Goal: Task Accomplishment & Management: Use online tool/utility

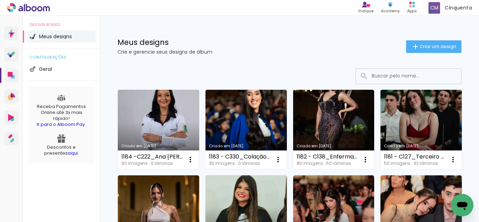
scroll to position [35, 0]
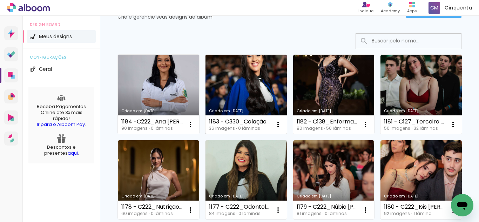
click at [243, 122] on div "1183 - C330_Colação UniAcademia [DATE]_ [PERSON_NAME] 24 (30x22cm EK)" at bounding box center [239, 122] width 61 height 6
click at [235, 93] on link "Criado em [DATE]" at bounding box center [245, 94] width 81 height 79
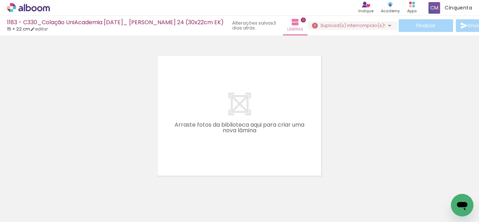
click at [45, 5] on icon at bounding box center [28, 7] width 43 height 9
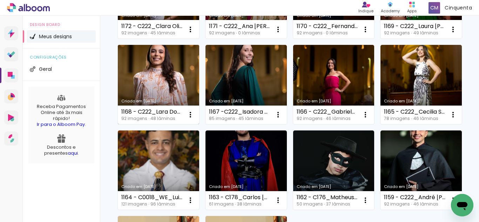
scroll to position [386, 0]
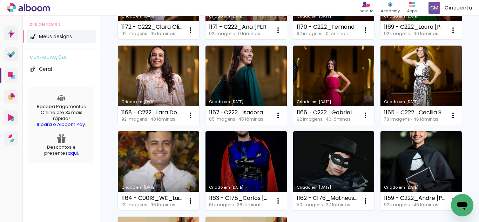
click at [334, 40] on link "Criado em [DATE]" at bounding box center [333, -1] width 81 height 79
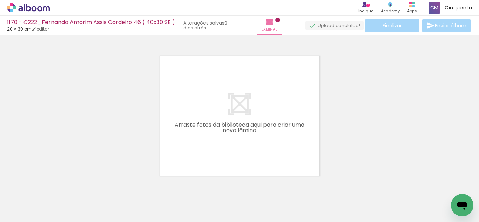
scroll to position [0, 1637]
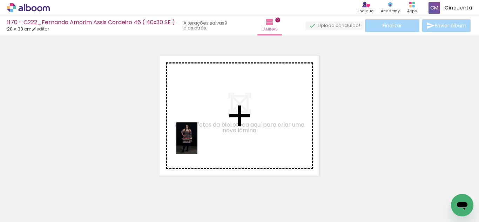
drag, startPoint x: 131, startPoint y: 213, endPoint x: 197, endPoint y: 143, distance: 96.0
click at [197, 143] on quentale-workspace at bounding box center [239, 111] width 479 height 222
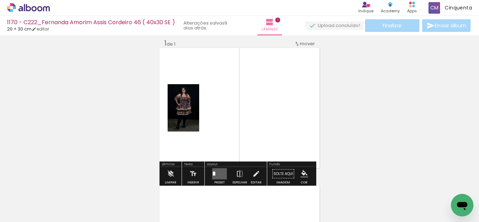
scroll to position [9, 0]
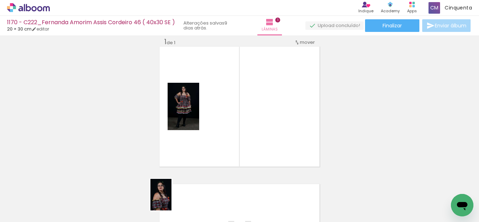
drag, startPoint x: 165, startPoint y: 202, endPoint x: 171, endPoint y: 200, distance: 6.4
click at [171, 200] on div at bounding box center [160, 198] width 23 height 35
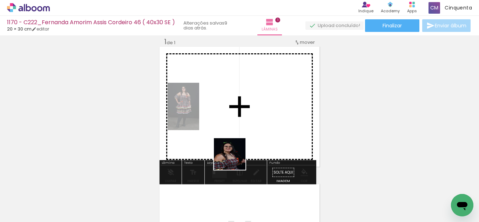
drag, startPoint x: 240, startPoint y: 214, endPoint x: 229, endPoint y: 170, distance: 44.9
click at [235, 156] on quentale-workspace at bounding box center [239, 111] width 479 height 222
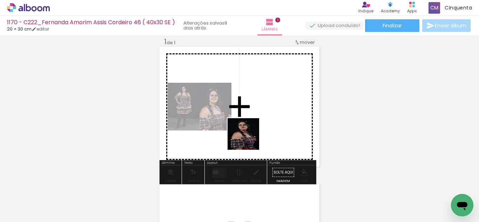
drag, startPoint x: 169, startPoint y: 200, endPoint x: 210, endPoint y: 171, distance: 50.5
click at [250, 135] on quentale-workspace at bounding box center [239, 111] width 479 height 222
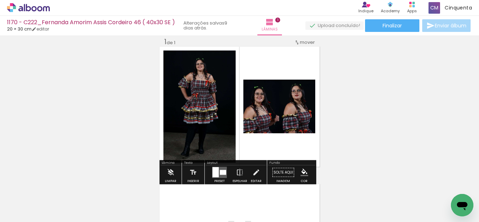
click at [217, 176] on div at bounding box center [215, 172] width 6 height 10
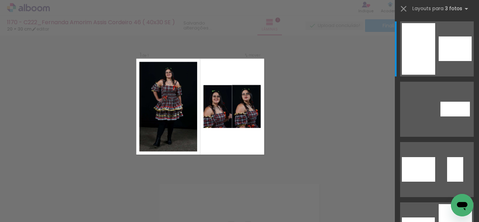
scroll to position [9, 0]
click at [406, 5] on iron-icon at bounding box center [404, 9] width 10 height 10
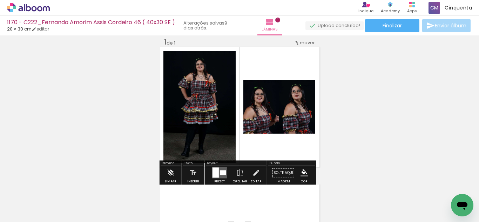
click at [215, 175] on div at bounding box center [215, 173] width 6 height 10
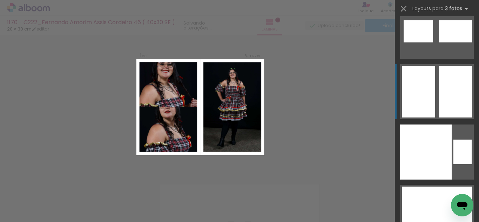
scroll to position [12833, 0]
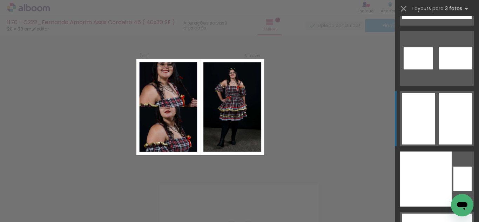
click at [433, 112] on quentale-layouter at bounding box center [437, 118] width 74 height 55
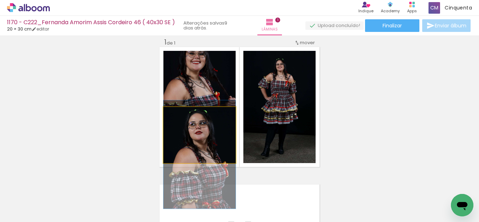
drag, startPoint x: 204, startPoint y: 132, endPoint x: 213, endPoint y: 151, distance: 21.5
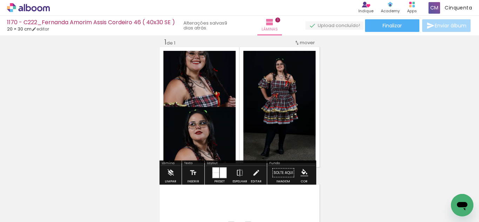
click at [210, 152] on quentale-photo at bounding box center [199, 135] width 72 height 56
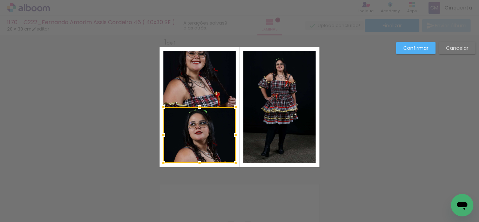
scroll to position [9, 0]
click at [198, 164] on div at bounding box center [199, 163] width 14 height 14
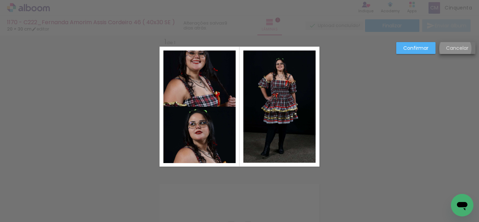
click at [0, 0] on slot "Cancelar" at bounding box center [0, 0] width 0 height 0
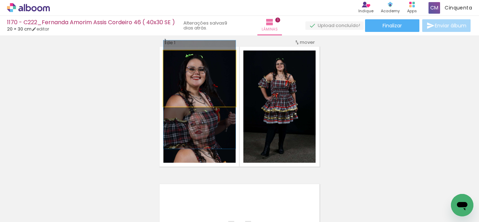
drag, startPoint x: 222, startPoint y: 72, endPoint x: 224, endPoint y: 88, distance: 16.3
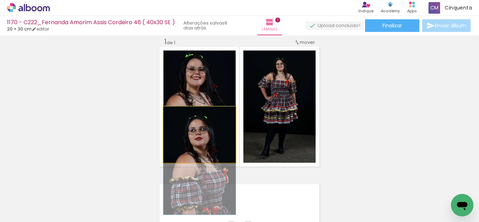
drag, startPoint x: 216, startPoint y: 133, endPoint x: 217, endPoint y: 140, distance: 6.3
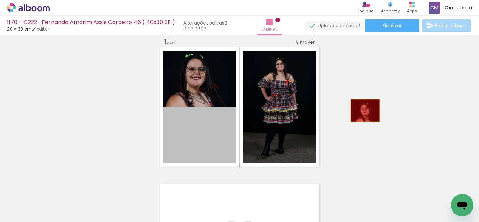
drag, startPoint x: 210, startPoint y: 136, endPoint x: 329, endPoint y: 118, distance: 120.2
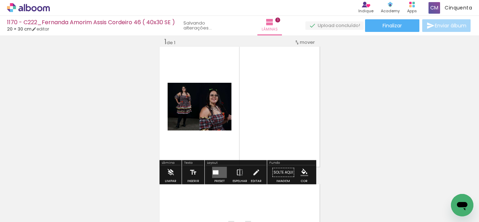
click at [219, 173] on quentale-layouter at bounding box center [219, 172] width 15 height 11
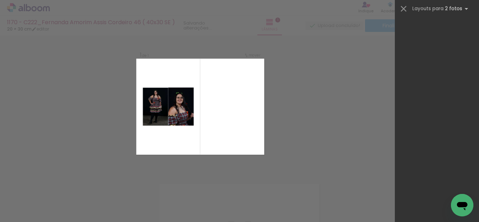
scroll to position [0, 0]
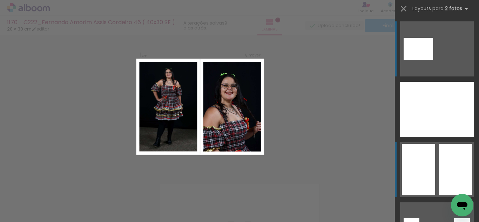
click at [424, 174] on div at bounding box center [418, 170] width 33 height 52
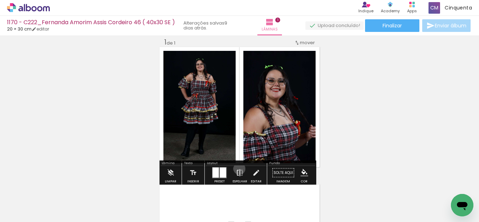
click at [238, 169] on iron-icon at bounding box center [240, 173] width 8 height 14
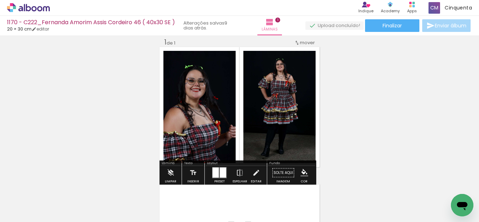
click at [303, 171] on iron-icon "color picker" at bounding box center [304, 173] width 8 height 8
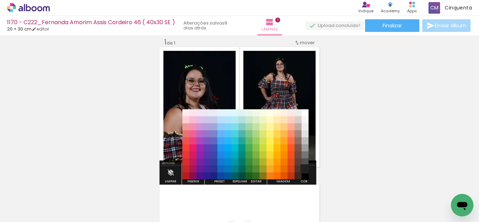
click at [304, 168] on paper-item "#212121" at bounding box center [304, 168] width 7 height 7
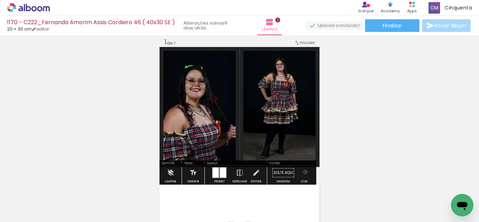
click at [303, 172] on iron-icon "color picker" at bounding box center [304, 173] width 8 height 8
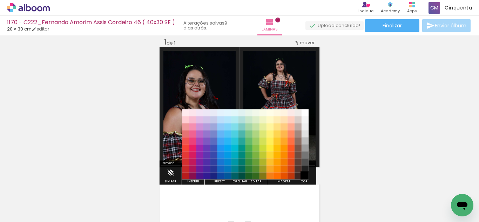
click at [303, 175] on paper-item "#000000" at bounding box center [304, 175] width 7 height 7
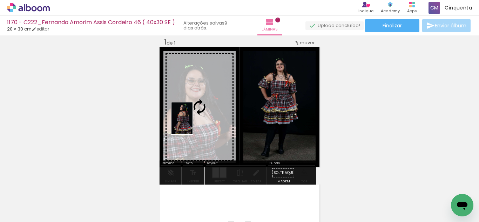
drag, startPoint x: 205, startPoint y: 182, endPoint x: 192, endPoint y: 123, distance: 59.5
click at [192, 123] on quentale-workspace at bounding box center [239, 111] width 479 height 222
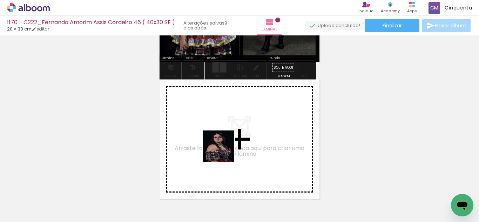
drag, startPoint x: 171, startPoint y: 193, endPoint x: 224, endPoint y: 151, distance: 68.0
click at [224, 151] on quentale-workspace at bounding box center [239, 111] width 479 height 222
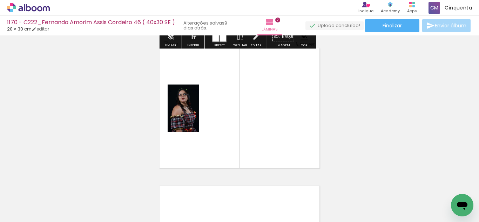
scroll to position [147, 0]
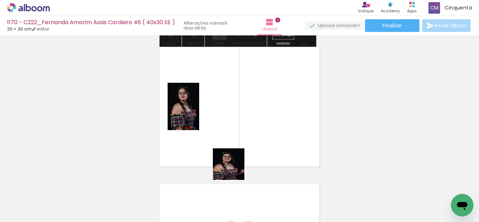
drag, startPoint x: 238, startPoint y: 199, endPoint x: 226, endPoint y: 172, distance: 29.2
click at [229, 154] on quentale-workspace at bounding box center [239, 111] width 479 height 222
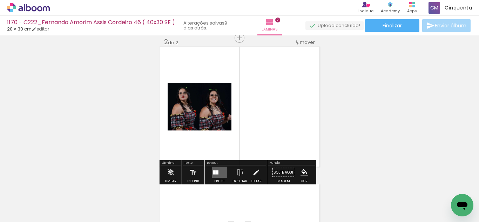
click at [220, 175] on quentale-layouter at bounding box center [219, 172] width 15 height 11
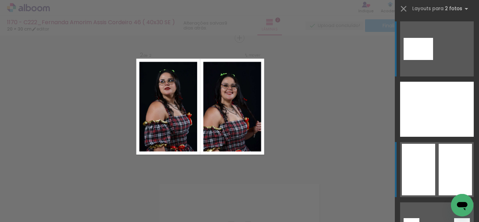
click at [441, 155] on div at bounding box center [455, 170] width 33 height 52
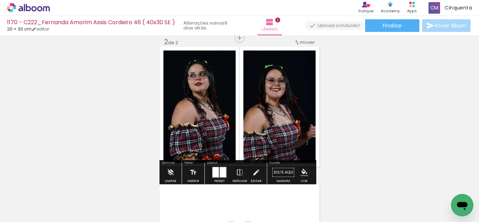
click at [301, 172] on iron-icon "color picker" at bounding box center [304, 173] width 8 height 8
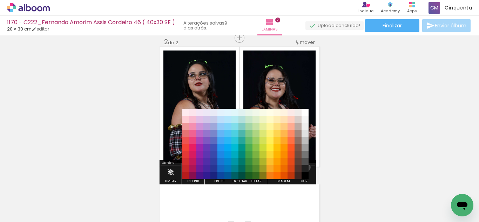
click at [304, 167] on paper-item "#212121" at bounding box center [304, 168] width 7 height 7
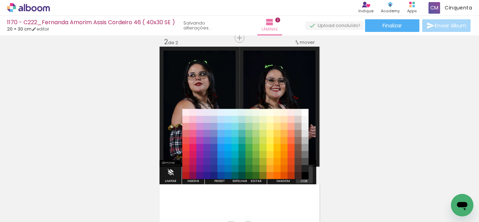
click at [303, 173] on iron-icon "color picker" at bounding box center [304, 173] width 8 height 8
click at [304, 176] on paper-item "#000000" at bounding box center [304, 175] width 7 height 7
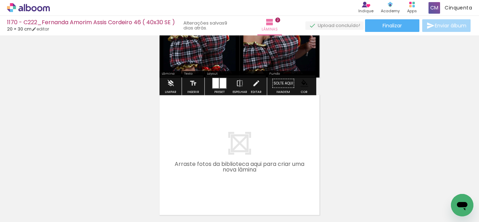
scroll to position [252, 0]
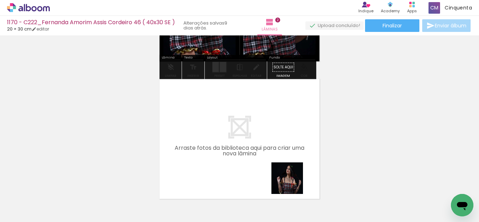
drag, startPoint x: 291, startPoint y: 205, endPoint x: 287, endPoint y: 165, distance: 39.8
click at [287, 165] on quentale-workspace at bounding box center [239, 111] width 479 height 222
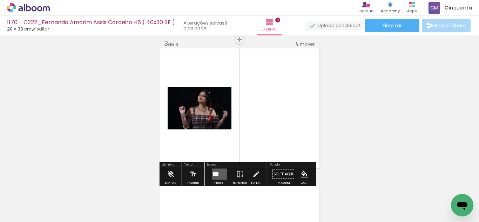
scroll to position [284, 0]
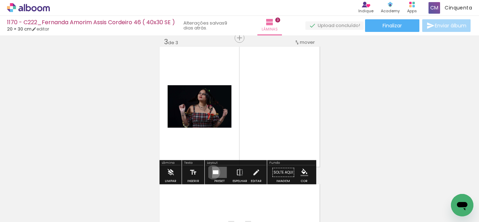
click at [213, 172] on div at bounding box center [216, 172] width 6 height 4
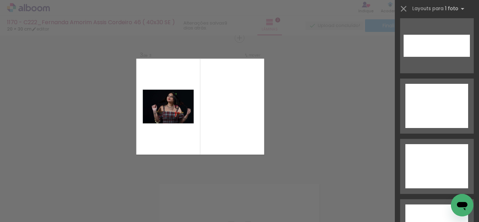
scroll to position [3351, 0]
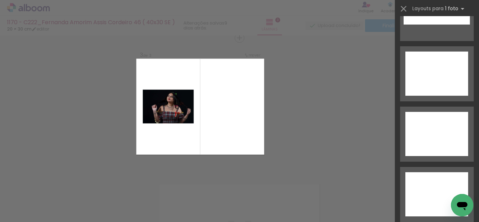
drag, startPoint x: 478, startPoint y: 25, endPoint x: 16, endPoint y: 20, distance: 462.0
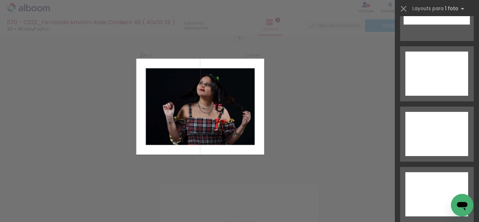
click at [298, 129] on div "Confirmar Cancelar" at bounding box center [239, 34] width 479 height 566
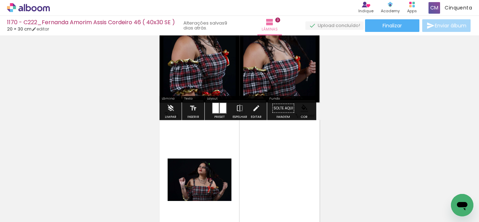
scroll to position [249, 0]
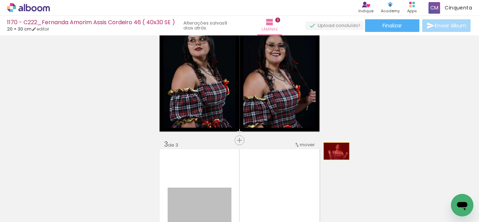
drag, startPoint x: 337, startPoint y: 84, endPoint x: 326, endPoint y: 86, distance: 11.3
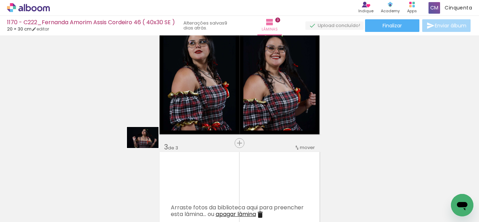
drag, startPoint x: 326, startPoint y: 86, endPoint x: 140, endPoint y: 150, distance: 197.0
click at [139, 150] on quentale-workspace at bounding box center [239, 111] width 479 height 222
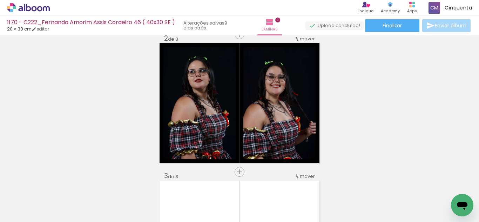
scroll to position [109, 0]
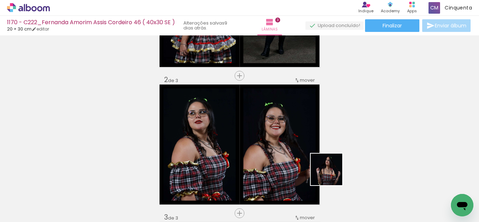
drag, startPoint x: 289, startPoint y: 198, endPoint x: 402, endPoint y: 147, distance: 124.1
click at [402, 147] on quentale-workspace at bounding box center [239, 111] width 479 height 222
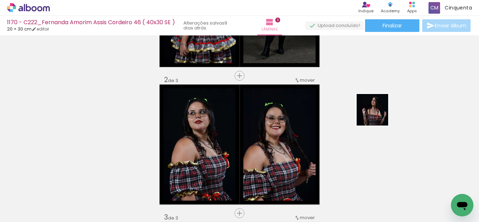
drag, startPoint x: 334, startPoint y: 148, endPoint x: 380, endPoint y: 113, distance: 58.3
click at [380, 113] on quentale-workspace at bounding box center [239, 111] width 479 height 222
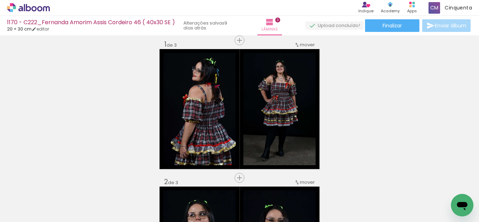
scroll to position [4, 0]
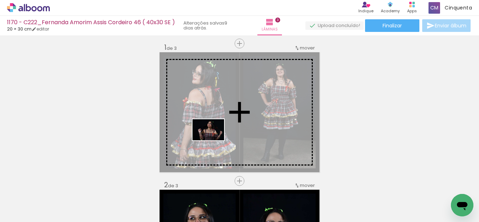
drag, startPoint x: 283, startPoint y: 205, endPoint x: 213, endPoint y: 140, distance: 94.7
click at [213, 140] on quentale-workspace at bounding box center [239, 111] width 479 height 222
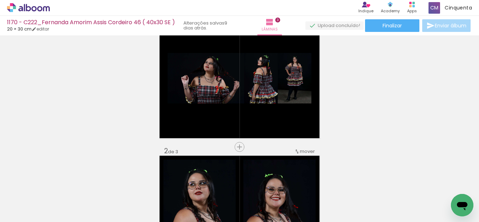
scroll to position [39, 0]
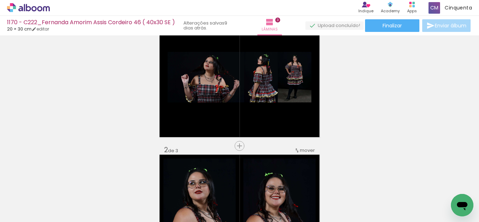
click at [229, 128] on quentale-layouter at bounding box center [239, 77] width 160 height 120
click at [228, 100] on quentale-photo at bounding box center [206, 77] width 76 height 50
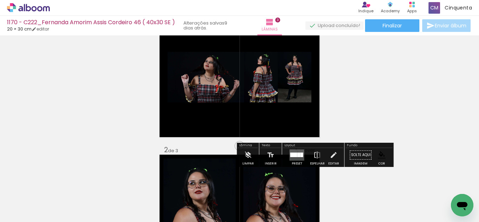
click at [292, 162] on div "Preset" at bounding box center [297, 163] width 11 height 3
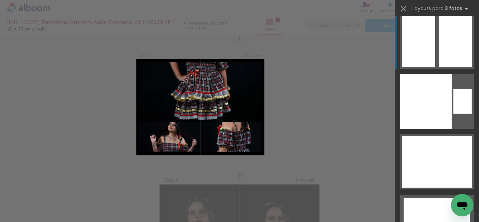
scroll to position [12833, 0]
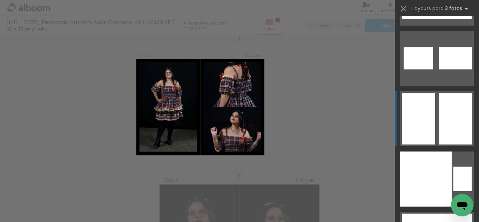
click at [422, 118] on div at bounding box center [418, 106] width 33 height 26
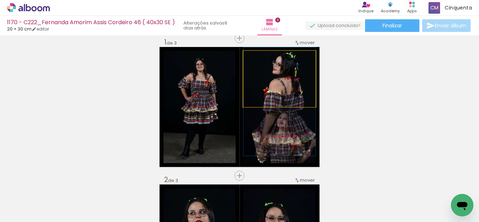
drag, startPoint x: 292, startPoint y: 79, endPoint x: 301, endPoint y: 101, distance: 24.1
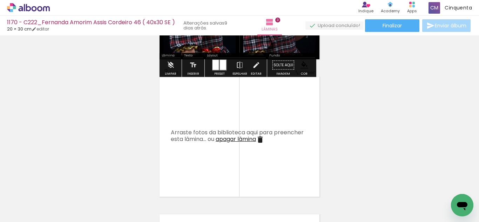
scroll to position [254, 0]
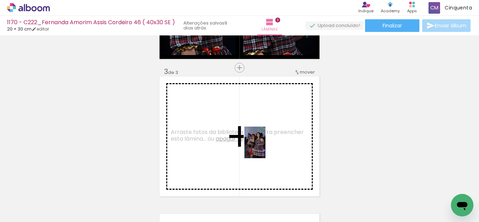
drag, startPoint x: 395, startPoint y: 198, endPoint x: 267, endPoint y: 150, distance: 137.2
click at [263, 146] on quentale-workspace at bounding box center [239, 111] width 479 height 222
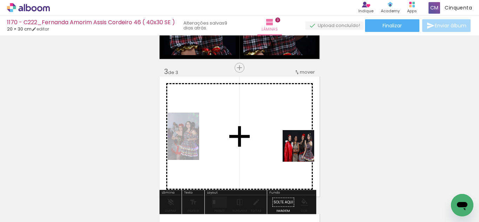
drag, startPoint x: 361, startPoint y: 204, endPoint x: 287, endPoint y: 146, distance: 94.2
click at [287, 146] on quentale-workspace at bounding box center [239, 111] width 479 height 222
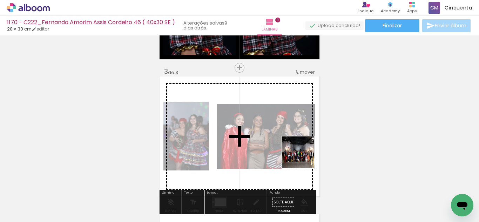
drag, startPoint x: 319, startPoint y: 178, endPoint x: 291, endPoint y: 152, distance: 38.0
click at [291, 152] on quentale-workspace at bounding box center [239, 111] width 479 height 222
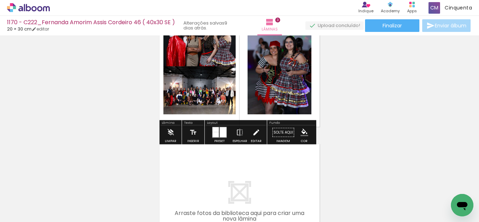
scroll to position [324, 0]
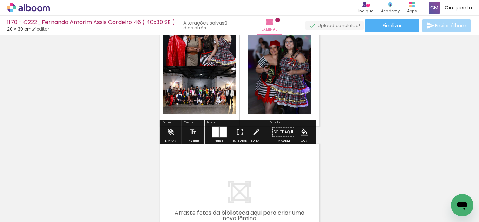
click at [222, 125] on div at bounding box center [219, 132] width 19 height 14
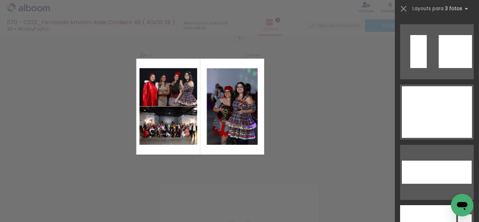
scroll to position [12938, 0]
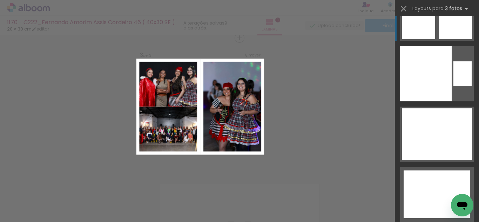
click at [425, 30] on div at bounding box center [418, 26] width 33 height 26
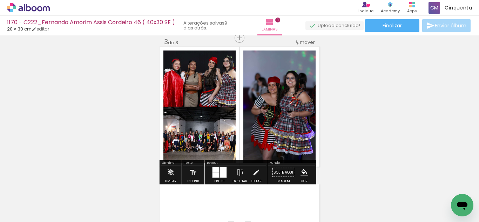
click at [236, 169] on iron-icon at bounding box center [240, 172] width 8 height 14
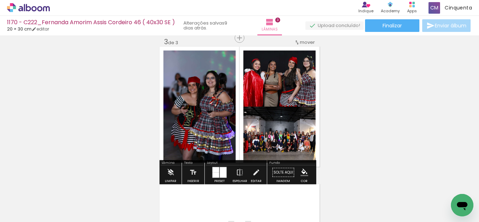
click at [299, 172] on paper-menu-button "#ffebee #ffcdd2 #ef9a9a #e57373 #ef5350 #f44336 #e53935 #d32f2f #c62828 #b71c1c…" at bounding box center [304, 172] width 13 height 13
click at [303, 171] on iron-icon "color picker" at bounding box center [304, 173] width 8 height 8
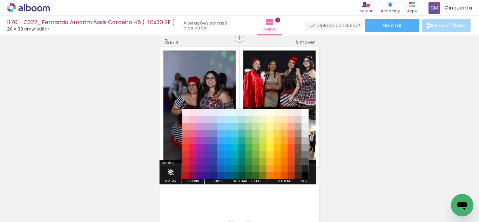
click at [299, 157] on paper-item "#6d4c41" at bounding box center [297, 154] width 7 height 7
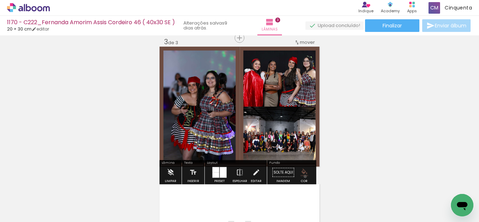
click at [303, 176] on paper-menu-button "#ffebee #ffcdd2 #ef9a9a #e57373 #ef5350 #f44336 #e53935 #d32f2f #c62828 #b71c1c…" at bounding box center [304, 172] width 13 height 13
click at [304, 172] on iron-icon "color picker" at bounding box center [304, 173] width 8 height 8
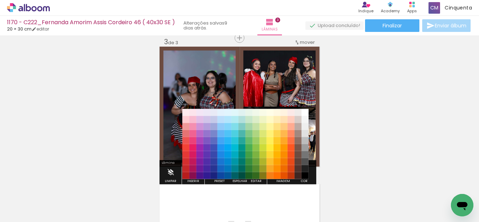
click at [306, 175] on paper-item "#000000" at bounding box center [304, 175] width 7 height 7
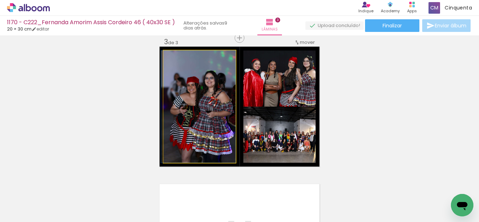
drag, startPoint x: 205, startPoint y: 119, endPoint x: 202, endPoint y: 116, distance: 4.6
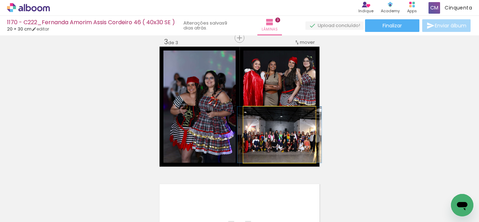
click at [264, 140] on quentale-photo at bounding box center [279, 135] width 72 height 56
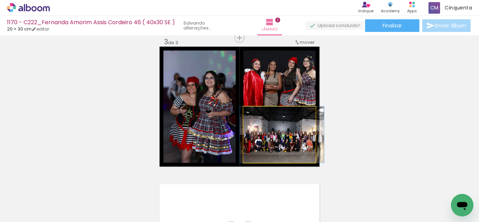
drag, startPoint x: 264, startPoint y: 140, endPoint x: 267, endPoint y: 143, distance: 3.7
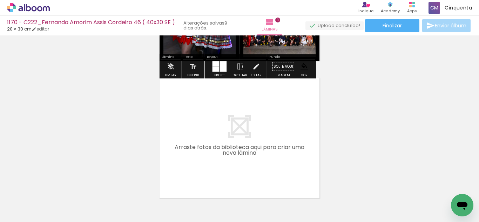
scroll to position [424, 0]
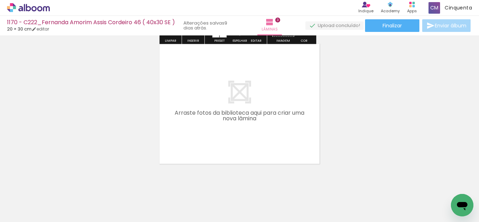
click at [32, 202] on input "Todas as fotos" at bounding box center [19, 201] width 27 height 6
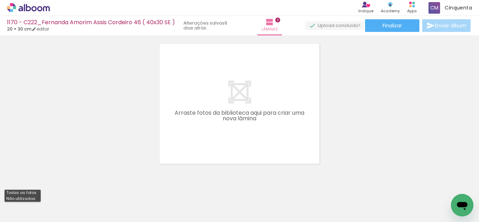
click at [0, 0] on slot "Não utilizadas" at bounding box center [0, 0] width 0 height 0
type input "Não utilizadas"
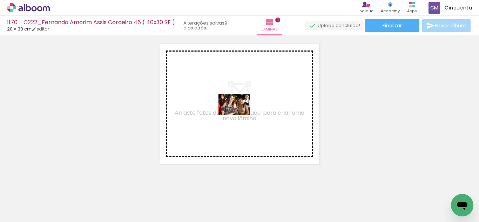
drag, startPoint x: 167, startPoint y: 204, endPoint x: 239, endPoint y: 115, distance: 114.9
click at [239, 115] on quentale-workspace at bounding box center [239, 111] width 479 height 222
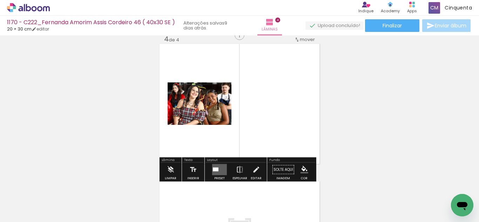
scroll to position [421, 0]
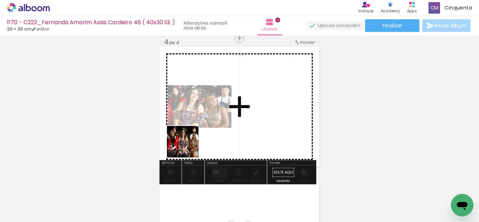
drag, startPoint x: 156, startPoint y: 195, endPoint x: 192, endPoint y: 141, distance: 65.2
click at [192, 141] on quentale-workspace at bounding box center [239, 111] width 479 height 222
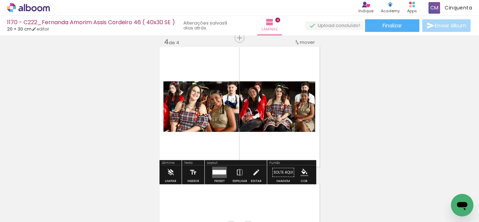
click at [219, 178] on quentale-layouter at bounding box center [219, 172] width 15 height 11
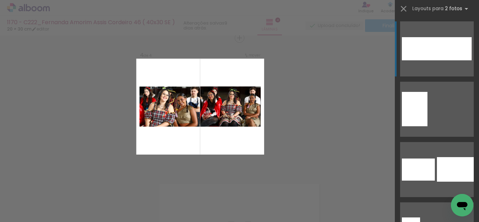
scroll to position [5522, 0]
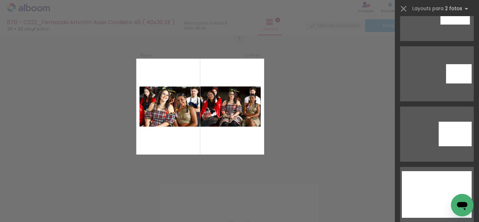
drag, startPoint x: 478, startPoint y: 26, endPoint x: 1, endPoint y: 13, distance: 477.9
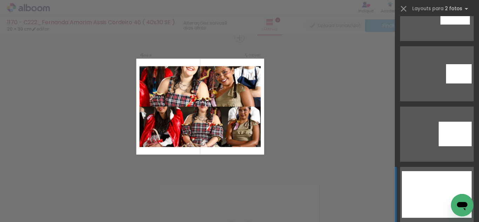
click at [438, 203] on div at bounding box center [437, 205] width 70 height 23
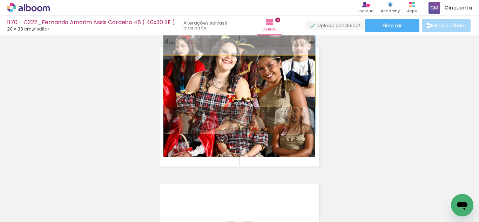
click at [255, 78] on quentale-photo at bounding box center [239, 81] width 152 height 50
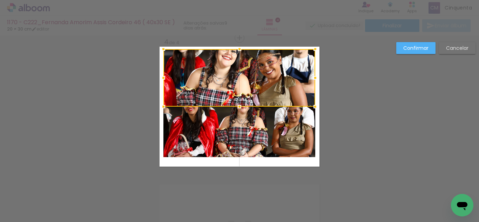
drag, startPoint x: 237, startPoint y: 55, endPoint x: 237, endPoint y: 48, distance: 7.0
click at [237, 48] on div at bounding box center [239, 49] width 14 height 14
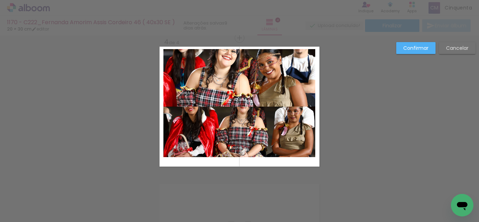
click at [224, 141] on quentale-photo at bounding box center [239, 132] width 152 height 50
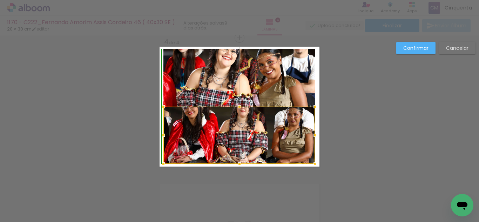
drag, startPoint x: 236, startPoint y: 156, endPoint x: 238, endPoint y: 162, distance: 6.3
click at [238, 162] on div at bounding box center [239, 164] width 14 height 14
click at [0, 0] on slot "Confirmar" at bounding box center [0, 0] width 0 height 0
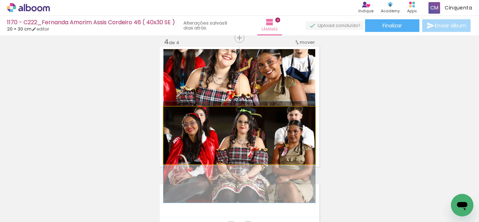
drag, startPoint x: 234, startPoint y: 134, endPoint x: 239, endPoint y: 150, distance: 17.0
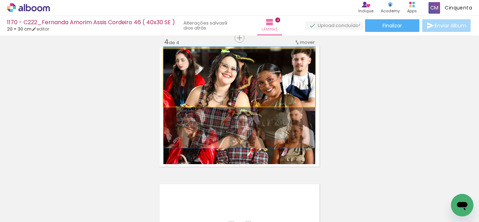
drag, startPoint x: 226, startPoint y: 84, endPoint x: 229, endPoint y: 102, distance: 18.2
click at [246, 92] on quentale-photo at bounding box center [239, 77] width 152 height 57
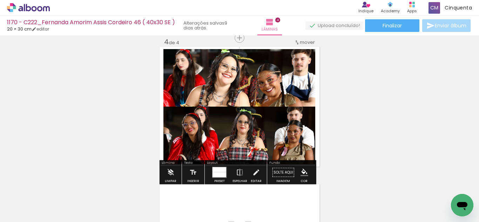
click at [302, 175] on iron-icon "color picker" at bounding box center [304, 173] width 8 height 8
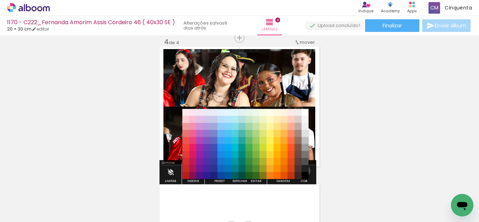
click at [301, 171] on div "#ffebee #ffcdd2 #ef9a9a #e57373 #ef5350 #f44336 #e53935 #d32f2f #c62828 #b71c1c…" at bounding box center [245, 148] width 126 height 70
click at [298, 167] on paper-item "#4e342e" at bounding box center [297, 168] width 7 height 7
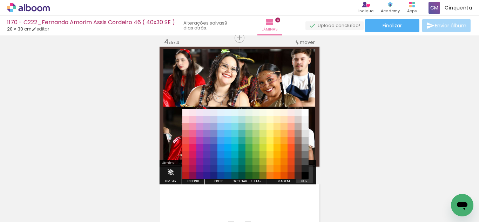
click at [300, 170] on iron-icon "color picker" at bounding box center [304, 173] width 8 height 8
click at [304, 172] on paper-item "#000000" at bounding box center [304, 175] width 7 height 7
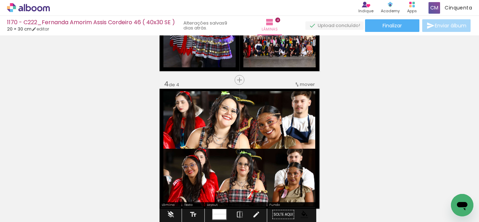
scroll to position [396, 0]
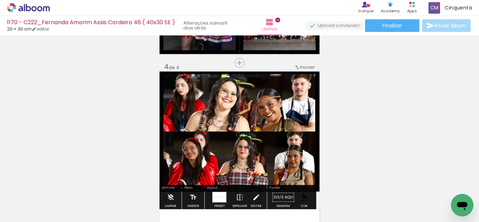
click at [302, 73] on album-spread "4 de 4" at bounding box center [239, 132] width 160 height 120
click at [300, 69] on span "mover" at bounding box center [307, 67] width 15 height 7
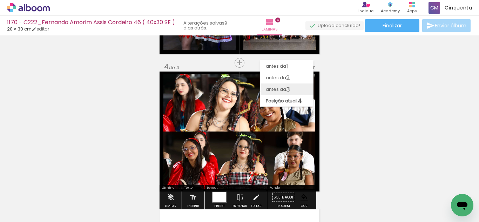
click at [286, 89] on span "3" at bounding box center [288, 89] width 4 height 12
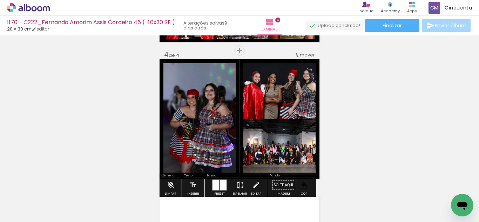
scroll to position [424, 0]
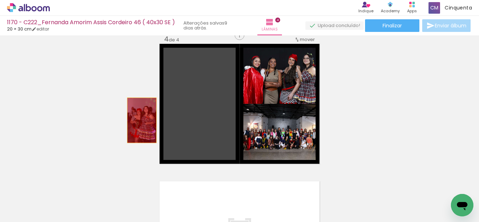
drag, startPoint x: 219, startPoint y: 137, endPoint x: 139, endPoint y: 120, distance: 81.9
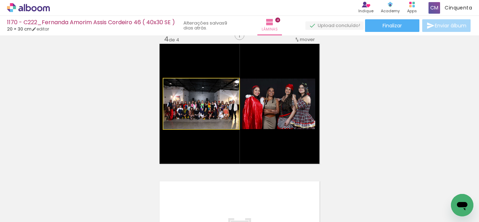
drag, startPoint x: 229, startPoint y: 118, endPoint x: 133, endPoint y: 119, distance: 96.8
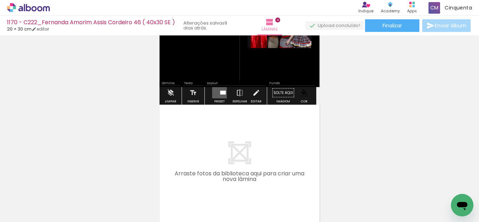
scroll to position [494, 0]
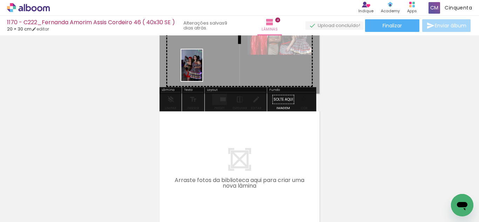
drag, startPoint x: 225, startPoint y: 192, endPoint x: 206, endPoint y: 71, distance: 122.5
click at [206, 71] on quentale-workspace at bounding box center [239, 111] width 479 height 222
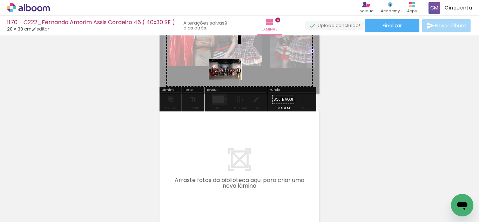
drag, startPoint x: 187, startPoint y: 197, endPoint x: 230, endPoint y: 76, distance: 128.4
click at [230, 76] on quentale-workspace at bounding box center [239, 111] width 479 height 222
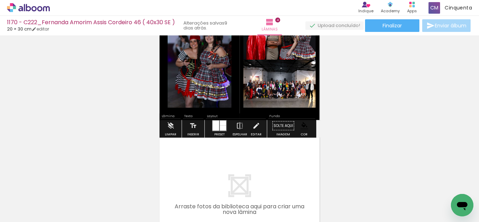
scroll to position [424, 0]
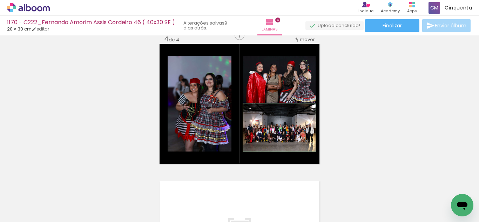
drag, startPoint x: 269, startPoint y: 139, endPoint x: 344, endPoint y: 136, distance: 75.1
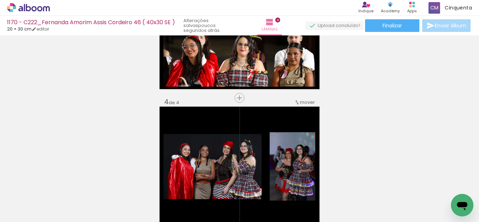
scroll to position [0, 2179]
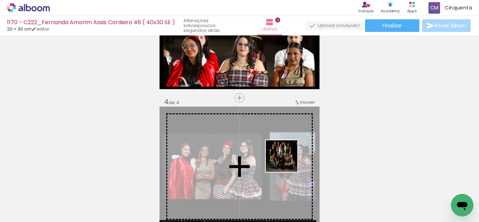
drag, startPoint x: 320, startPoint y: 195, endPoint x: 283, endPoint y: 157, distance: 52.8
click at [283, 157] on quentale-workspace at bounding box center [239, 111] width 479 height 222
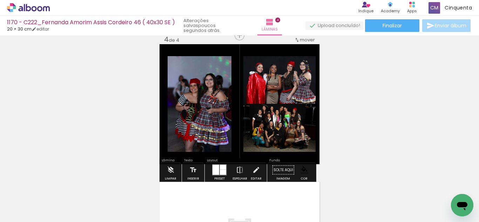
scroll to position [432, 0]
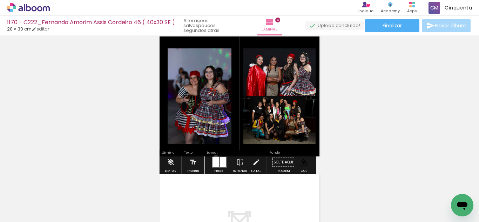
drag, startPoint x: 215, startPoint y: 158, endPoint x: 224, endPoint y: 158, distance: 9.8
click at [0, 0] on slot at bounding box center [0, 0] width 0 height 0
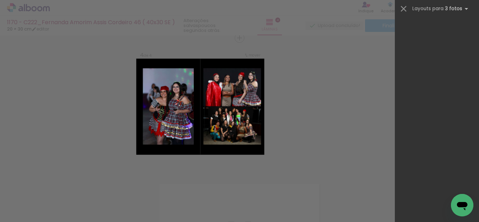
scroll to position [12938, 0]
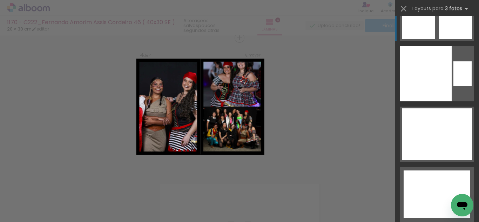
click at [425, 30] on div at bounding box center [418, 26] width 33 height 26
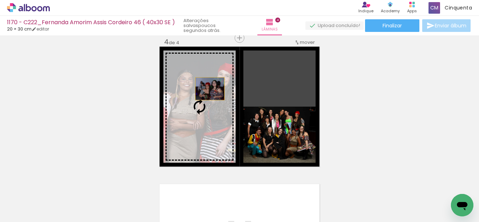
drag, startPoint x: 259, startPoint y: 80, endPoint x: 207, endPoint y: 89, distance: 52.6
click at [0, 0] on slot at bounding box center [0, 0] width 0 height 0
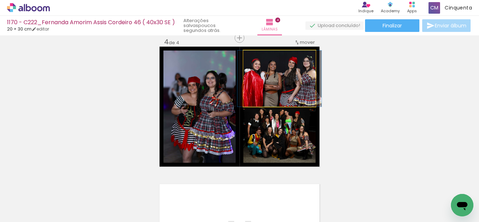
click at [289, 84] on quentale-photo at bounding box center [279, 78] width 72 height 56
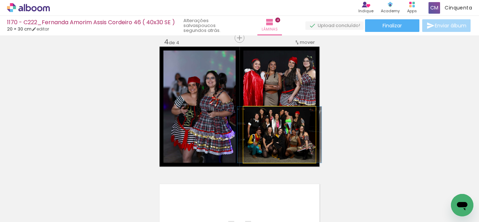
drag, startPoint x: 278, startPoint y: 126, endPoint x: 278, endPoint y: 131, distance: 5.3
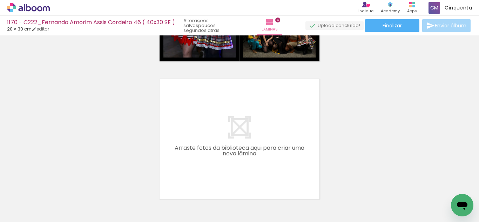
scroll to position [0, 1452]
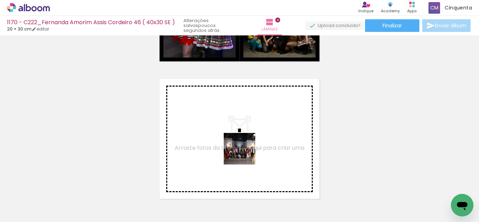
drag, startPoint x: 307, startPoint y: 206, endPoint x: 261, endPoint y: 152, distance: 71.1
click at [261, 152] on quentale-workspace at bounding box center [239, 111] width 479 height 222
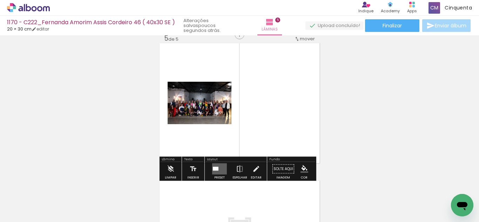
scroll to position [585, 0]
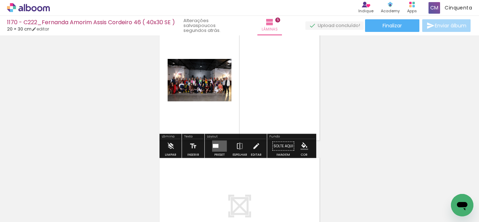
click at [220, 148] on quentale-layouter at bounding box center [219, 146] width 15 height 11
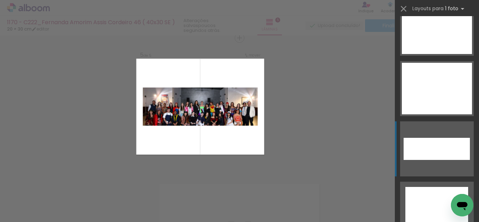
scroll to position [3211, 0]
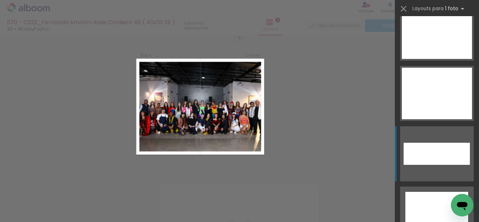
click at [437, 92] on div at bounding box center [437, 94] width 70 height 52
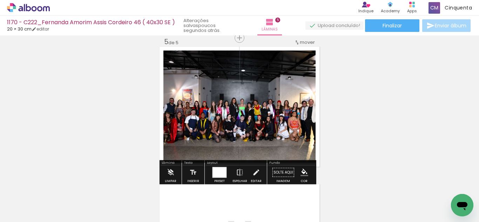
click at [304, 173] on iron-icon "color picker" at bounding box center [304, 173] width 8 height 8
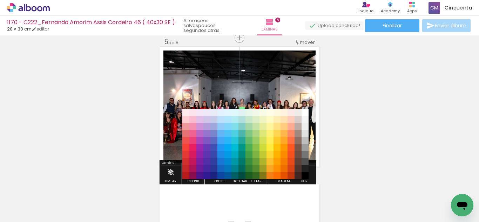
click at [304, 172] on paper-item "#000000" at bounding box center [304, 175] width 7 height 7
click at [301, 166] on paper-item "#212121" at bounding box center [304, 168] width 7 height 7
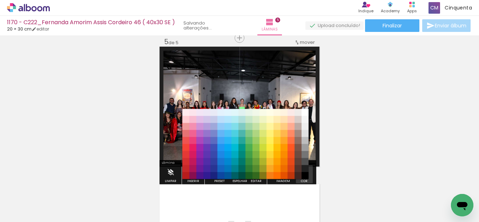
click at [303, 172] on iron-icon "color picker" at bounding box center [304, 173] width 8 height 8
click at [303, 174] on paper-item "#000000" at bounding box center [304, 175] width 7 height 7
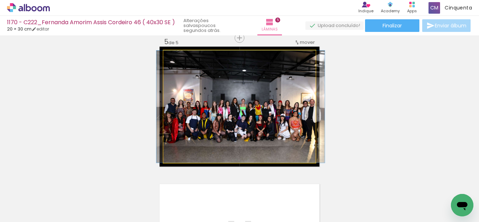
drag, startPoint x: 224, startPoint y: 110, endPoint x: 225, endPoint y: 125, distance: 14.4
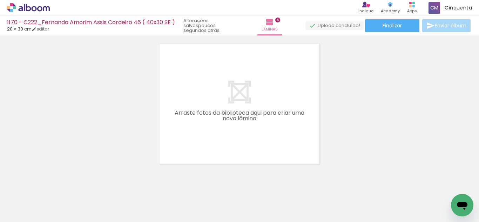
scroll to position [0, 0]
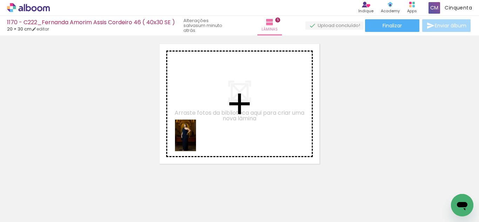
drag, startPoint x: 62, startPoint y: 202, endPoint x: 196, endPoint y: 141, distance: 147.0
click at [196, 141] on quentale-workspace at bounding box center [239, 111] width 479 height 222
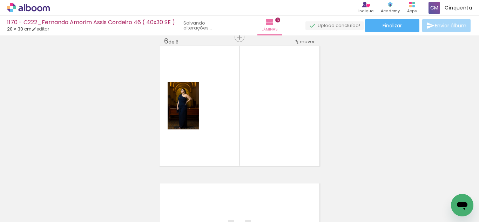
scroll to position [696, 0]
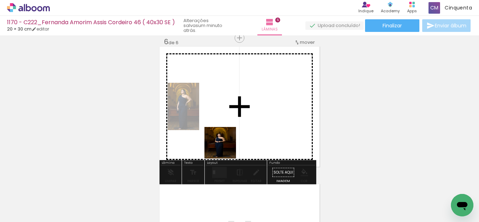
drag, startPoint x: 117, startPoint y: 205, endPoint x: 237, endPoint y: 137, distance: 138.0
click at [237, 137] on quentale-workspace at bounding box center [239, 111] width 479 height 222
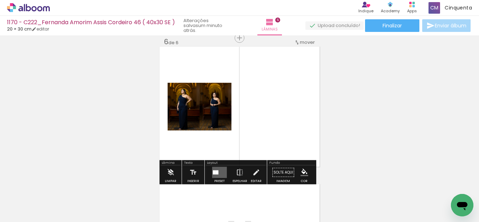
click at [221, 171] on quentale-layouter at bounding box center [219, 172] width 15 height 11
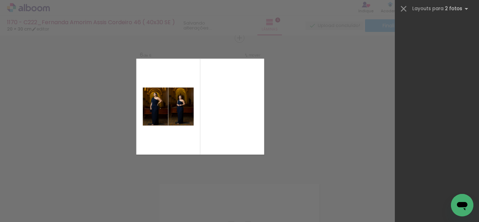
scroll to position [0, 0]
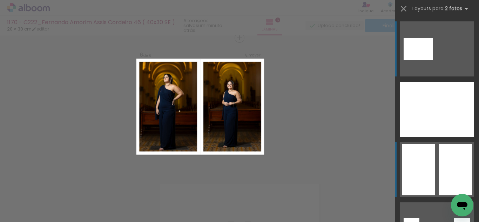
click at [446, 170] on div at bounding box center [455, 170] width 33 height 52
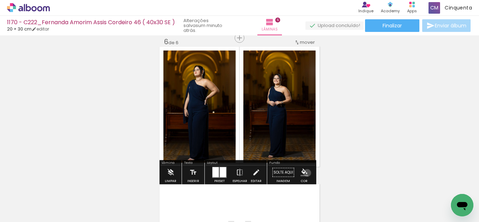
click at [305, 174] on iron-icon "color picker" at bounding box center [304, 173] width 8 height 8
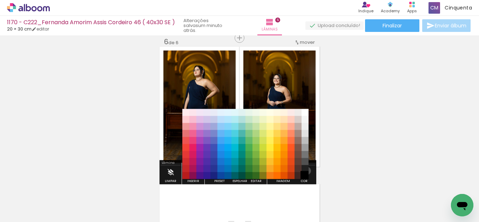
click at [304, 172] on paper-item "#000000" at bounding box center [304, 175] width 7 height 7
click at [301, 168] on paper-item "#212121" at bounding box center [304, 168] width 7 height 7
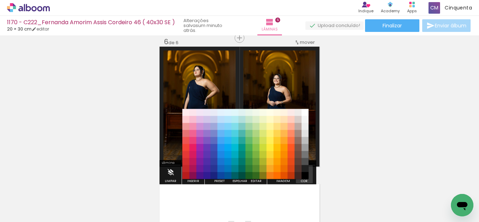
click at [303, 169] on iron-icon "color picker" at bounding box center [304, 173] width 8 height 8
click at [303, 175] on paper-item "#000000" at bounding box center [304, 175] width 7 height 7
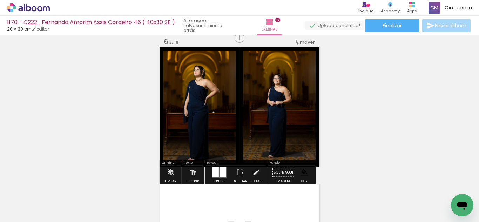
scroll to position [801, 0]
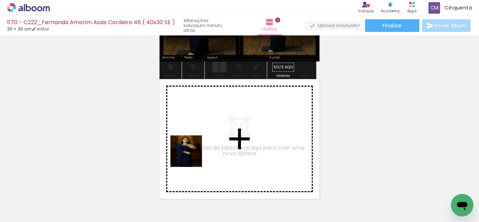
drag, startPoint x: 82, startPoint y: 197, endPoint x: 123, endPoint y: 190, distance: 42.2
click at [205, 149] on quentale-workspace at bounding box center [239, 111] width 479 height 222
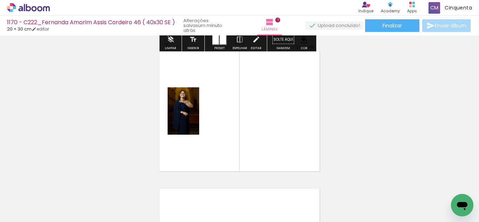
scroll to position [834, 0]
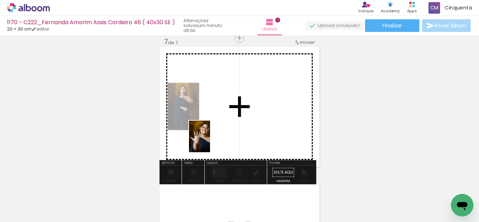
drag, startPoint x: 74, startPoint y: 196, endPoint x: 210, endPoint y: 142, distance: 146.0
click at [210, 142] on quentale-workspace at bounding box center [239, 111] width 479 height 222
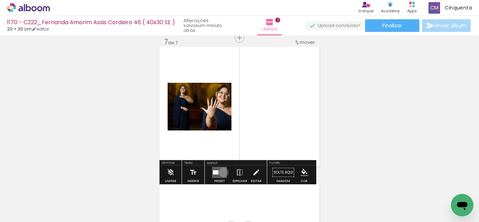
click at [222, 172] on quentale-layouter at bounding box center [219, 172] width 15 height 11
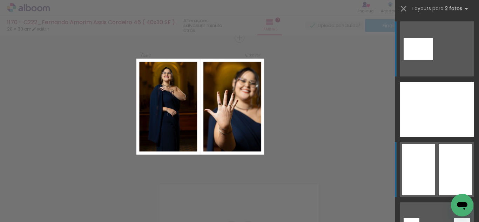
drag, startPoint x: 448, startPoint y: 180, endPoint x: 438, endPoint y: 177, distance: 10.6
click at [447, 180] on div at bounding box center [455, 170] width 33 height 52
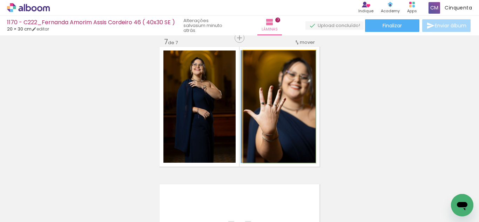
click at [288, 140] on quentale-photo at bounding box center [279, 106] width 72 height 112
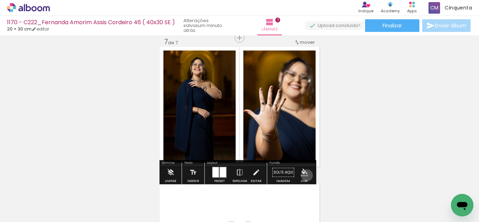
click at [304, 175] on iron-icon "color picker" at bounding box center [304, 173] width 8 height 8
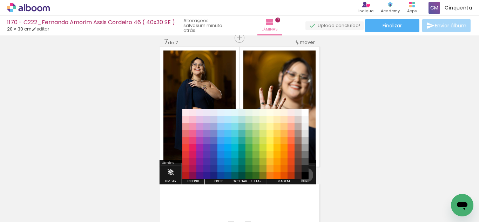
click at [304, 175] on div "#ffebee #ffcdd2 #ef9a9a #e57373 #ef5350 #f44336 #e53935 #d32f2f #c62828 #b71c1c…" at bounding box center [245, 148] width 126 height 70
click at [303, 169] on paper-item "#212121" at bounding box center [304, 168] width 7 height 7
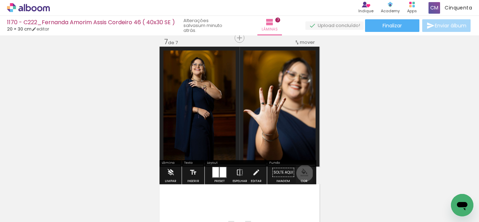
click at [302, 173] on iron-icon "color picker" at bounding box center [304, 173] width 8 height 8
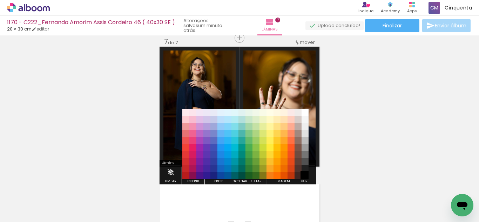
click at [302, 176] on paper-item "#000000" at bounding box center [304, 175] width 7 height 7
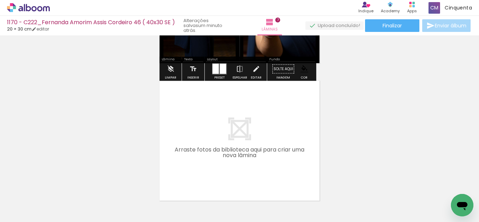
scroll to position [939, 0]
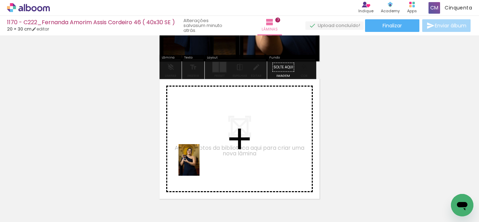
drag, startPoint x: 80, startPoint y: 202, endPoint x: 199, endPoint y: 165, distance: 124.7
click at [199, 165] on quentale-workspace at bounding box center [239, 111] width 479 height 222
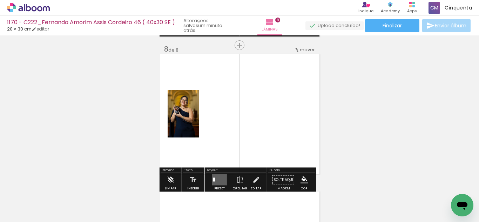
scroll to position [971, 0]
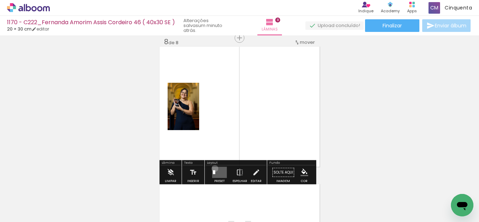
click at [213, 168] on quentale-layouter at bounding box center [219, 172] width 15 height 11
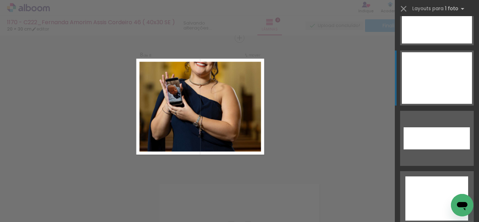
scroll to position [3176, 0]
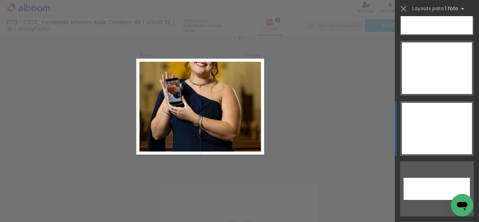
click at [430, 116] on div at bounding box center [437, 129] width 70 height 52
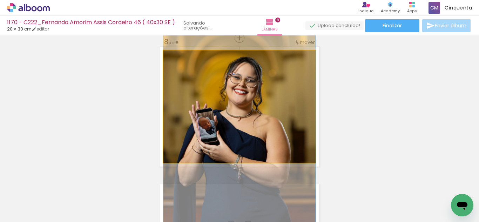
drag, startPoint x: 288, startPoint y: 78, endPoint x: 291, endPoint y: 116, distance: 38.0
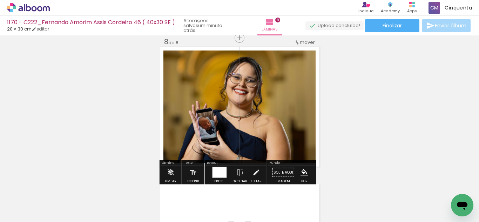
click at [303, 175] on iron-icon "color picker" at bounding box center [304, 173] width 8 height 8
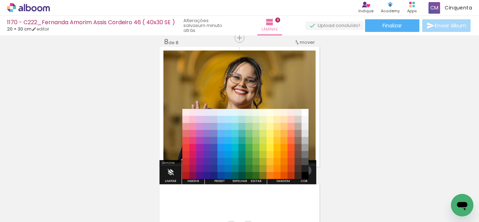
click at [304, 170] on paper-item "#212121" at bounding box center [304, 168] width 7 height 7
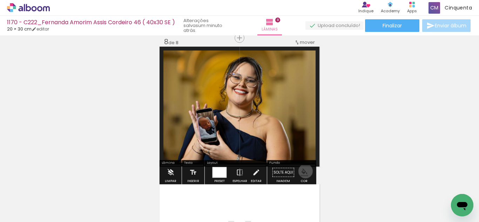
click at [303, 169] on iron-icon "color picker" at bounding box center [304, 173] width 8 height 8
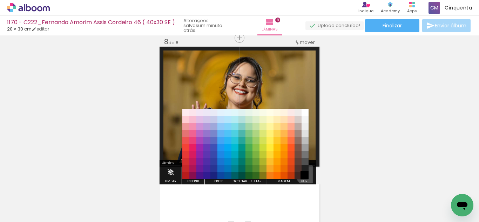
click at [305, 174] on paper-item "#000000" at bounding box center [304, 175] width 7 height 7
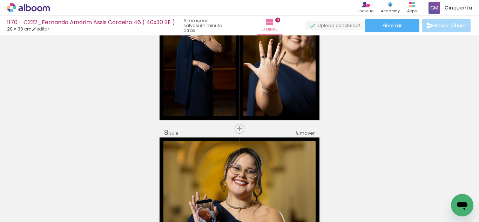
scroll to position [866, 0]
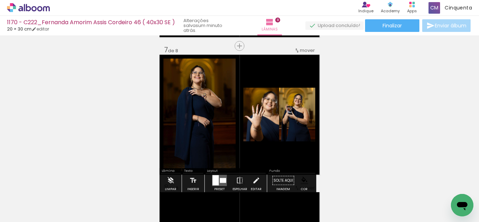
scroll to position [866, 0]
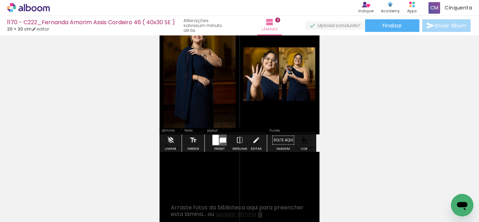
click at [220, 141] on div at bounding box center [221, 140] width 3 height 5
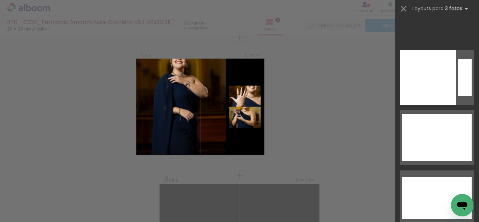
scroll to position [12871, 0]
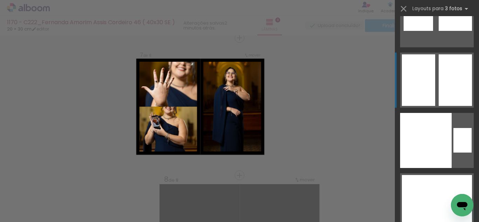
click at [455, 88] on div at bounding box center [455, 80] width 33 height 52
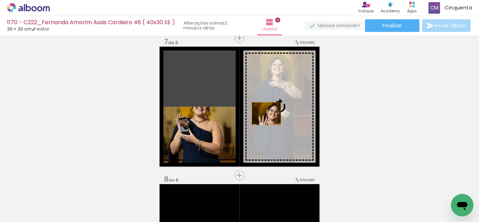
drag, startPoint x: 221, startPoint y: 80, endPoint x: 264, endPoint y: 114, distance: 54.2
click at [0, 0] on slot at bounding box center [0, 0] width 0 height 0
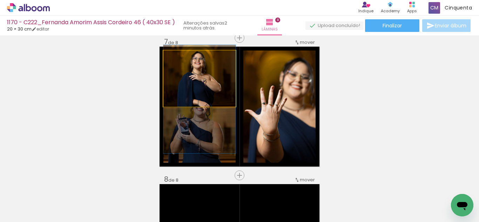
drag, startPoint x: 204, startPoint y: 77, endPoint x: 206, endPoint y: 98, distance: 20.8
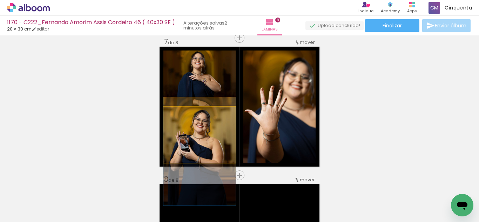
drag, startPoint x: 182, startPoint y: 135, endPoint x: 189, endPoint y: 152, distance: 17.9
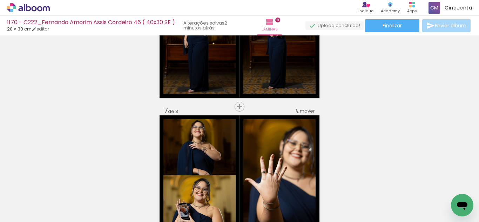
scroll to position [869, 0]
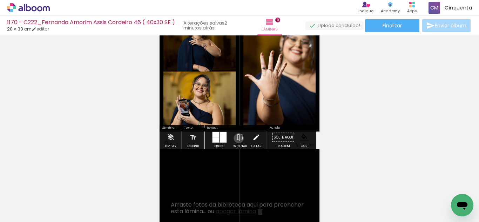
click at [236, 138] on iron-icon at bounding box center [240, 137] width 8 height 14
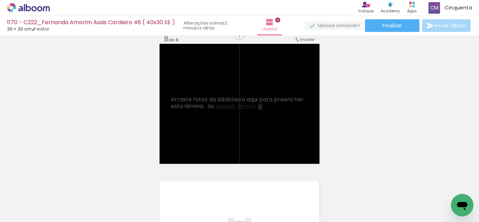
scroll to position [1009, 0]
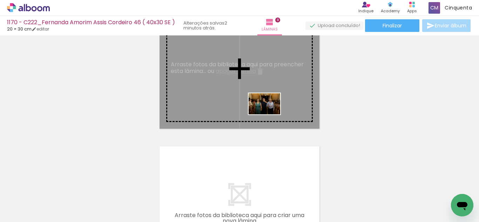
drag, startPoint x: 77, startPoint y: 198, endPoint x: 270, endPoint y: 114, distance: 210.1
click at [270, 114] on quentale-workspace at bounding box center [239, 111] width 479 height 222
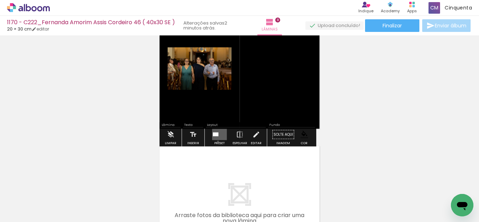
click at [217, 141] on div at bounding box center [219, 135] width 19 height 14
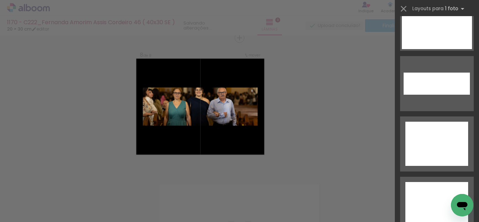
scroll to position [3211, 0]
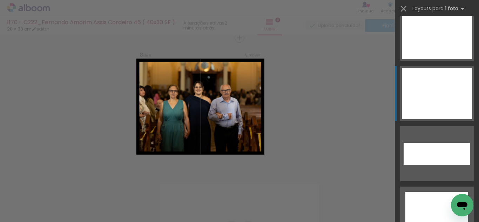
click at [429, 112] on div at bounding box center [437, 94] width 70 height 52
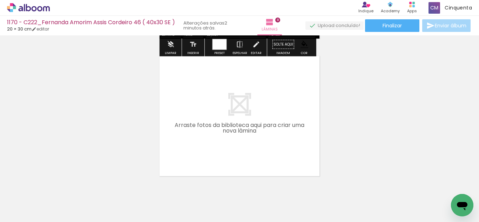
scroll to position [1111, 0]
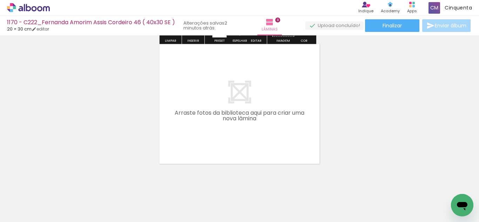
click div "Inserir lâmina 1 de 8 Inserir lâmina 2 de 8 Inserir lâmina 3 de 8 Inserir lâmin…"
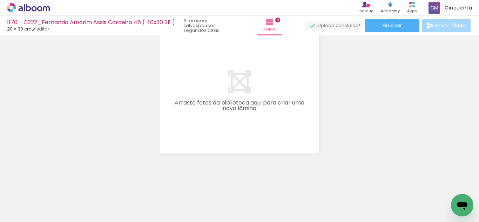
scroll to position [0, 606]
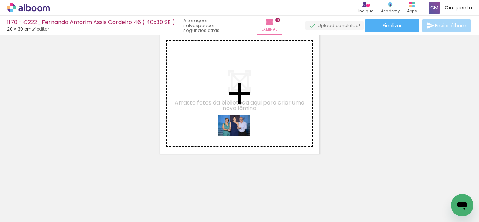
drag, startPoint x: 209, startPoint y: 201, endPoint x: 239, endPoint y: 136, distance: 71.8
click quentale-workspace
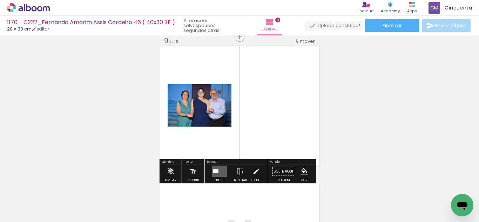
scroll to position [1108, 0]
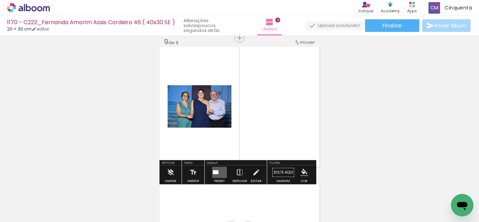
click quentale-layouter
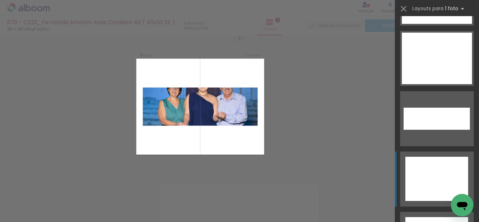
scroll to position [3176, 0]
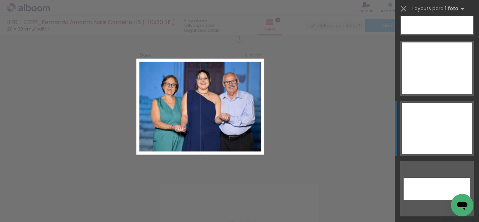
click div
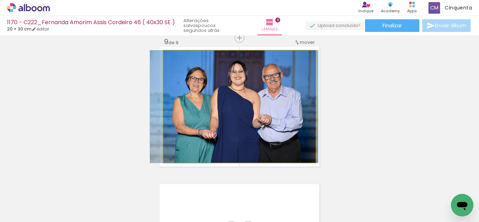
drag, startPoint x: 274, startPoint y: 125, endPoint x: 269, endPoint y: 123, distance: 5.4
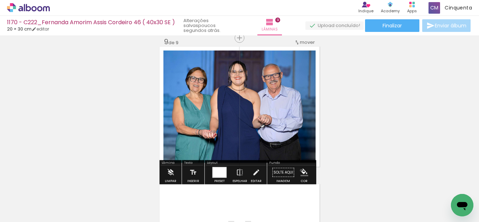
click iron-icon "color picker"
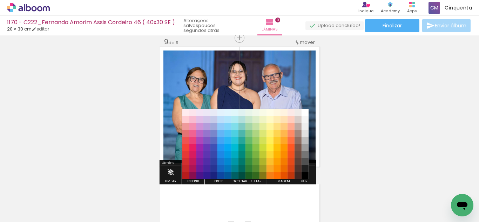
drag, startPoint x: 303, startPoint y: 166, endPoint x: 302, endPoint y: 171, distance: 5.0
click paper-item "#212121"
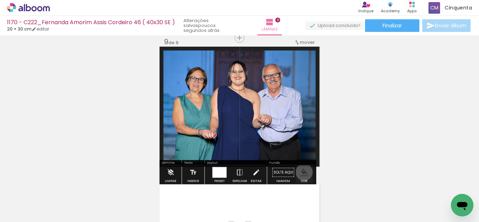
click iron-icon "color picker"
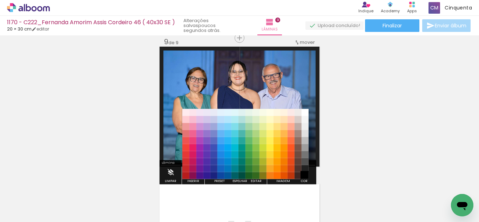
click paper-item "#000000"
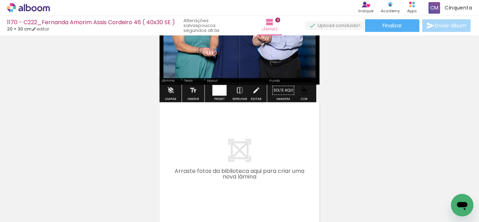
scroll to position [1214, 0]
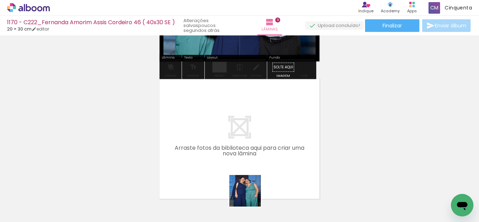
drag, startPoint x: 252, startPoint y: 203, endPoint x: 238, endPoint y: 191, distance: 19.2
click quentale-workspace
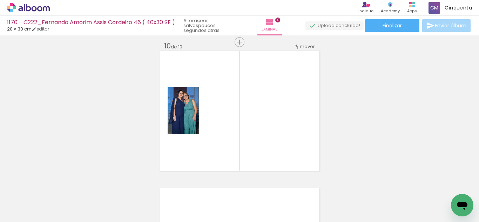
scroll to position [1246, 0]
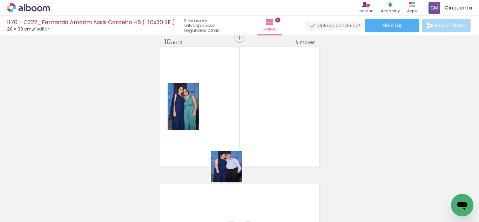
drag, startPoint x: 216, startPoint y: 199, endPoint x: 212, endPoint y: 148, distance: 52.0
click quentale-workspace
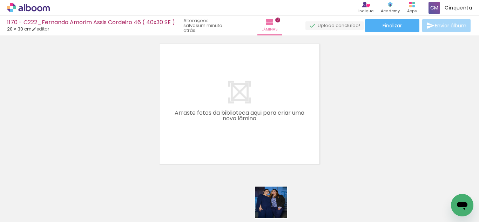
scroll to position [0, 701]
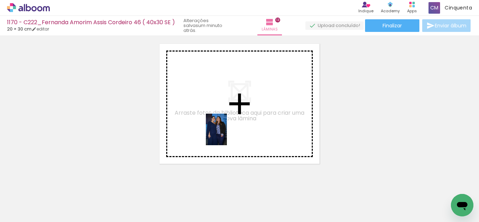
drag, startPoint x: 275, startPoint y: 205, endPoint x: 227, endPoint y: 135, distance: 85.8
click at [227, 135] on quentale-workspace at bounding box center [239, 111] width 479 height 222
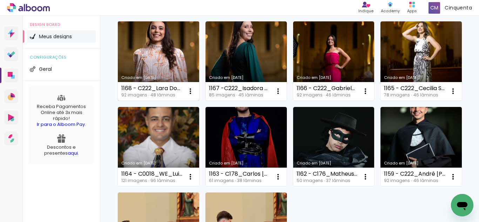
scroll to position [421, 0]
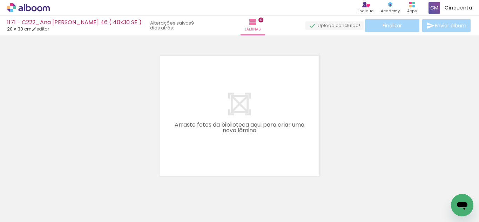
scroll to position [0, 2042]
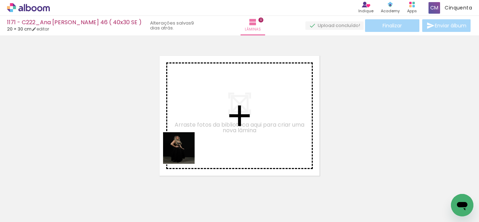
drag, startPoint x: 168, startPoint y: 166, endPoint x: 113, endPoint y: 201, distance: 65.4
click at [194, 146] on quentale-workspace at bounding box center [239, 111] width 479 height 222
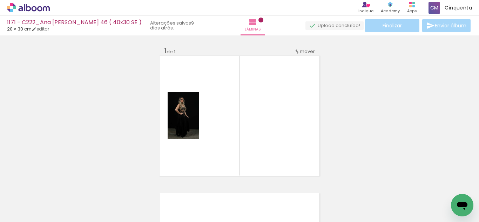
scroll to position [9, 0]
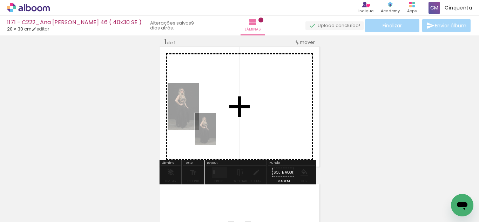
drag, startPoint x: 113, startPoint y: 201, endPoint x: 216, endPoint y: 134, distance: 123.2
click at [216, 134] on quentale-workspace at bounding box center [239, 111] width 479 height 222
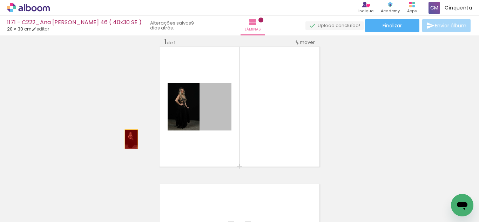
drag, startPoint x: 204, startPoint y: 121, endPoint x: 135, endPoint y: 168, distance: 83.3
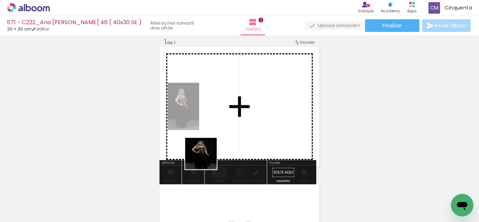
drag, startPoint x: 150, startPoint y: 208, endPoint x: 220, endPoint y: 163, distance: 83.3
click at [237, 129] on quentale-workspace at bounding box center [239, 111] width 479 height 222
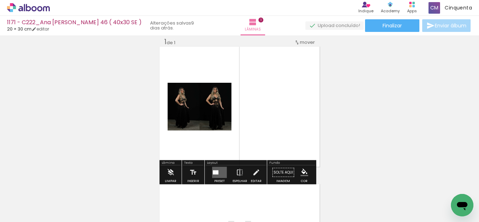
drag, startPoint x: 35, startPoint y: 199, endPoint x: 29, endPoint y: 200, distance: 6.1
click at [35, 199] on iron-icon at bounding box center [36, 201] width 6 height 6
click at [0, 0] on slot "Não utilizadas" at bounding box center [0, 0] width 0 height 0
type input "Não utilizadas"
click at [213, 170] on div at bounding box center [214, 172] width 3 height 4
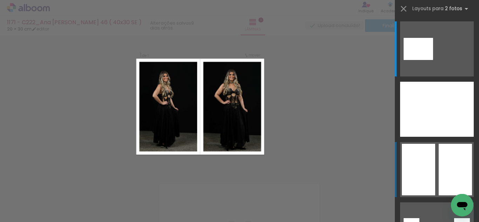
scroll to position [9, 0]
drag, startPoint x: 437, startPoint y: 158, endPoint x: 431, endPoint y: 166, distance: 9.7
click at [439, 161] on div at bounding box center [455, 170] width 33 height 52
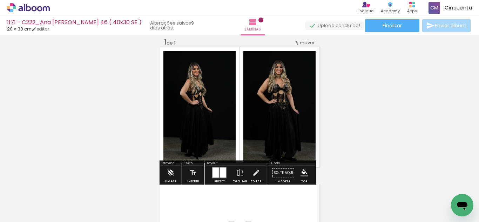
drag, startPoint x: 302, startPoint y: 171, endPoint x: 306, endPoint y: 178, distance: 8.1
click at [306, 177] on paper-menu-button "#ffebee #ffcdd2 #ef9a9a #e57373 #ef5350 #f44336 #e53935 #d32f2f #c62828 #b71c1c…" at bounding box center [304, 172] width 13 height 13
click at [302, 174] on iron-icon "color picker" at bounding box center [304, 173] width 8 height 8
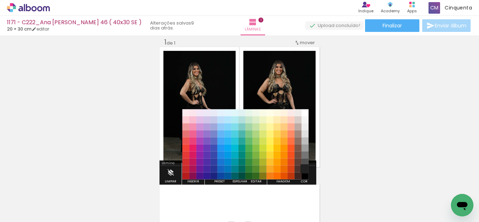
drag, startPoint x: 305, startPoint y: 168, endPoint x: 304, endPoint y: 171, distance: 3.9
click at [304, 170] on paper-item "#212121" at bounding box center [304, 168] width 7 height 7
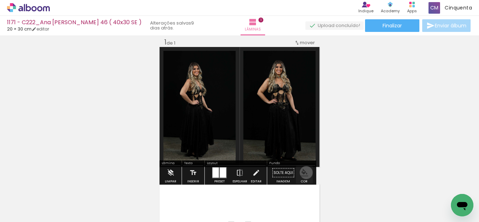
click at [304, 172] on iron-icon "color picker" at bounding box center [304, 173] width 8 height 8
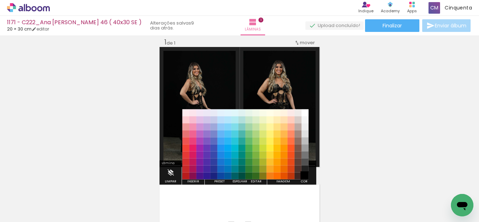
click at [301, 177] on paper-item "#000000" at bounding box center [304, 175] width 7 height 7
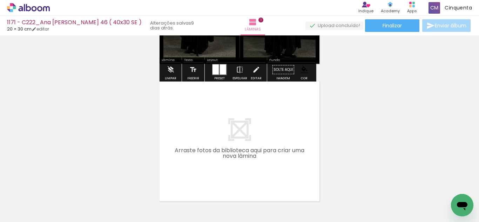
scroll to position [114, 0]
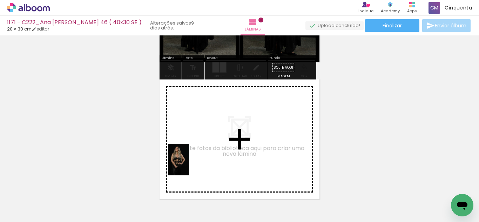
drag, startPoint x: 109, startPoint y: 208, endPoint x: 190, endPoint y: 164, distance: 92.1
click at [190, 164] on quentale-workspace at bounding box center [239, 111] width 479 height 222
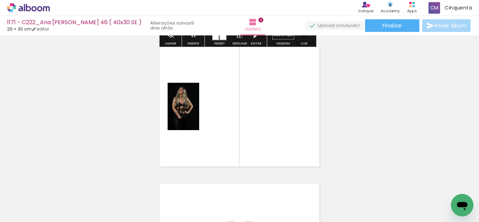
scroll to position [147, 0]
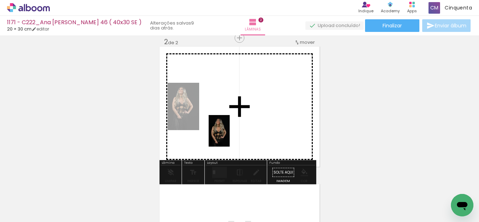
drag, startPoint x: 114, startPoint y: 206, endPoint x: 230, endPoint y: 136, distance: 135.6
click at [230, 136] on quentale-workspace at bounding box center [239, 111] width 479 height 222
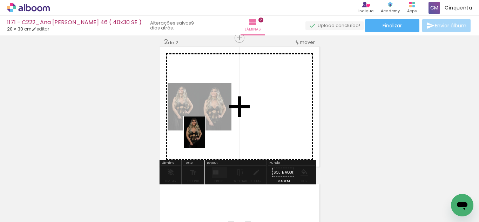
drag, startPoint x: 116, startPoint y: 201, endPoint x: 218, endPoint y: 168, distance: 107.7
click at [206, 136] on quentale-workspace at bounding box center [239, 111] width 479 height 222
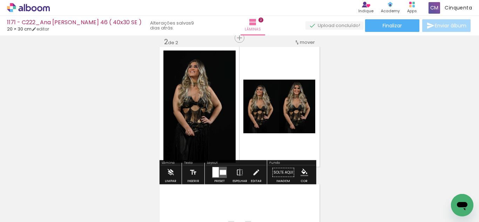
click at [220, 173] on div at bounding box center [221, 172] width 3 height 5
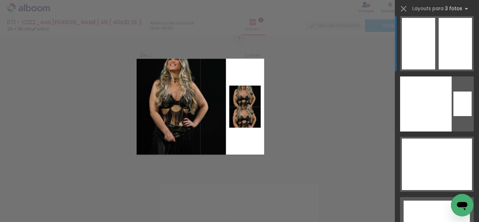
scroll to position [12903, 0]
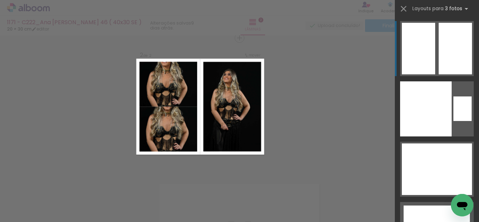
drag, startPoint x: 433, startPoint y: 59, endPoint x: 428, endPoint y: 62, distance: 6.2
click at [433, 59] on quentale-layouter at bounding box center [437, 48] width 74 height 55
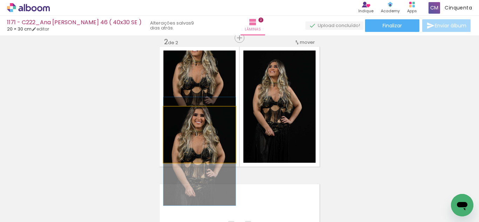
drag, startPoint x: 206, startPoint y: 144, endPoint x: 208, endPoint y: 161, distance: 16.9
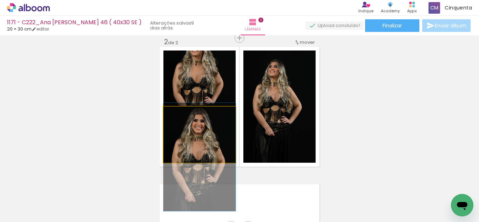
drag, startPoint x: 208, startPoint y: 145, endPoint x: 210, endPoint y: 151, distance: 5.9
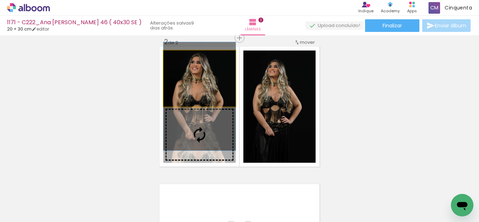
drag, startPoint x: 210, startPoint y: 89, endPoint x: 204, endPoint y: 107, distance: 18.6
click at [0, 0] on slot at bounding box center [0, 0] width 0 height 0
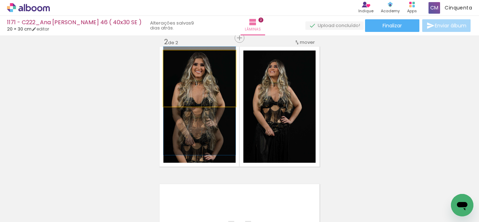
drag, startPoint x: 207, startPoint y: 83, endPoint x: 204, endPoint y: 106, distance: 22.6
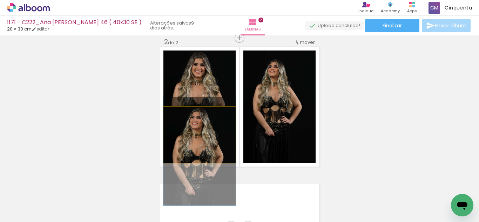
drag, startPoint x: 208, startPoint y: 133, endPoint x: 209, endPoint y: 149, distance: 15.8
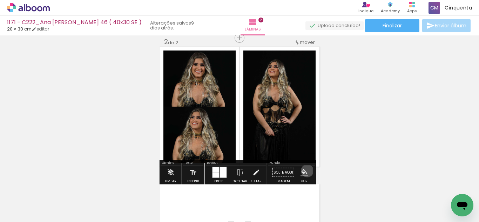
click at [305, 171] on iron-icon "color picker" at bounding box center [304, 173] width 8 height 8
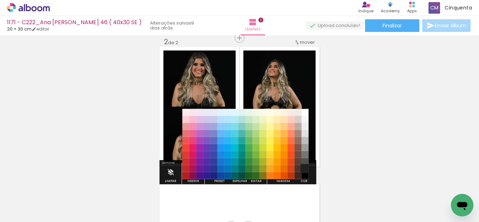
click at [306, 168] on paper-item "#212121" at bounding box center [304, 168] width 7 height 7
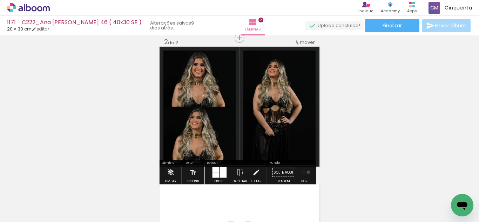
click at [306, 172] on iron-icon "color picker" at bounding box center [304, 173] width 8 height 8
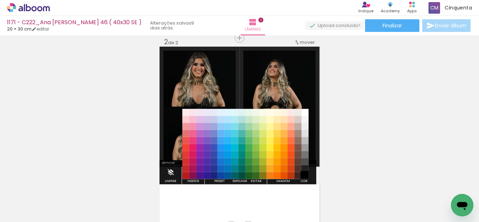
click at [306, 174] on paper-item "#000000" at bounding box center [304, 175] width 7 height 7
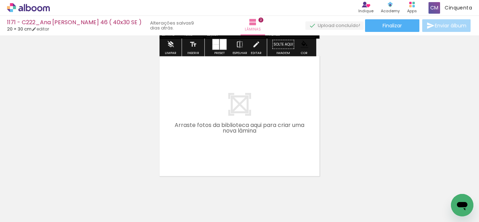
scroll to position [287, 0]
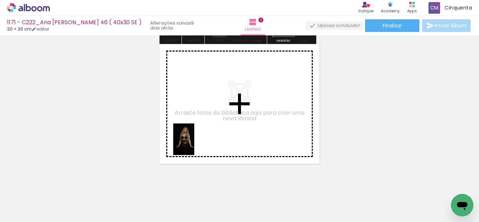
drag, startPoint x: 112, startPoint y: 206, endPoint x: 167, endPoint y: 195, distance: 56.2
click at [194, 144] on quentale-workspace at bounding box center [239, 111] width 479 height 222
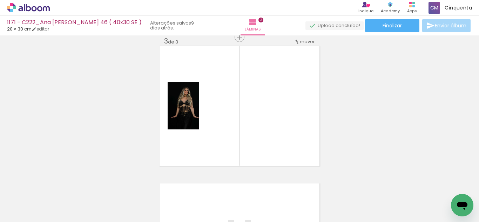
scroll to position [284, 0]
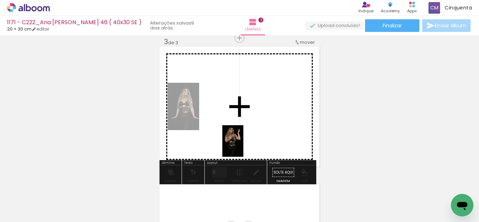
drag, startPoint x: 121, startPoint y: 204, endPoint x: 238, endPoint y: 173, distance: 121.4
click at [247, 144] on quentale-workspace at bounding box center [239, 111] width 479 height 222
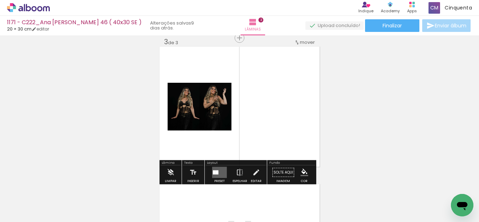
click at [221, 176] on quentale-layouter at bounding box center [219, 172] width 15 height 11
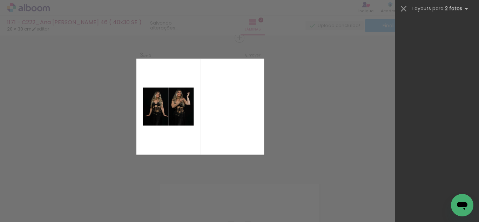
scroll to position [0, 0]
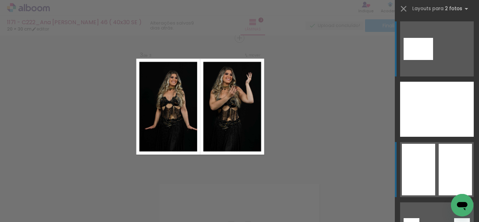
click at [419, 170] on div at bounding box center [418, 170] width 33 height 52
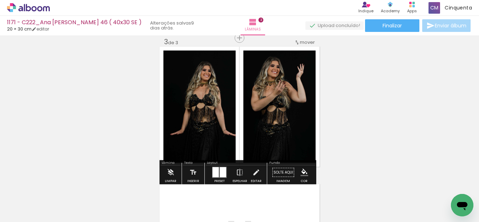
drag, startPoint x: 301, startPoint y: 167, endPoint x: 305, endPoint y: 169, distance: 4.4
click at [303, 169] on paper-menu-button "#ffebee #ffcdd2 #ef9a9a #e57373 #ef5350 #f44336 #e53935 #d32f2f #c62828 #b71c1c…" at bounding box center [304, 172] width 13 height 13
click at [303, 170] on iron-icon "color picker" at bounding box center [304, 173] width 8 height 8
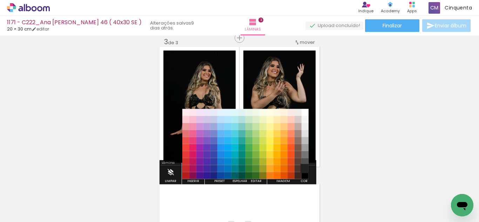
click at [304, 169] on paper-item "#212121" at bounding box center [304, 168] width 7 height 7
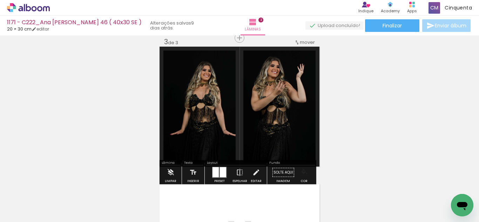
click at [303, 170] on iron-icon "color picker" at bounding box center [304, 173] width 8 height 8
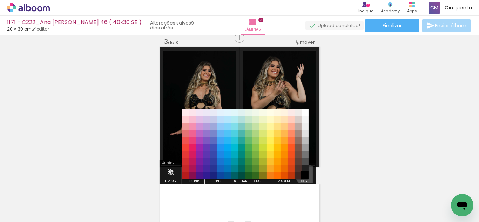
click at [304, 175] on paper-item "#000000" at bounding box center [304, 175] width 7 height 7
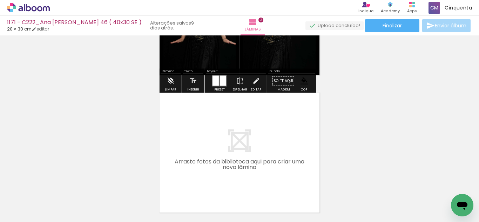
scroll to position [389, 0]
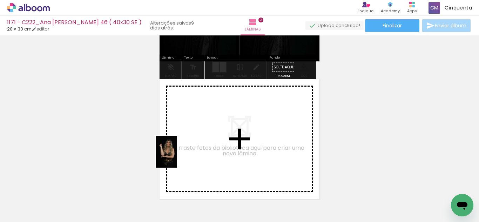
drag, startPoint x: 108, startPoint y: 211, endPoint x: 177, endPoint y: 157, distance: 88.1
click at [177, 157] on quentale-workspace at bounding box center [239, 111] width 479 height 222
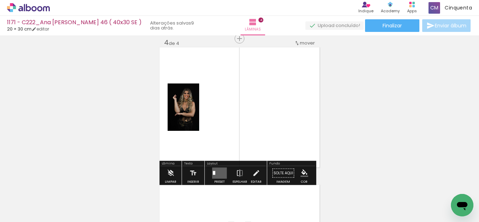
scroll to position [421, 0]
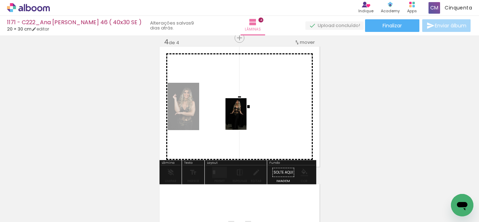
drag, startPoint x: 113, startPoint y: 206, endPoint x: 246, endPoint y: 119, distance: 159.3
click at [246, 119] on quentale-workspace at bounding box center [239, 111] width 479 height 222
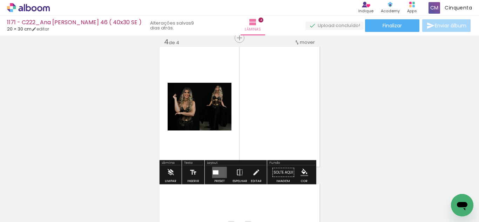
click at [216, 171] on div at bounding box center [217, 172] width 3 height 4
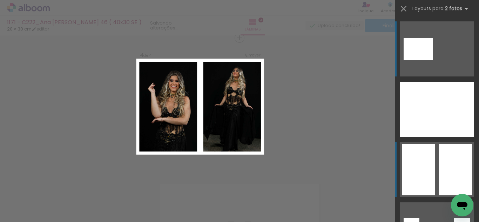
click at [439, 182] on div at bounding box center [455, 170] width 33 height 52
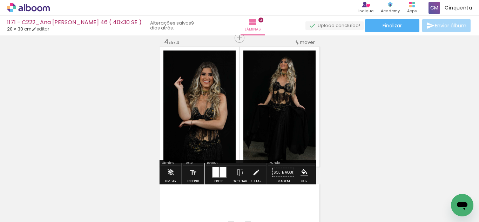
click at [296, 171] on paper-button "Cor" at bounding box center [304, 174] width 17 height 18
click at [300, 172] on iron-icon "color picker" at bounding box center [304, 173] width 8 height 8
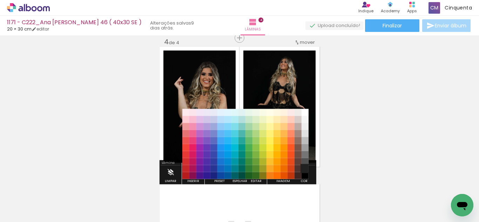
click at [302, 169] on paper-item "#212121" at bounding box center [304, 168] width 7 height 7
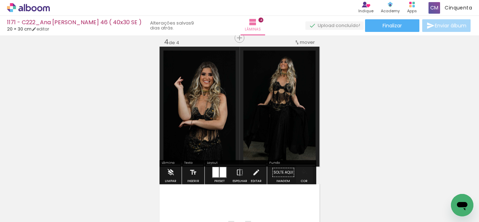
click at [302, 171] on iron-icon "color picker" at bounding box center [304, 173] width 8 height 8
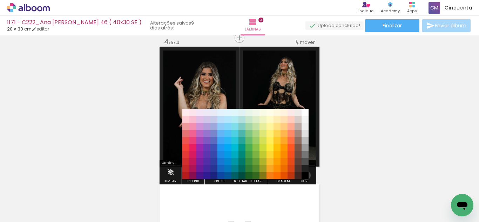
click at [304, 175] on paper-item "#000000" at bounding box center [304, 175] width 7 height 7
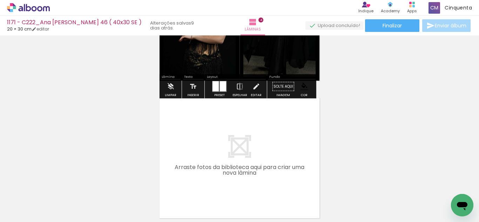
scroll to position [526, 0]
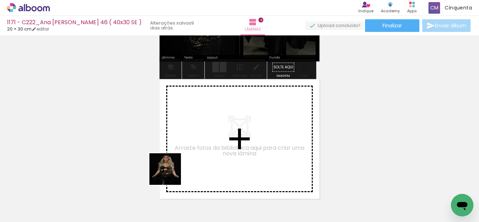
drag, startPoint x: 152, startPoint y: 193, endPoint x: 142, endPoint y: 197, distance: 10.3
click at [202, 148] on quentale-workspace at bounding box center [239, 111] width 479 height 222
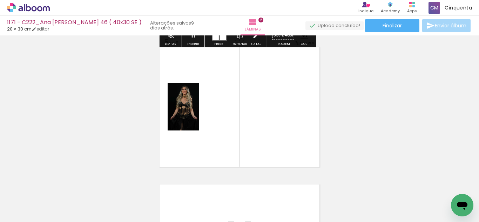
scroll to position [559, 0]
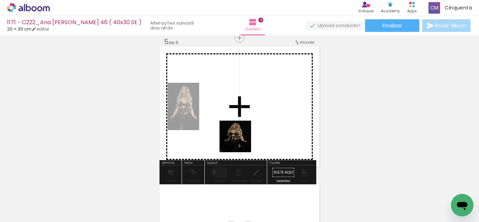
drag, startPoint x: 110, startPoint y: 205, endPoint x: 251, endPoint y: 121, distance: 164.9
click at [251, 121] on quentale-workspace at bounding box center [239, 111] width 479 height 222
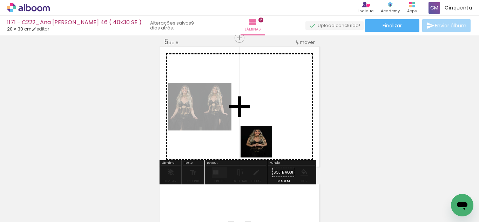
drag, startPoint x: 113, startPoint y: 211, endPoint x: 282, endPoint y: 134, distance: 185.6
click at [282, 134] on quentale-workspace at bounding box center [239, 111] width 479 height 222
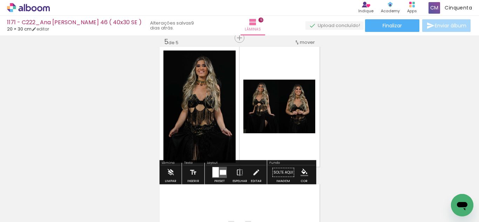
click at [221, 178] on quentale-thumb at bounding box center [226, 198] width 39 height 40
click at [224, 173] on div at bounding box center [224, 172] width 3 height 5
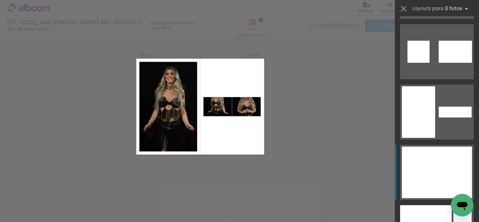
scroll to position [12307, 0]
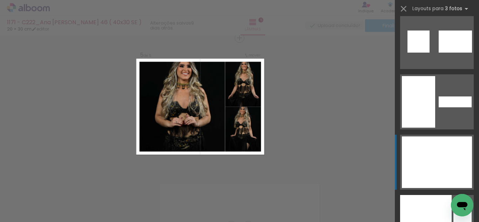
click at [417, 159] on div at bounding box center [426, 162] width 49 height 52
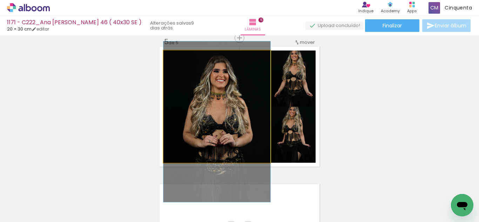
drag, startPoint x: 245, startPoint y: 123, endPoint x: 241, endPoint y: 138, distance: 15.6
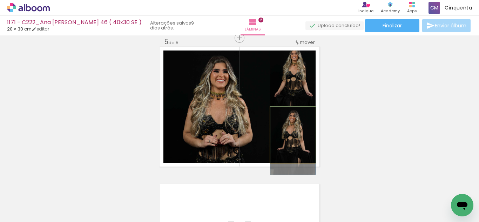
drag, startPoint x: 302, startPoint y: 141, endPoint x: 303, endPoint y: 149, distance: 8.2
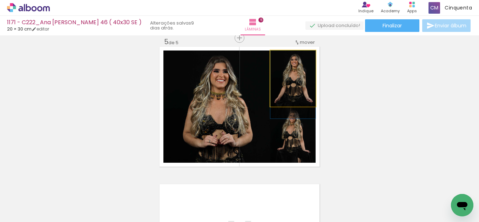
drag, startPoint x: 302, startPoint y: 85, endPoint x: 274, endPoint y: 97, distance: 30.7
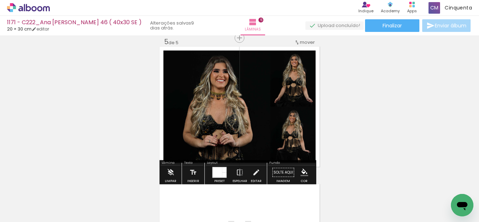
click at [252, 104] on quentale-photo at bounding box center [216, 106] width 107 height 112
click at [253, 103] on quentale-photo at bounding box center [216, 106] width 107 height 112
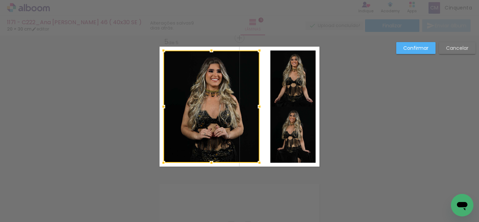
drag, startPoint x: 267, startPoint y: 108, endPoint x: 256, endPoint y: 108, distance: 10.9
click at [256, 108] on div at bounding box center [259, 107] width 14 height 14
click at [274, 89] on quentale-photo at bounding box center [292, 78] width 45 height 56
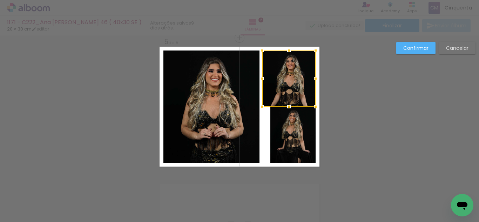
drag, startPoint x: 269, startPoint y: 75, endPoint x: 260, endPoint y: 75, distance: 8.4
click at [260, 75] on div at bounding box center [262, 79] width 14 height 14
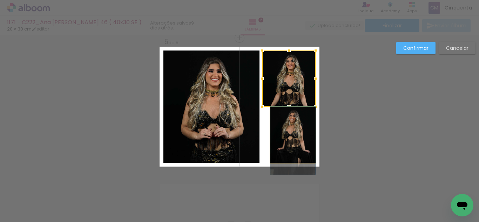
click at [297, 141] on quentale-photo at bounding box center [292, 135] width 45 height 56
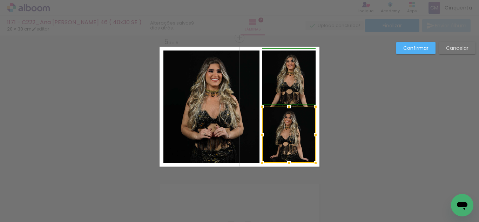
drag, startPoint x: 269, startPoint y: 134, endPoint x: 264, endPoint y: 134, distance: 5.6
click at [264, 134] on div at bounding box center [262, 135] width 14 height 14
click at [0, 0] on slot "Confirmar" at bounding box center [0, 0] width 0 height 0
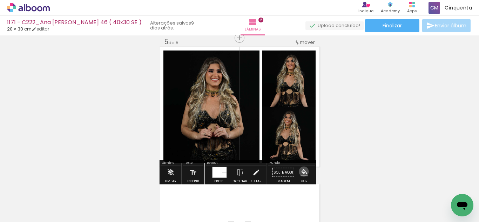
click at [302, 173] on iron-icon "color picker" at bounding box center [304, 173] width 8 height 8
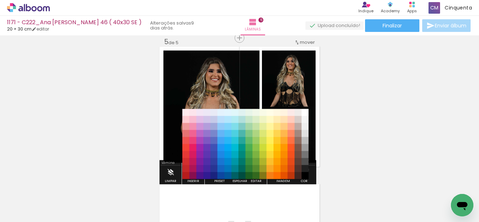
click at [304, 170] on div "#ffebee #ffcdd2 #ef9a9a #e57373 #ef5350 #f44336 #e53935 #d32f2f #c62828 #b71c1c…" at bounding box center [245, 148] width 126 height 70
drag, startPoint x: 305, startPoint y: 168, endPoint x: 304, endPoint y: 172, distance: 3.7
click at [305, 169] on paper-item "#212121" at bounding box center [304, 168] width 7 height 7
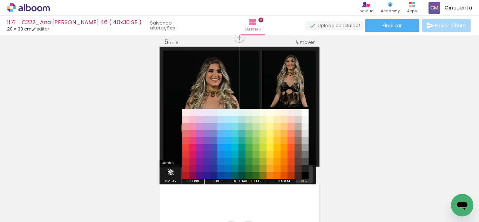
click at [304, 172] on iron-icon "color picker" at bounding box center [304, 173] width 8 height 8
click at [305, 177] on paper-item "#000000" at bounding box center [304, 175] width 7 height 7
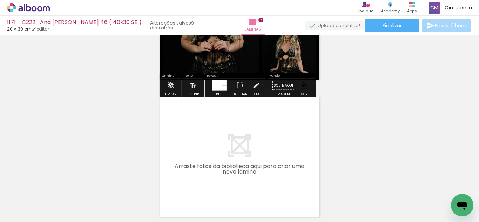
scroll to position [699, 0]
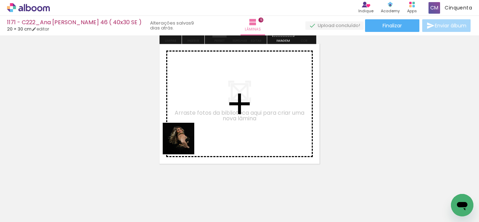
drag, startPoint x: 110, startPoint y: 201, endPoint x: 191, endPoint y: 137, distance: 103.3
click at [191, 137] on quentale-workspace at bounding box center [239, 111] width 479 height 222
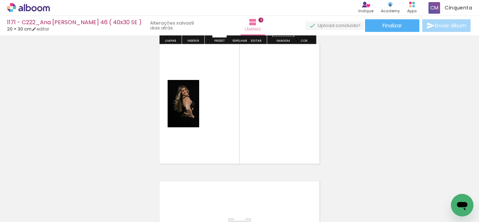
scroll to position [696, 0]
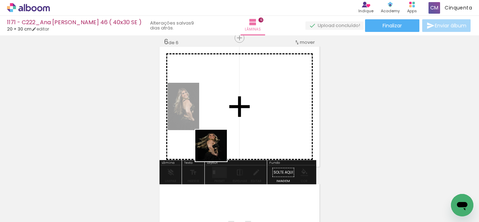
drag, startPoint x: 120, startPoint y: 202, endPoint x: 224, endPoint y: 169, distance: 109.0
click at [225, 143] on quentale-workspace at bounding box center [239, 111] width 479 height 222
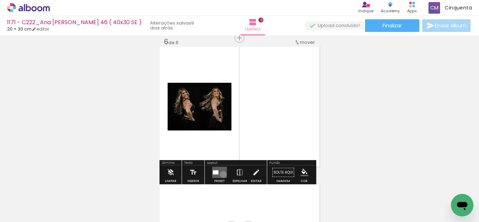
click at [222, 174] on quentale-layouter at bounding box center [219, 172] width 15 height 11
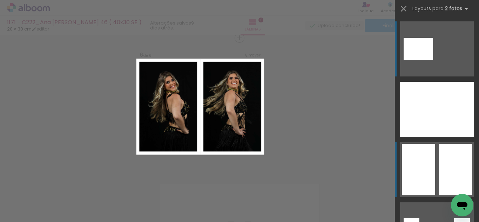
click at [412, 177] on div at bounding box center [418, 170] width 33 height 52
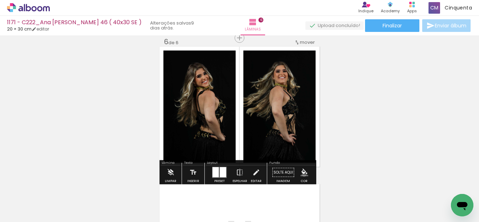
drag, startPoint x: 301, startPoint y: 174, endPoint x: 301, endPoint y: 178, distance: 3.5
click at [300, 176] on iron-icon "color picker" at bounding box center [304, 173] width 8 height 8
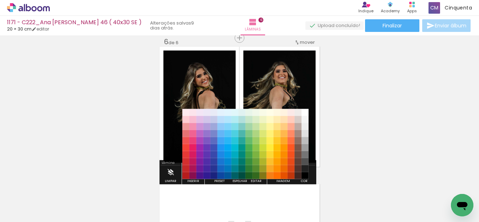
click at [309, 162] on div "Fundo" at bounding box center [291, 163] width 47 height 4
click at [307, 166] on paper-menu-button "#ffebee #ffcdd2 #ef9a9a #e57373 #ef5350 #f44336 #e53935 #d32f2f #c62828 #b71c1c…" at bounding box center [304, 172] width 13 height 13
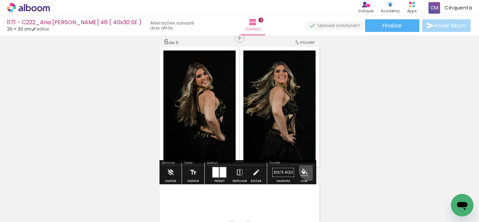
click at [307, 170] on paper-menu-button "#ffebee #ffcdd2 #ef9a9a #e57373 #ef5350 #f44336 #e53935 #d32f2f #c62828 #b71c1c…" at bounding box center [304, 172] width 13 height 13
click at [301, 170] on iron-icon "color picker" at bounding box center [304, 173] width 8 height 8
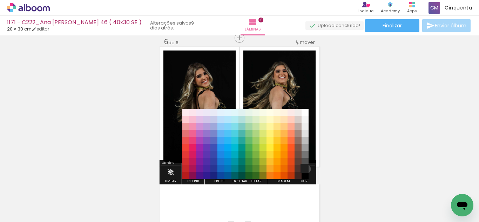
click at [304, 169] on paper-item "#212121" at bounding box center [304, 168] width 7 height 7
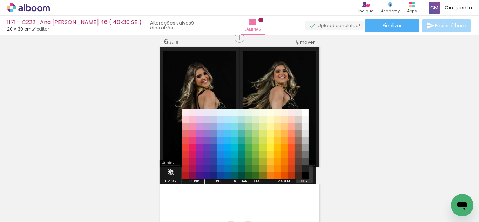
click at [302, 173] on iron-icon "color picker" at bounding box center [304, 173] width 8 height 8
click at [303, 174] on paper-item "#000000" at bounding box center [304, 175] width 7 height 7
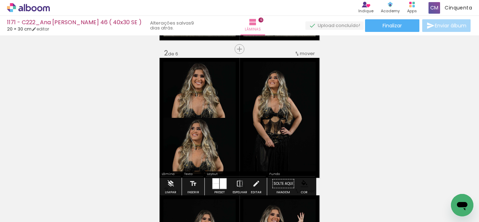
scroll to position [170, 0]
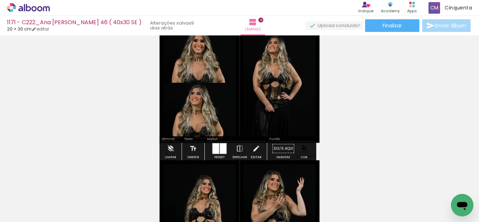
click at [220, 145] on div at bounding box center [223, 148] width 7 height 11
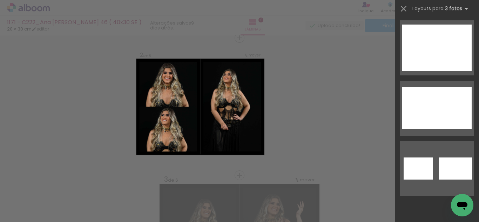
scroll to position [12363, 0]
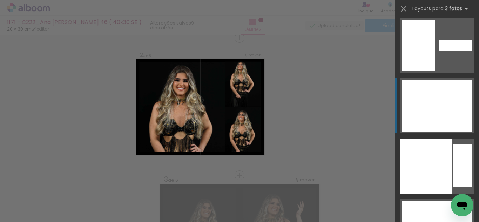
click at [421, 114] on div at bounding box center [426, 106] width 49 height 52
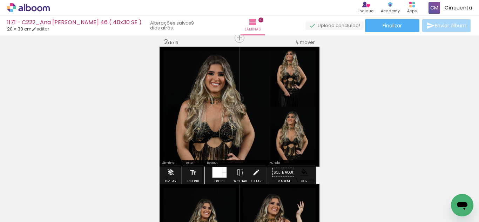
click at [205, 115] on quentale-photo at bounding box center [216, 106] width 107 height 112
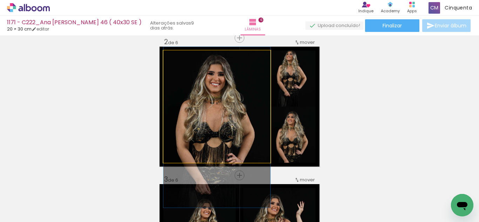
click at [205, 115] on quentale-photo at bounding box center [216, 106] width 107 height 112
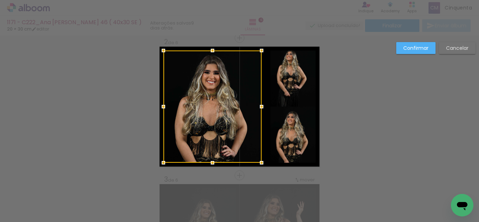
drag, startPoint x: 266, startPoint y: 106, endPoint x: 254, endPoint y: 107, distance: 11.7
click at [254, 107] on div at bounding box center [261, 107] width 14 height 14
click at [273, 104] on quentale-photo at bounding box center [292, 78] width 45 height 56
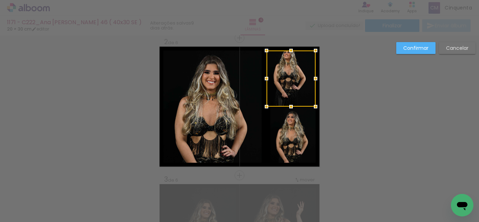
drag, startPoint x: 268, startPoint y: 81, endPoint x: 264, endPoint y: 81, distance: 3.9
click at [264, 81] on div at bounding box center [266, 79] width 14 height 14
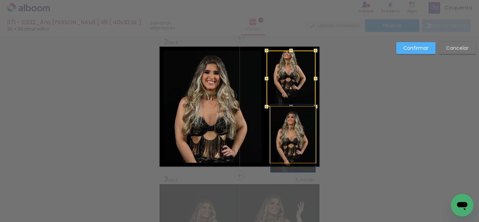
click at [293, 143] on quentale-photo at bounding box center [292, 135] width 45 height 56
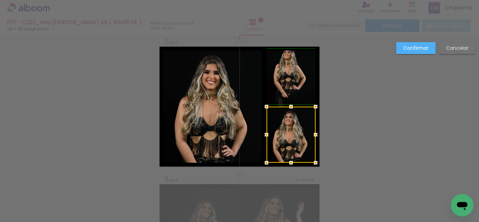
drag, startPoint x: 268, startPoint y: 134, endPoint x: 264, endPoint y: 133, distance: 3.7
click at [264, 133] on div at bounding box center [266, 135] width 14 height 14
click at [0, 0] on slot "Confirmar" at bounding box center [0, 0] width 0 height 0
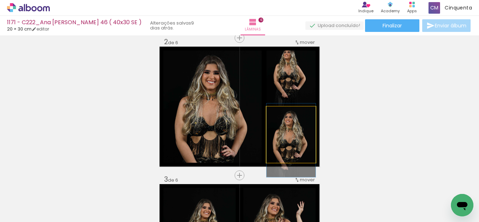
click at [272, 133] on quentale-photo at bounding box center [290, 135] width 49 height 56
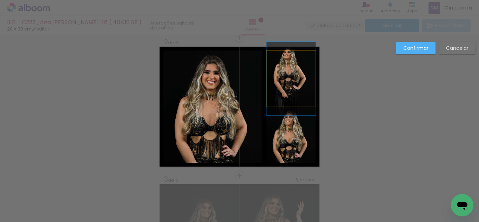
click at [278, 105] on quentale-photo at bounding box center [290, 78] width 49 height 56
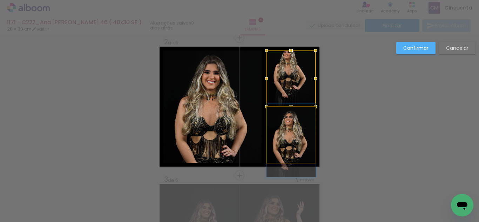
click at [274, 114] on quentale-photo at bounding box center [290, 135] width 49 height 56
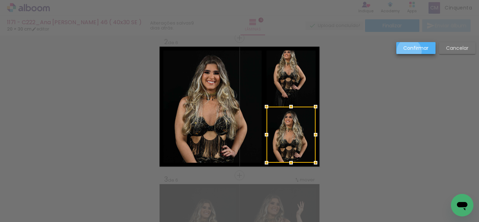
click at [409, 53] on paper-button "Confirmar" at bounding box center [415, 48] width 39 height 12
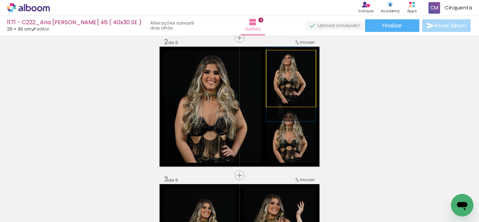
drag, startPoint x: 278, startPoint y: 77, endPoint x: 281, endPoint y: 83, distance: 6.9
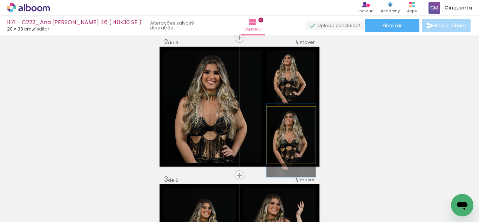
click at [294, 129] on quentale-photo at bounding box center [290, 135] width 49 height 56
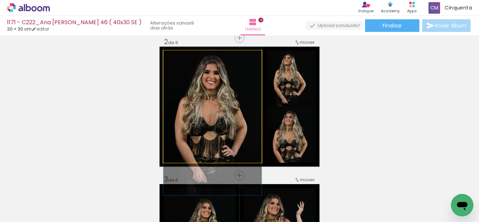
click at [209, 134] on quentale-photo at bounding box center [212, 106] width 98 height 112
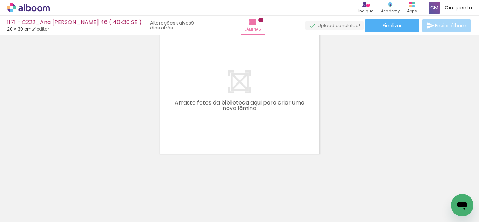
scroll to position [811, 0]
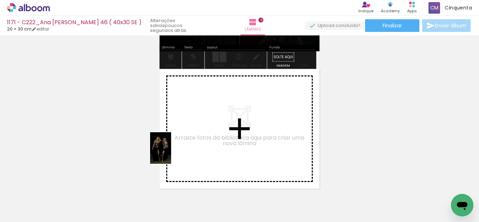
drag, startPoint x: 122, startPoint y: 201, endPoint x: 154, endPoint y: 169, distance: 44.9
click at [182, 145] on quentale-workspace at bounding box center [239, 111] width 479 height 222
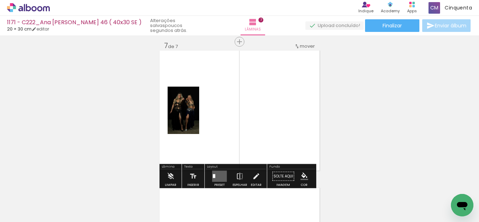
scroll to position [834, 0]
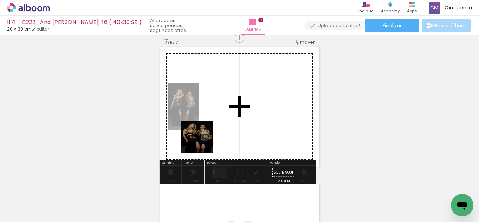
drag, startPoint x: 115, startPoint y: 199, endPoint x: 203, endPoint y: 142, distance: 104.2
click at [209, 136] on quentale-workspace at bounding box center [239, 111] width 479 height 222
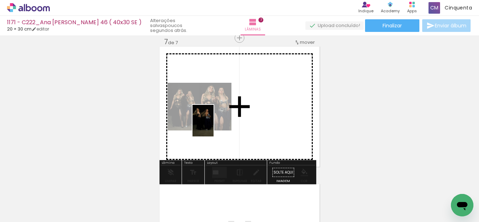
drag, startPoint x: 100, startPoint y: 214, endPoint x: 216, endPoint y: 123, distance: 147.1
click at [216, 123] on quentale-workspace at bounding box center [239, 111] width 479 height 222
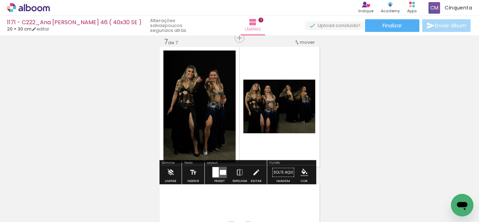
click at [212, 173] on quentale-layouter at bounding box center [219, 172] width 15 height 11
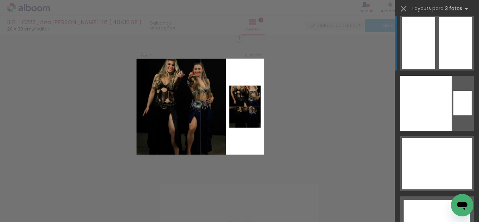
scroll to position [12903, 0]
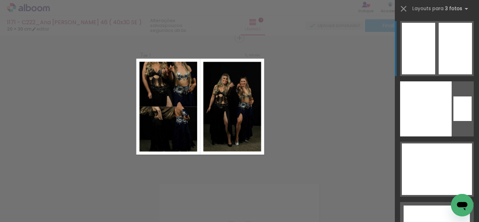
click at [431, 57] on div at bounding box center [418, 61] width 33 height 26
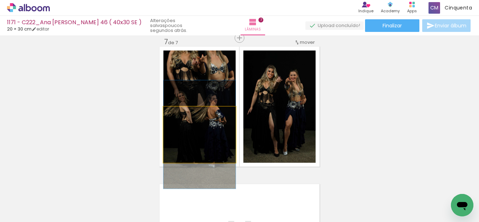
click at [212, 137] on quentale-photo at bounding box center [199, 135] width 72 height 56
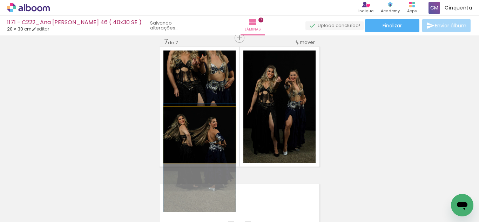
drag, startPoint x: 211, startPoint y: 133, endPoint x: 213, endPoint y: 156, distance: 23.3
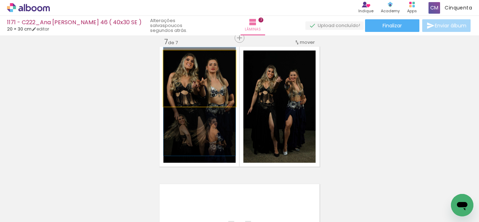
drag, startPoint x: 220, startPoint y: 77, endPoint x: 226, endPoint y: 101, distance: 23.9
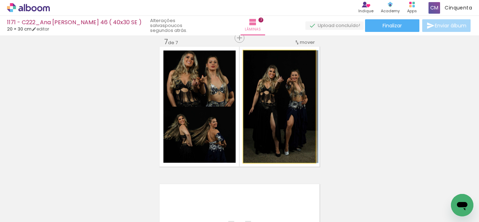
drag, startPoint x: 270, startPoint y: 116, endPoint x: 273, endPoint y: 121, distance: 5.5
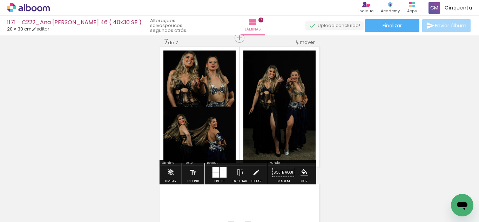
click at [236, 172] on iron-icon at bounding box center [240, 172] width 8 height 14
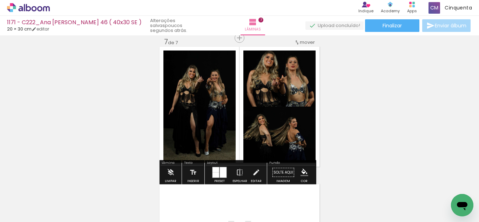
click at [300, 172] on iron-icon "color picker" at bounding box center [304, 173] width 8 height 8
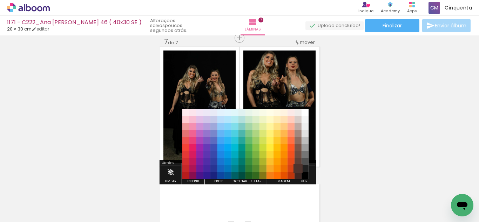
click at [301, 167] on paper-item "#4e342e" at bounding box center [297, 168] width 7 height 7
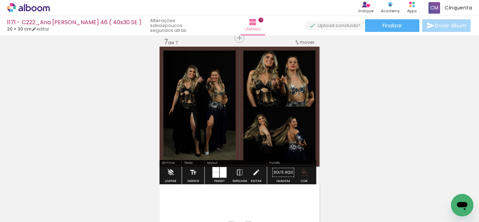
click at [302, 174] on iron-icon "color picker" at bounding box center [304, 173] width 8 height 8
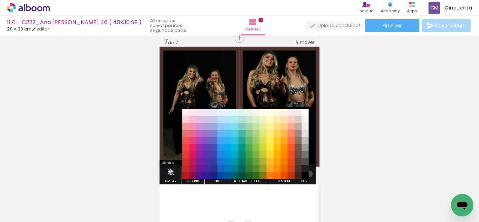
click at [307, 174] on paper-item "#000000" at bounding box center [304, 175] width 7 height 7
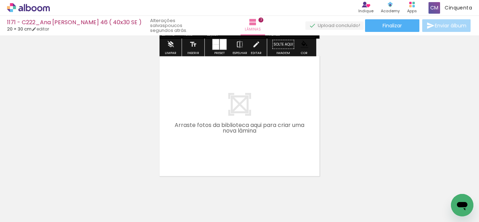
scroll to position [974, 0]
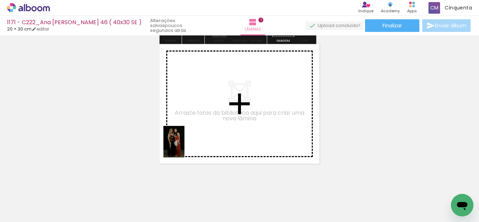
drag, startPoint x: 118, startPoint y: 201, endPoint x: 184, endPoint y: 147, distance: 85.7
click at [184, 147] on quentale-workspace at bounding box center [239, 111] width 479 height 222
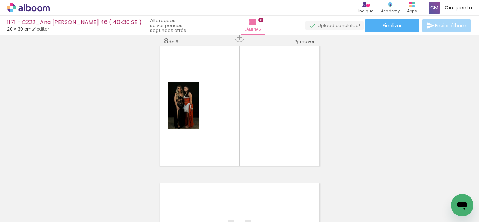
scroll to position [971, 0]
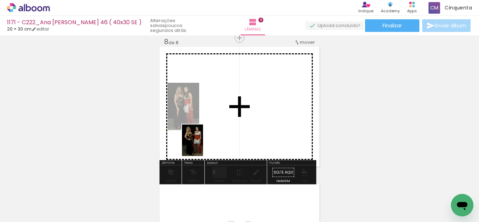
drag, startPoint x: 124, startPoint y: 201, endPoint x: 151, endPoint y: 187, distance: 29.9
click at [201, 145] on quentale-workspace at bounding box center [239, 111] width 479 height 222
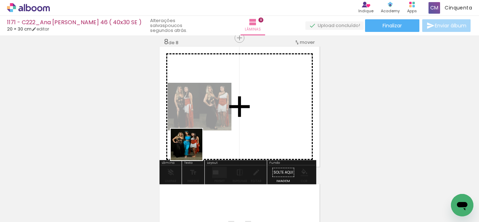
drag, startPoint x: 117, startPoint y: 202, endPoint x: 192, endPoint y: 150, distance: 91.1
click at [192, 150] on quentale-workspace at bounding box center [239, 111] width 479 height 222
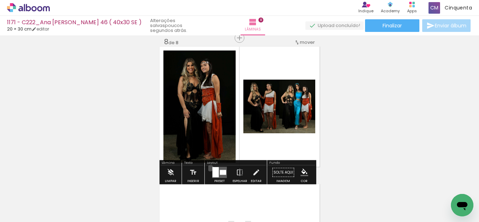
click at [210, 168] on div at bounding box center [219, 172] width 19 height 14
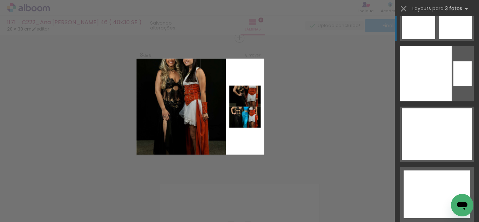
scroll to position [12868, 0]
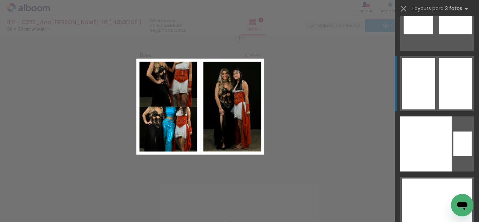
click at [439, 75] on div at bounding box center [455, 84] width 33 height 52
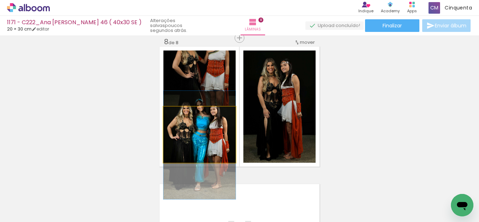
drag, startPoint x: 195, startPoint y: 149, endPoint x: 212, endPoint y: 160, distance: 19.8
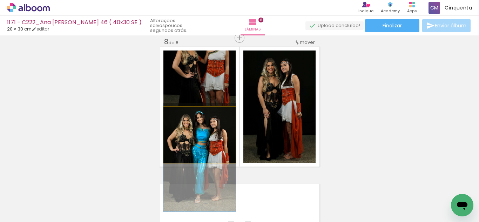
drag, startPoint x: 209, startPoint y: 150, endPoint x: 210, endPoint y: 162, distance: 12.4
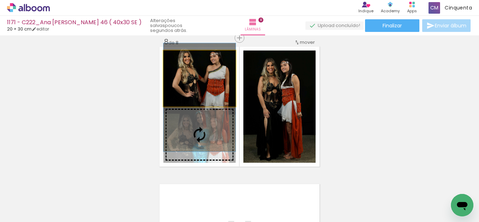
drag, startPoint x: 213, startPoint y: 90, endPoint x: 212, endPoint y: 96, distance: 6.1
click at [0, 0] on slot at bounding box center [0, 0] width 0 height 0
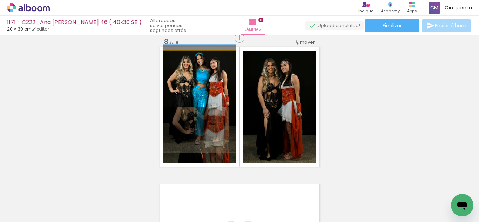
drag, startPoint x: 202, startPoint y: 86, endPoint x: 203, endPoint y: 106, distance: 19.7
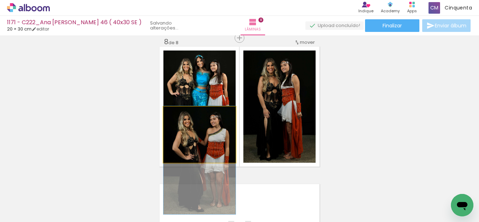
drag, startPoint x: 185, startPoint y: 137, endPoint x: 186, endPoint y: 163, distance: 25.6
click at [186, 163] on quentale-layouter at bounding box center [239, 107] width 160 height 120
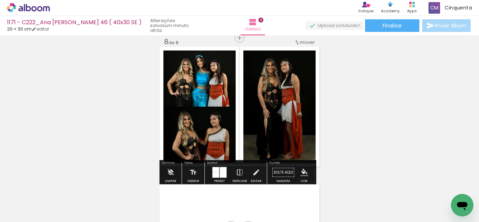
click at [298, 173] on paper-menu-button "#ffebee #ffcdd2 #ef9a9a #e57373 #ef5350 #f44336 #e53935 #d32f2f #c62828 #b71c1c…" at bounding box center [304, 172] width 13 height 13
drag, startPoint x: 301, startPoint y: 164, endPoint x: 299, endPoint y: 176, distance: 12.9
click at [300, 174] on div "Fundo Solte aqui Imagem Cor" at bounding box center [291, 172] width 49 height 24
click at [299, 176] on paper-menu-button "#ffebee #ffcdd2 #ef9a9a #e57373 #ef5350 #f44336 #e53935 #d32f2f #c62828 #b71c1c…" at bounding box center [304, 172] width 13 height 13
click at [300, 172] on iron-icon "color picker" at bounding box center [304, 173] width 8 height 8
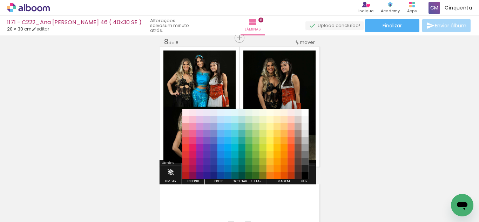
drag, startPoint x: 304, startPoint y: 166, endPoint x: 310, endPoint y: 177, distance: 12.6
click at [308, 170] on paper-item "#212121" at bounding box center [304, 168] width 7 height 7
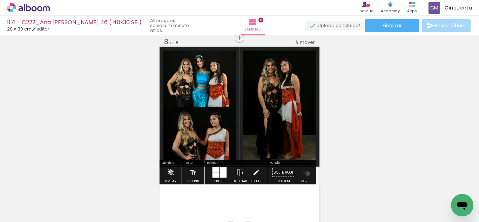
click at [305, 174] on iron-icon "color picker" at bounding box center [304, 173] width 8 height 8
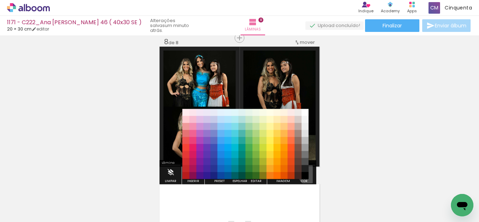
click at [307, 175] on paper-item "#000000" at bounding box center [304, 175] width 7 height 7
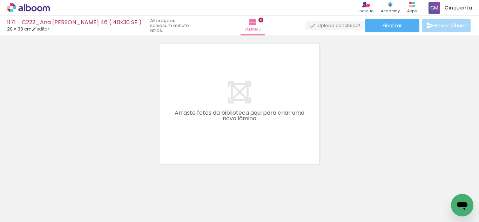
scroll to position [0, 1566]
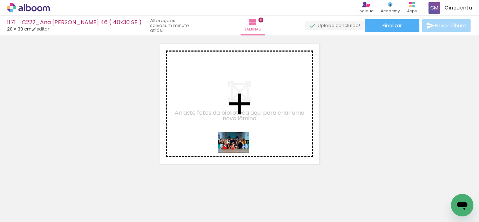
drag, startPoint x: 279, startPoint y: 207, endPoint x: 239, endPoint y: 153, distance: 67.6
click at [239, 153] on quentale-workspace at bounding box center [239, 111] width 479 height 222
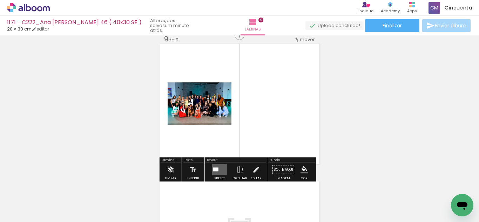
scroll to position [1108, 0]
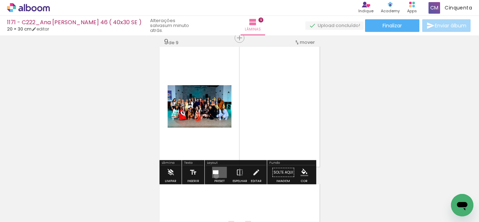
click at [215, 176] on quentale-layouter at bounding box center [219, 172] width 15 height 11
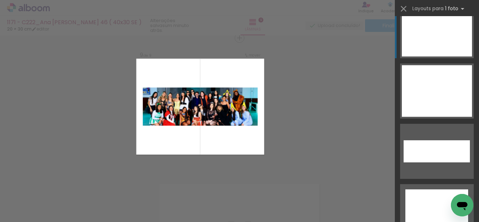
scroll to position [3106, 0]
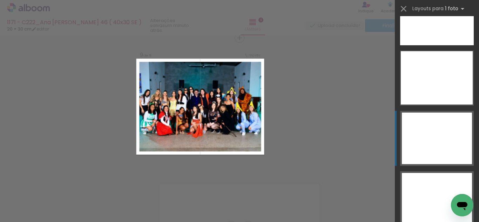
click at [419, 146] on div at bounding box center [437, 139] width 70 height 52
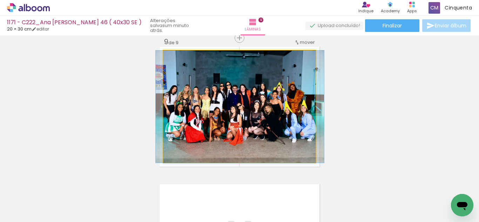
drag, startPoint x: 273, startPoint y: 131, endPoint x: 274, endPoint y: 144, distance: 13.0
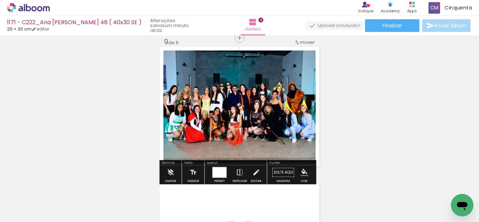
click at [298, 171] on paper-menu-button "#ffebee #ffcdd2 #ef9a9a #e57373 #ef5350 #f44336 #e53935 #d32f2f #c62828 #b71c1c…" at bounding box center [304, 172] width 13 height 13
click at [304, 170] on iron-icon "color picker" at bounding box center [304, 173] width 8 height 8
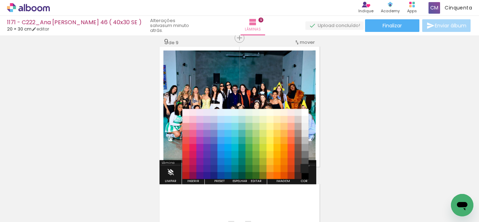
click at [306, 165] on paper-item "#212121" at bounding box center [304, 168] width 7 height 7
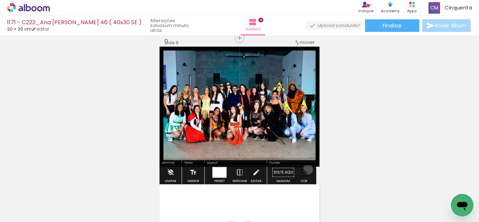
scroll to position [0, 1566]
click at [305, 170] on iron-icon "color picker" at bounding box center [304, 173] width 8 height 8
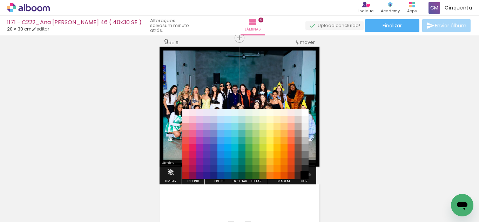
click at [307, 175] on paper-item "#000000" at bounding box center [304, 175] width 7 height 7
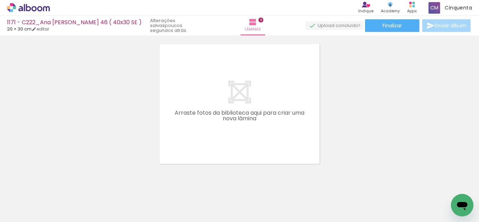
scroll to position [0, 2318]
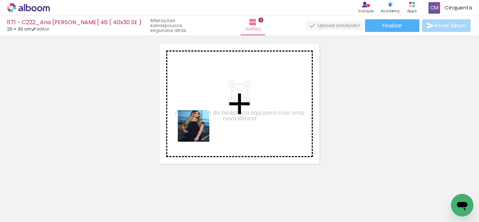
drag, startPoint x: 182, startPoint y: 191, endPoint x: 229, endPoint y: 181, distance: 48.1
click at [199, 130] on quentale-workspace at bounding box center [239, 111] width 479 height 222
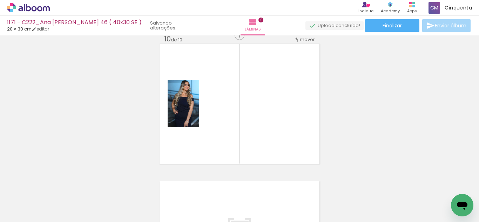
scroll to position [1246, 0]
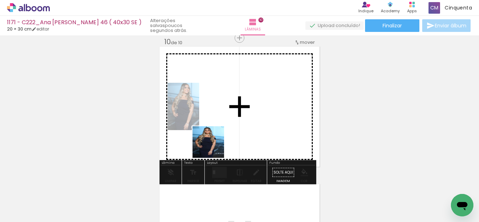
drag, startPoint x: 190, startPoint y: 199, endPoint x: 220, endPoint y: 130, distance: 75.1
click at [220, 130] on quentale-workspace at bounding box center [239, 111] width 479 height 222
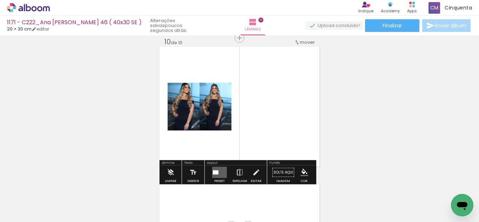
scroll to position [0, 2290]
click at [220, 169] on quentale-layouter at bounding box center [219, 172] width 15 height 11
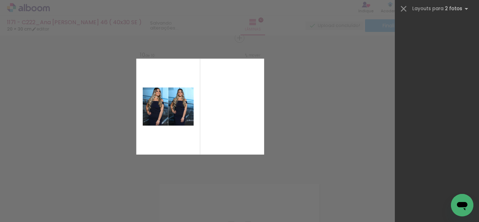
scroll to position [0, 0]
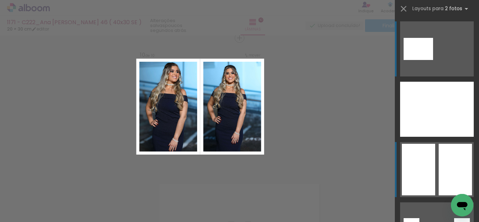
click at [417, 159] on div at bounding box center [418, 170] width 33 height 52
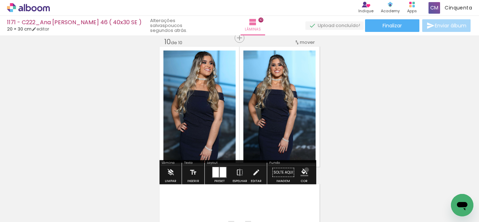
click at [304, 170] on iron-icon "color picker" at bounding box center [304, 173] width 8 height 8
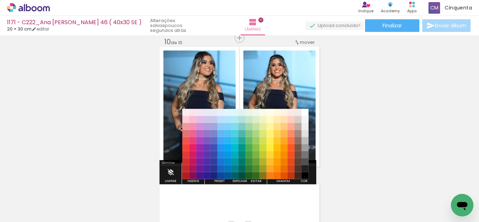
click at [301, 168] on paper-item "#4e342e" at bounding box center [297, 168] width 7 height 7
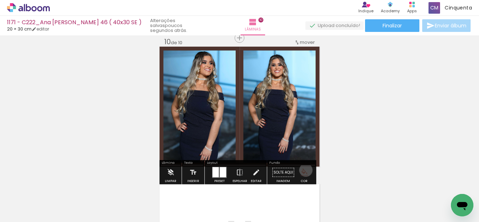
click at [303, 170] on iron-icon "color picker" at bounding box center [304, 173] width 8 height 8
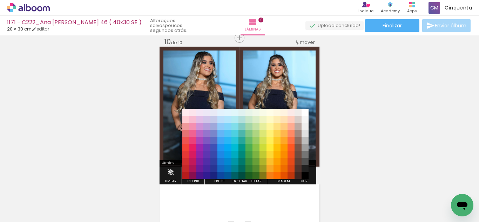
click at [304, 174] on paper-item "#000000" at bounding box center [304, 175] width 7 height 7
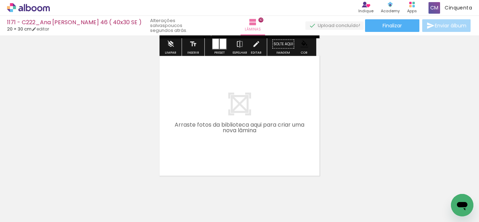
scroll to position [1386, 0]
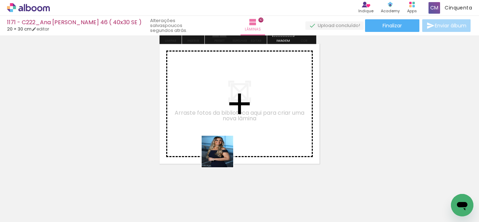
drag, startPoint x: 226, startPoint y: 169, endPoint x: 239, endPoint y: 183, distance: 19.1
click at [222, 156] on quentale-workspace at bounding box center [239, 111] width 479 height 222
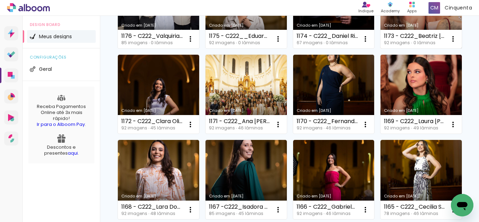
scroll to position [280, 0]
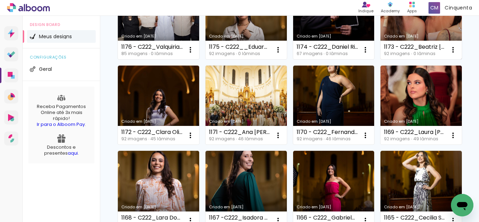
click at [380, 59] on link "Criado em [DATE]" at bounding box center [420, 19] width 81 height 79
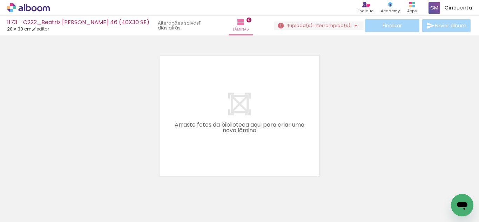
click at [43, 12] on icon at bounding box center [28, 7] width 43 height 9
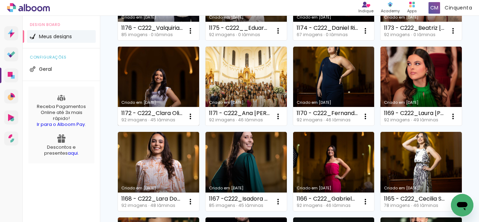
scroll to position [315, 0]
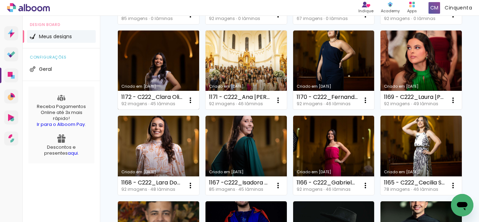
click at [157, 110] on link "Criado em [DATE]" at bounding box center [158, 69] width 81 height 79
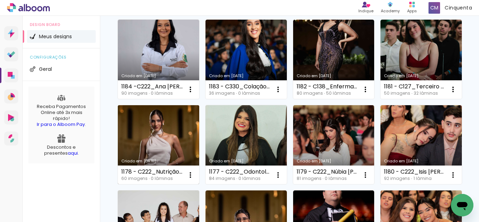
scroll to position [35, 0]
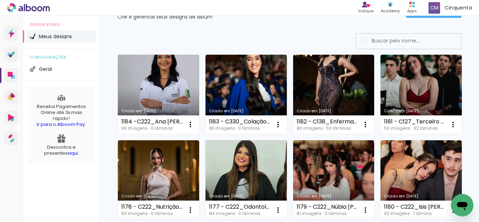
click at [177, 100] on link "Criado em [DATE]" at bounding box center [158, 94] width 81 height 79
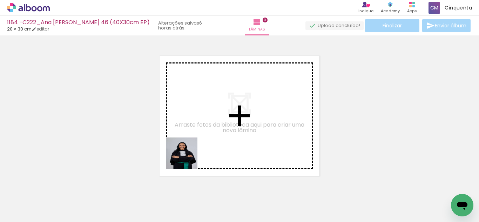
drag, startPoint x: 128, startPoint y: 210, endPoint x: 133, endPoint y: 179, distance: 30.6
click at [188, 158] on quentale-workspace at bounding box center [239, 111] width 479 height 222
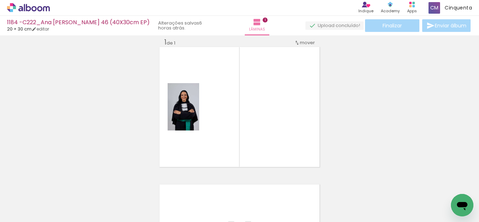
scroll to position [9, 0]
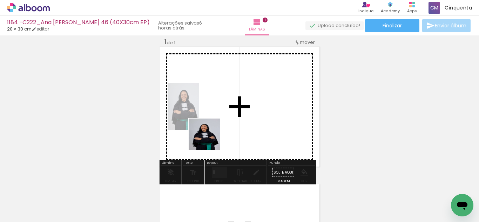
drag, startPoint x: 157, startPoint y: 198, endPoint x: 223, endPoint y: 118, distance: 103.3
click at [223, 118] on quentale-workspace at bounding box center [239, 111] width 479 height 222
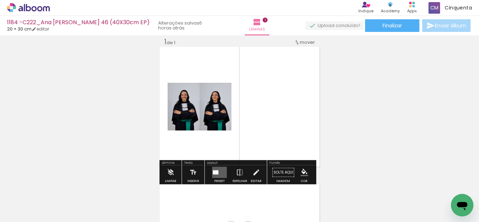
click at [208, 176] on paper-button "Preset" at bounding box center [219, 174] width 22 height 18
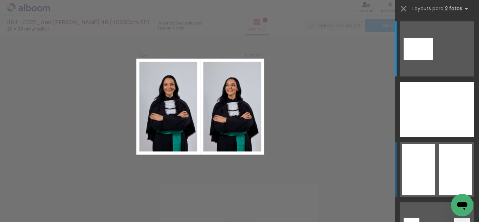
drag, startPoint x: 448, startPoint y: 168, endPoint x: 435, endPoint y: 183, distance: 20.1
click at [443, 175] on div at bounding box center [455, 170] width 33 height 52
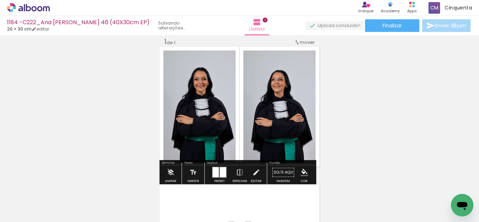
scroll to position [9, 0]
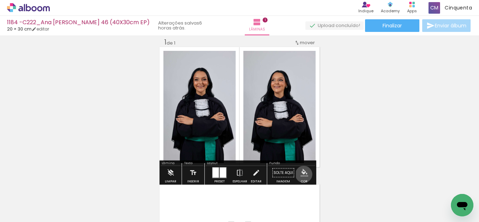
click at [301, 174] on iron-icon "color picker" at bounding box center [304, 173] width 8 height 8
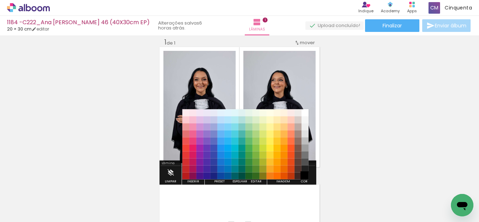
click at [303, 172] on paper-item "#000000" at bounding box center [304, 175] width 7 height 7
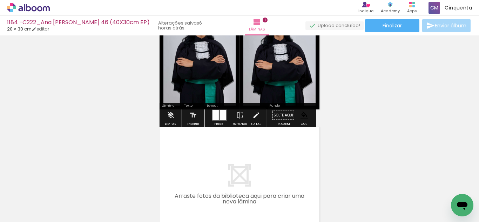
scroll to position [79, 0]
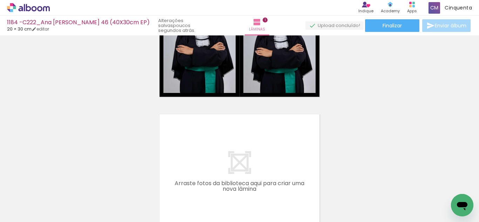
click at [30, 203] on input "Todas as fotos" at bounding box center [19, 201] width 27 height 6
click at [0, 0] on slot "Não utilizadas" at bounding box center [0, 0] width 0 height 0
type input "Não utilizadas"
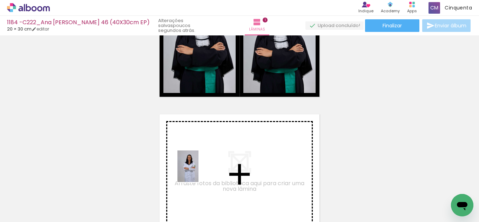
drag, startPoint x: 122, startPoint y: 188, endPoint x: 198, endPoint y: 171, distance: 78.2
click at [198, 171] on quentale-workspace at bounding box center [239, 111] width 479 height 222
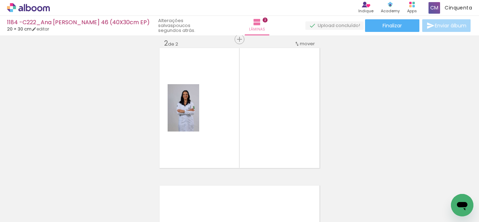
scroll to position [147, 0]
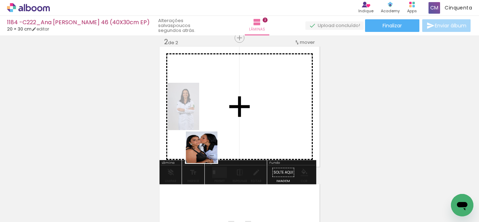
drag, startPoint x: 112, startPoint y: 208, endPoint x: 219, endPoint y: 176, distance: 111.4
click at [211, 148] on quentale-workspace at bounding box center [239, 111] width 479 height 222
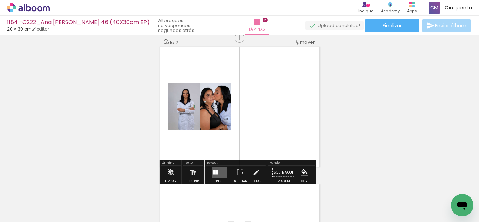
click at [216, 172] on div at bounding box center [217, 172] width 3 height 4
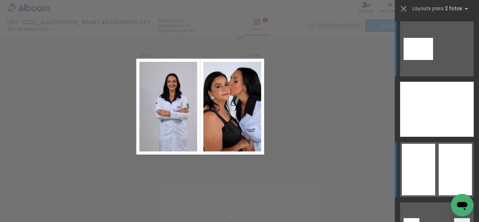
click at [429, 165] on div at bounding box center [418, 170] width 33 height 52
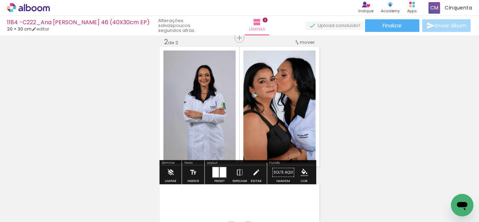
click at [302, 172] on iron-icon "color picker" at bounding box center [304, 173] width 8 height 8
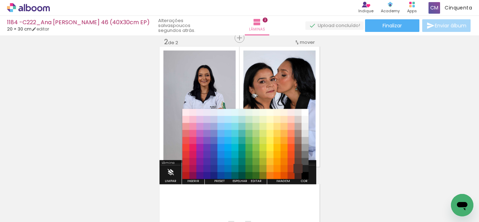
click at [300, 168] on paper-item "#4e342e" at bounding box center [297, 168] width 7 height 7
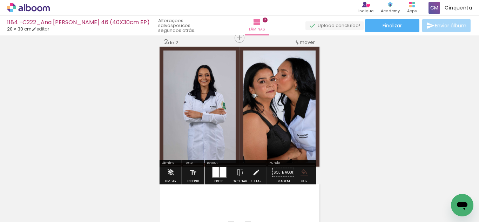
click at [301, 171] on iron-icon "color picker" at bounding box center [304, 173] width 8 height 8
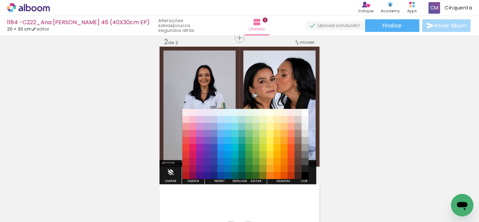
click at [303, 174] on paper-item "#000000" at bounding box center [304, 175] width 7 height 7
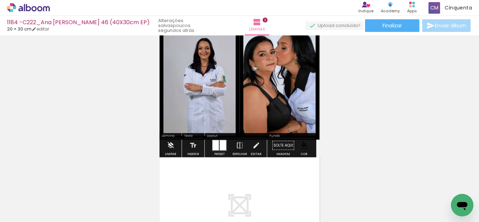
scroll to position [217, 0]
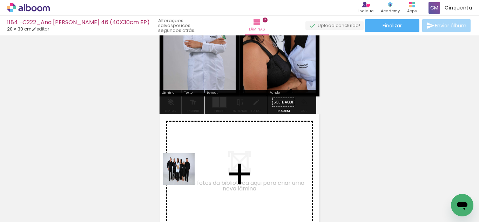
drag, startPoint x: 98, startPoint y: 197, endPoint x: 215, endPoint y: 162, distance: 121.7
click at [215, 162] on quentale-workspace at bounding box center [239, 111] width 479 height 222
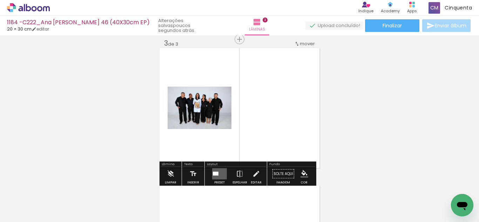
scroll to position [284, 0]
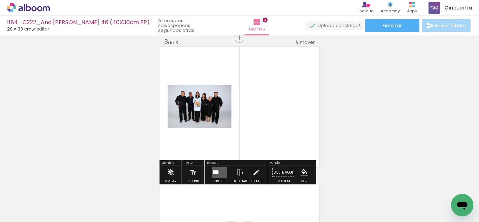
click at [218, 168] on quentale-layouter at bounding box center [219, 172] width 15 height 11
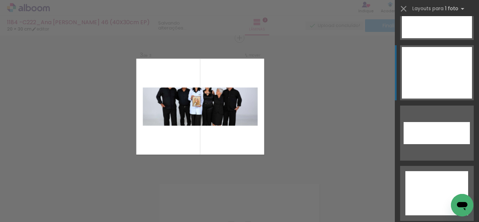
scroll to position [3211, 0]
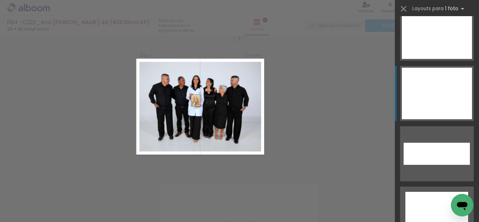
click at [426, 104] on div at bounding box center [437, 94] width 70 height 52
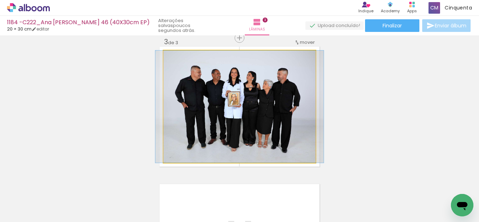
drag, startPoint x: 177, startPoint y: 55, endPoint x: 170, endPoint y: 77, distance: 23.9
type paper-slider "100"
click at [170, 77] on quentale-photo at bounding box center [239, 106] width 152 height 112
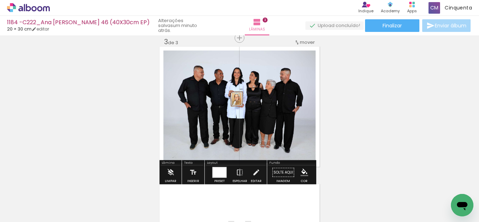
click at [296, 172] on paper-button "Cor" at bounding box center [304, 174] width 17 height 18
click at [298, 174] on paper-menu-button "#ffebee #ffcdd2 #ef9a9a #e57373 #ef5350 #f44336 #e53935 #d32f2f #c62828 #b71c1c…" at bounding box center [304, 172] width 13 height 13
drag, startPoint x: 303, startPoint y: 172, endPoint x: 300, endPoint y: 169, distance: 3.8
click at [301, 170] on iron-icon "color picker" at bounding box center [304, 173] width 8 height 8
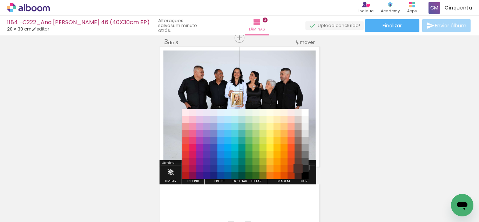
click at [301, 167] on paper-item "#4e342e" at bounding box center [297, 168] width 7 height 7
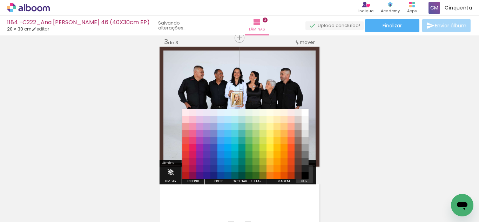
click at [303, 172] on iron-icon "color picker" at bounding box center [304, 173] width 8 height 8
click at [304, 175] on paper-item "#000000" at bounding box center [304, 175] width 7 height 7
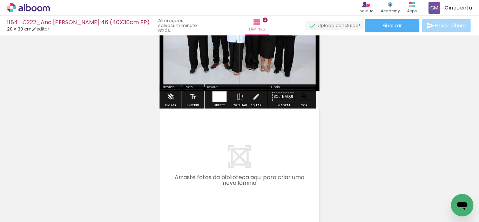
scroll to position [389, 0]
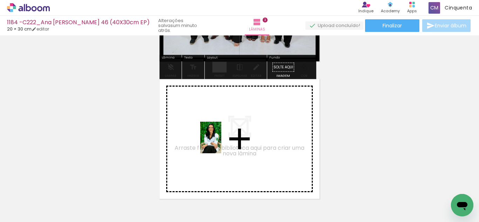
drag, startPoint x: 110, startPoint y: 185, endPoint x: 221, endPoint y: 143, distance: 118.9
click at [221, 143] on quentale-workspace at bounding box center [239, 111] width 479 height 222
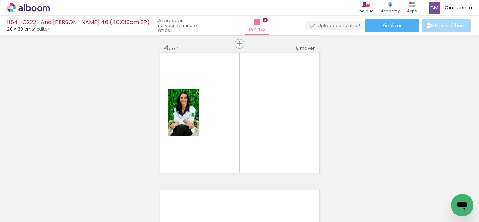
scroll to position [421, 0]
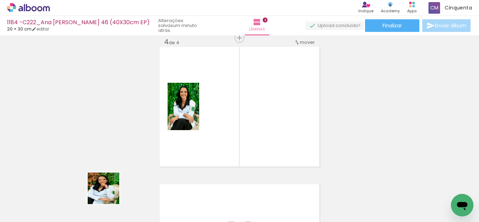
drag, startPoint x: 73, startPoint y: 201, endPoint x: 178, endPoint y: 159, distance: 112.3
click at [263, 135] on quentale-workspace at bounding box center [239, 111] width 479 height 222
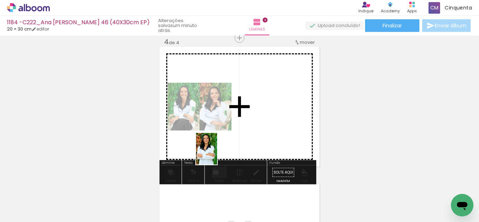
drag, startPoint x: 90, startPoint y: 201, endPoint x: 217, endPoint y: 154, distance: 135.0
click at [217, 154] on quentale-workspace at bounding box center [239, 111] width 479 height 222
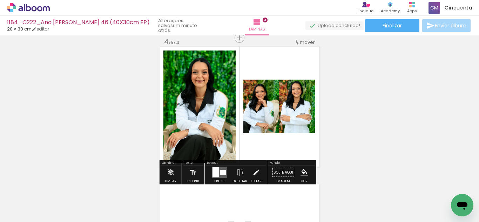
click at [212, 175] on div at bounding box center [215, 172] width 6 height 10
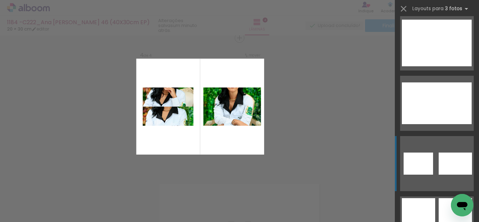
scroll to position [12762, 0]
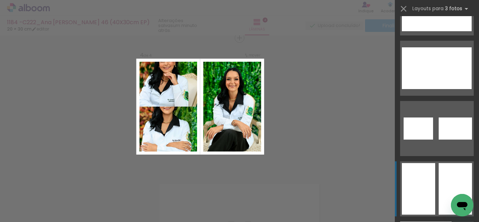
click at [420, 183] on div at bounding box center [418, 176] width 33 height 26
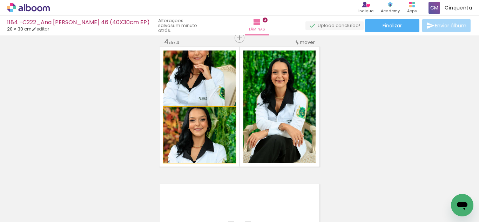
drag, startPoint x: 217, startPoint y: 138, endPoint x: 262, endPoint y: 149, distance: 45.9
click at [0, 0] on slot at bounding box center [0, 0] width 0 height 0
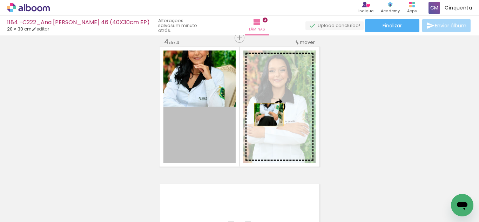
drag, startPoint x: 185, startPoint y: 136, endPoint x: 266, endPoint y: 115, distance: 83.3
click at [0, 0] on slot at bounding box center [0, 0] width 0 height 0
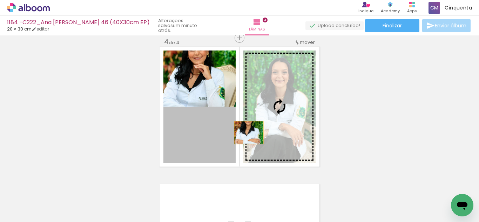
drag, startPoint x: 206, startPoint y: 133, endPoint x: 234, endPoint y: 153, distance: 34.5
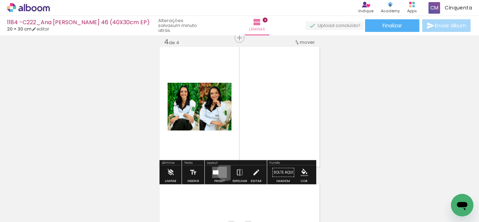
drag, startPoint x: 224, startPoint y: 171, endPoint x: 239, endPoint y: 173, distance: 15.2
click at [226, 173] on div at bounding box center [219, 172] width 19 height 14
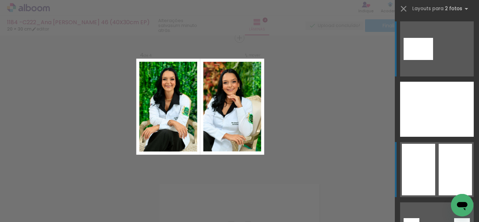
click at [415, 174] on div at bounding box center [418, 170] width 33 height 52
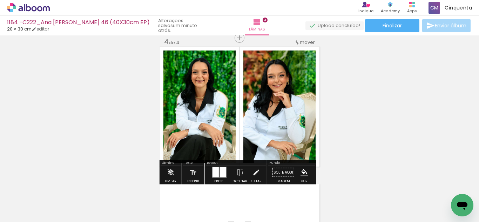
click at [300, 174] on iron-icon "color picker" at bounding box center [304, 173] width 8 height 8
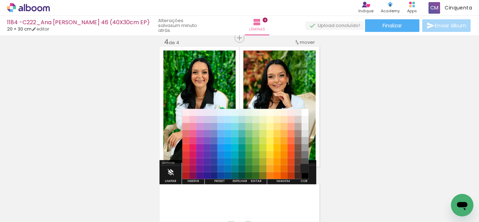
click at [303, 168] on paper-item "#212121" at bounding box center [304, 168] width 7 height 7
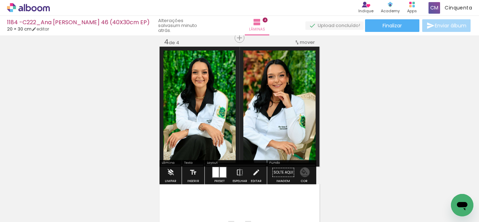
click at [302, 172] on iron-icon "color picker" at bounding box center [304, 173] width 8 height 8
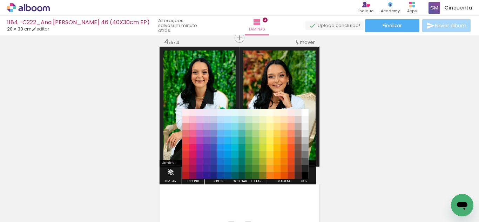
click at [303, 175] on paper-item "#000000" at bounding box center [304, 175] width 7 height 7
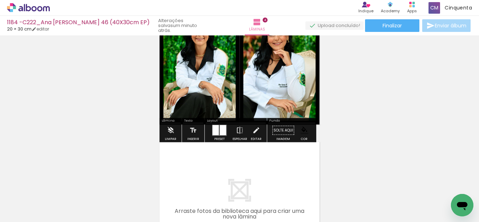
scroll to position [526, 0]
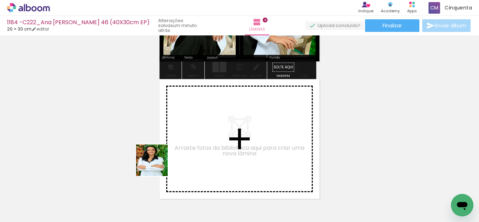
drag, startPoint x: 79, startPoint y: 195, endPoint x: 115, endPoint y: 181, distance: 38.9
click at [177, 154] on quentale-workspace at bounding box center [239, 111] width 479 height 222
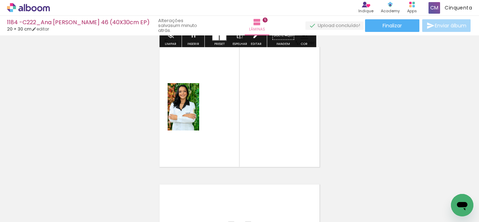
scroll to position [559, 0]
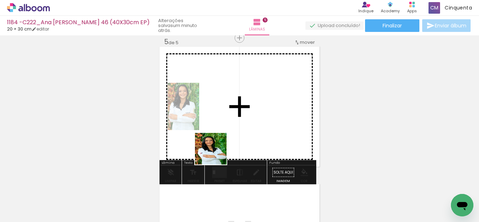
drag, startPoint x: 81, startPoint y: 203, endPoint x: 223, endPoint y: 162, distance: 147.4
click at [234, 143] on quentale-workspace at bounding box center [239, 111] width 479 height 222
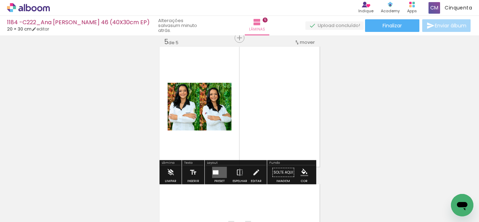
click at [213, 176] on quentale-layouter at bounding box center [219, 172] width 15 height 11
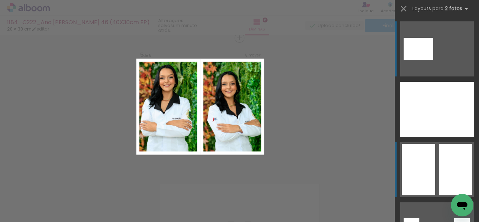
click at [429, 161] on div at bounding box center [418, 170] width 33 height 52
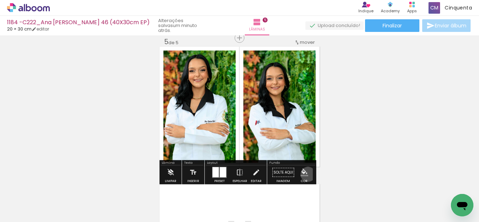
click at [305, 174] on iron-icon "color picker" at bounding box center [304, 173] width 8 height 8
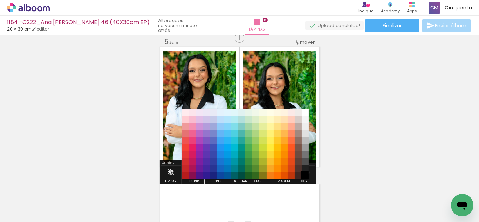
click at [305, 172] on paper-item "#000000" at bounding box center [304, 175] width 7 height 7
click at [304, 168] on paper-item "#212121" at bounding box center [304, 168] width 7 height 7
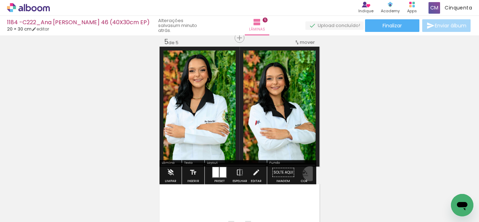
click at [307, 174] on paper-menu-button "#ffebee #ffcdd2 #ef9a9a #e57373 #ef5350 #f44336 #e53935 #d32f2f #c62828 #b71c1c…" at bounding box center [304, 172] width 13 height 13
click at [298, 175] on paper-menu-button "#ffebee #ffcdd2 #ef9a9a #e57373 #ef5350 #f44336 #e53935 #d32f2f #c62828 #b71c1c…" at bounding box center [304, 172] width 13 height 13
click at [301, 173] on iron-icon "color picker" at bounding box center [304, 173] width 8 height 8
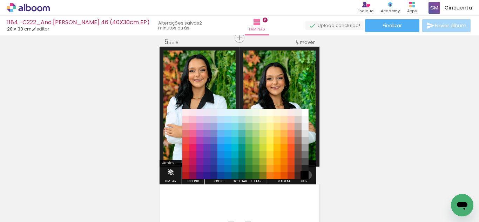
click at [305, 175] on paper-item "#000000" at bounding box center [304, 175] width 7 height 7
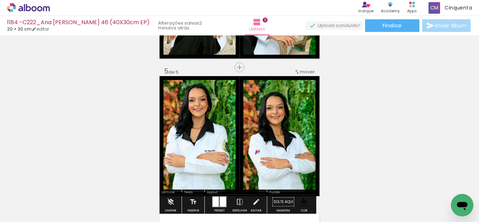
scroll to position [489, 0]
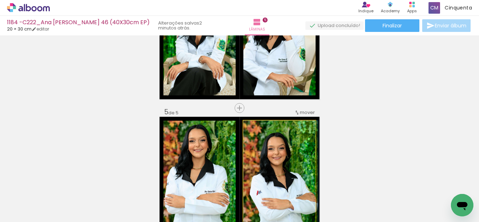
drag, startPoint x: 270, startPoint y: 158, endPoint x: 276, endPoint y: 156, distance: 6.3
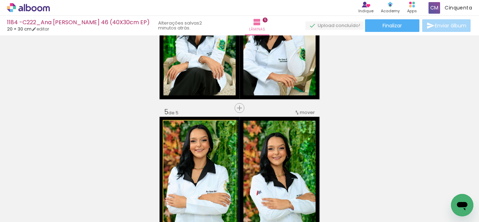
drag, startPoint x: 223, startPoint y: 163, endPoint x: 231, endPoint y: 167, distance: 8.5
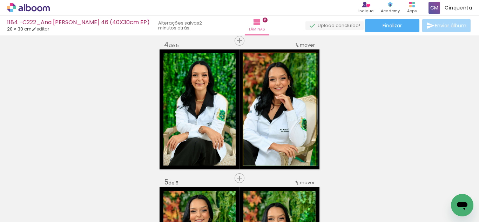
drag, startPoint x: 265, startPoint y: 147, endPoint x: 278, endPoint y: 148, distance: 13.4
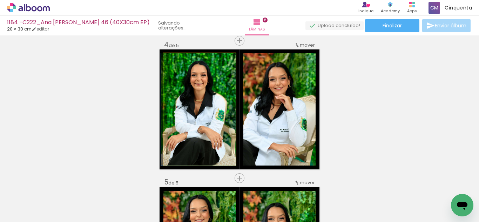
drag, startPoint x: 189, startPoint y: 133, endPoint x: 186, endPoint y: 130, distance: 5.0
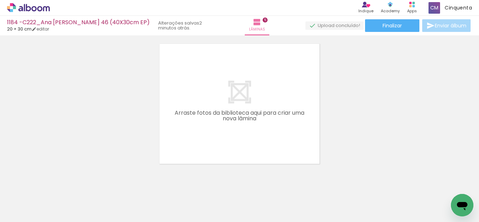
scroll to position [0, 964]
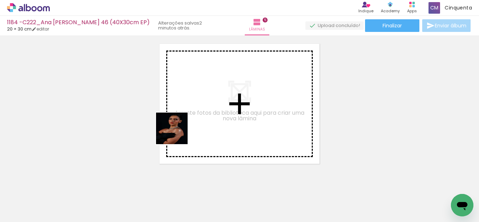
drag, startPoint x: 128, startPoint y: 207, endPoint x: 177, endPoint y: 134, distance: 88.7
click at [177, 134] on quentale-workspace at bounding box center [239, 111] width 479 height 222
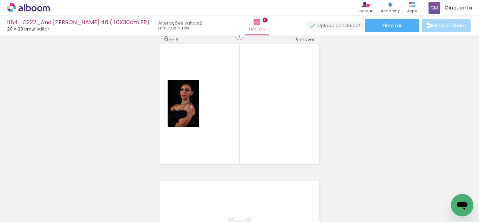
scroll to position [696, 0]
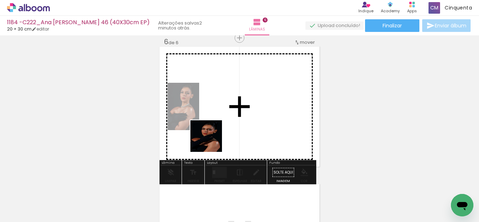
drag, startPoint x: 132, startPoint y: 194, endPoint x: 226, endPoint y: 157, distance: 100.6
click at [233, 124] on quentale-workspace at bounding box center [239, 111] width 479 height 222
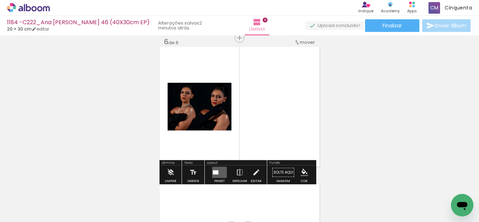
click at [220, 172] on quentale-layouter at bounding box center [219, 172] width 15 height 11
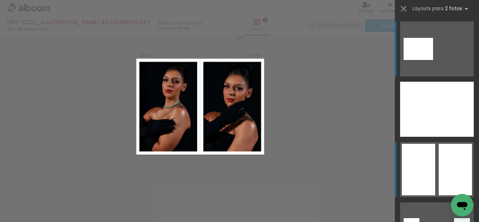
click at [430, 149] on div at bounding box center [418, 170] width 33 height 52
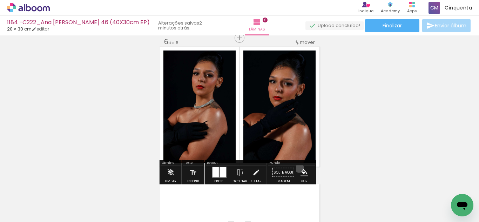
click at [298, 168] on paper-menu-button "#ffebee #ffcdd2 #ef9a9a #e57373 #ef5350 #f44336 #e53935 #d32f2f #c62828 #b71c1c…" at bounding box center [304, 172] width 13 height 13
click at [299, 168] on paper-menu-button "#ffebee #ffcdd2 #ef9a9a #e57373 #ef5350 #f44336 #e53935 #d32f2f #c62828 #b71c1c…" at bounding box center [304, 172] width 13 height 13
click at [302, 169] on iron-icon "color picker" at bounding box center [304, 173] width 8 height 8
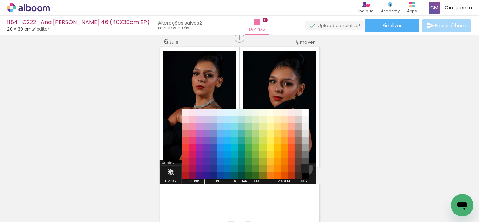
click at [303, 168] on paper-item "#212121" at bounding box center [304, 168] width 7 height 7
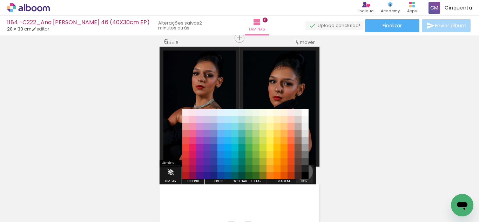
click at [301, 172] on paper-menu-button "#ffebee #ffcdd2 #ef9a9a #e57373 #ef5350 #f44336 #e53935 #d32f2f #c62828 #b71c1c…" at bounding box center [304, 172] width 13 height 13
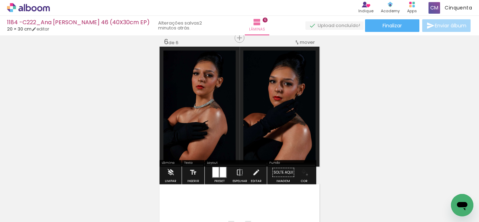
click at [304, 175] on iron-icon "color picker" at bounding box center [304, 173] width 8 height 8
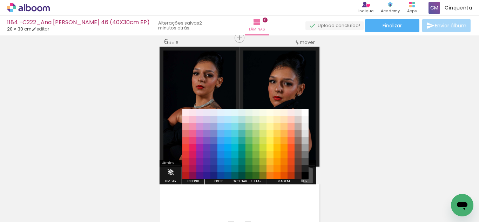
click at [306, 176] on paper-item "#000000" at bounding box center [304, 175] width 7 height 7
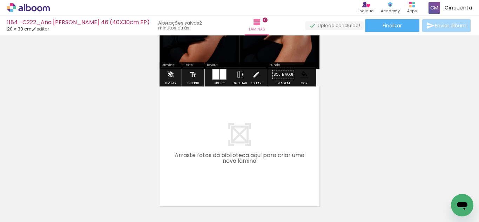
scroll to position [801, 0]
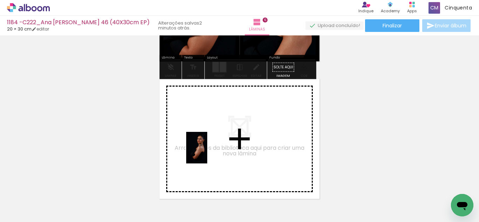
drag, startPoint x: 134, startPoint y: 207, endPoint x: 206, endPoint y: 152, distance: 90.3
click at [206, 152] on quentale-workspace at bounding box center [239, 111] width 479 height 222
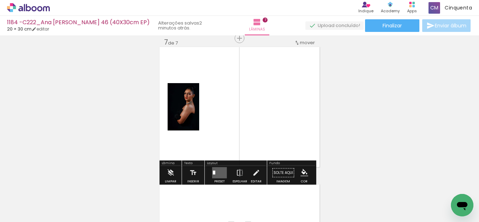
scroll to position [834, 0]
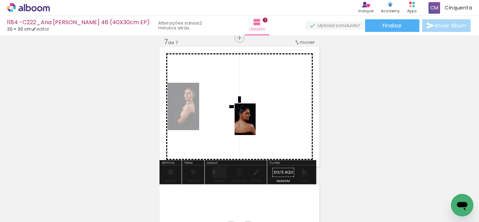
drag, startPoint x: 135, startPoint y: 202, endPoint x: 192, endPoint y: 197, distance: 57.4
click at [255, 124] on quentale-workspace at bounding box center [239, 111] width 479 height 222
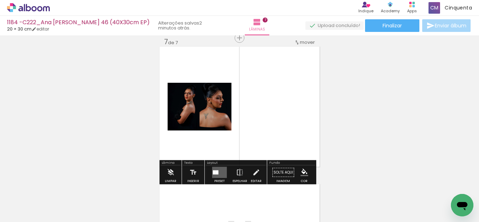
drag, startPoint x: 128, startPoint y: 203, endPoint x: 244, endPoint y: 145, distance: 129.0
click at [281, 105] on quentale-workspace at bounding box center [239, 111] width 479 height 222
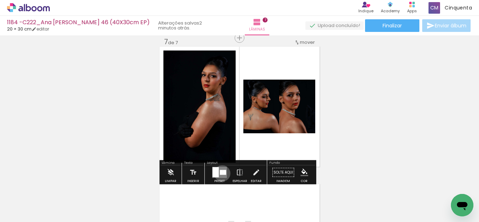
click at [220, 173] on div at bounding box center [221, 172] width 3 height 5
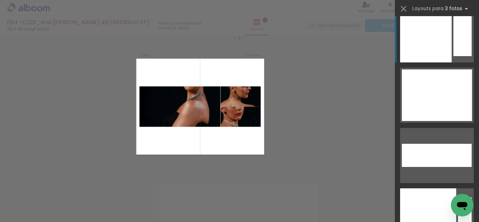
scroll to position [12482, 0]
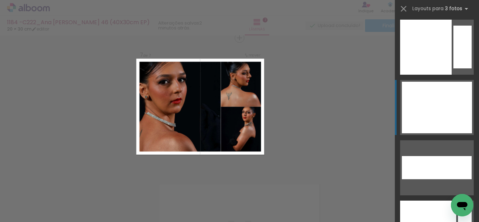
click at [417, 114] on div at bounding box center [425, 108] width 47 height 52
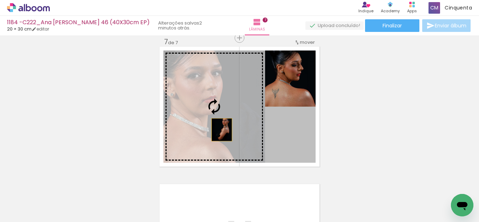
drag, startPoint x: 298, startPoint y: 133, endPoint x: 177, endPoint y: 121, distance: 121.9
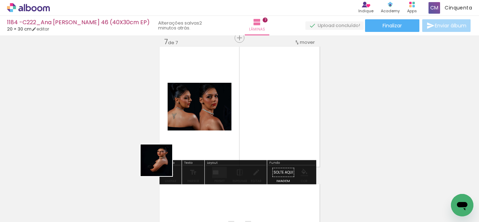
drag, startPoint x: 117, startPoint y: 201, endPoint x: 206, endPoint y: 151, distance: 101.7
click at [180, 126] on quentale-workspace at bounding box center [239, 111] width 479 height 222
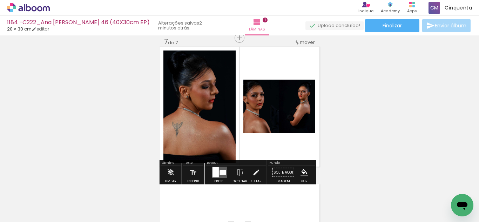
click at [0, 0] on slot at bounding box center [0, 0] width 0 height 0
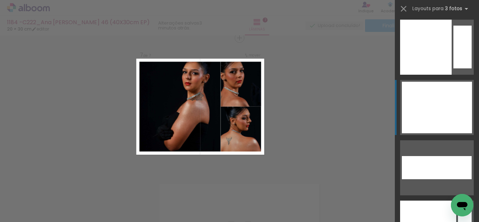
click at [440, 112] on div at bounding box center [425, 108] width 47 height 52
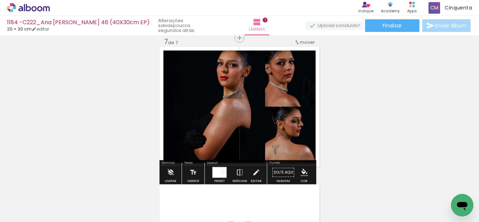
click at [252, 117] on quentale-photo at bounding box center [214, 106] width 102 height 112
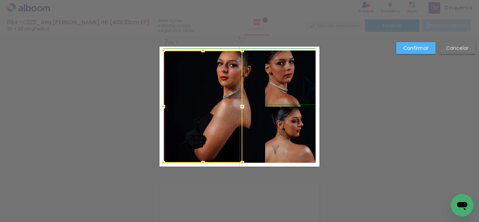
drag, startPoint x: 263, startPoint y: 107, endPoint x: 210, endPoint y: 105, distance: 52.6
click at [210, 105] on div at bounding box center [202, 106] width 79 height 112
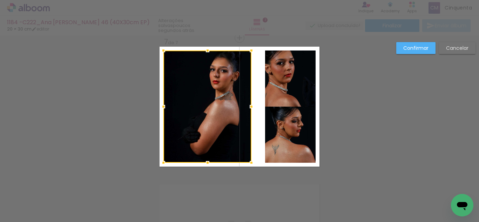
drag, startPoint x: 254, startPoint y: 106, endPoint x: 250, endPoint y: 121, distance: 15.9
click at [250, 121] on album-spread "7 de 7" at bounding box center [239, 107] width 160 height 120
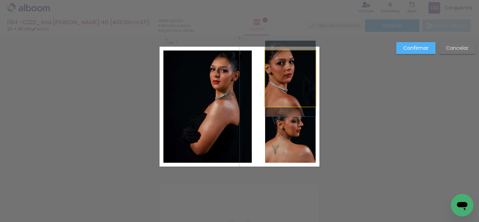
click at [275, 100] on quentale-photo at bounding box center [290, 78] width 50 height 56
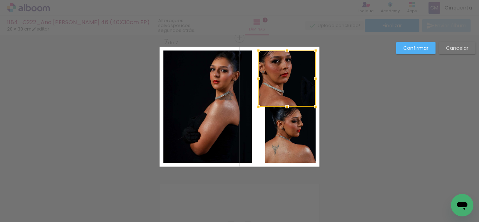
drag, startPoint x: 259, startPoint y: 77, endPoint x: 252, endPoint y: 76, distance: 6.9
click at [252, 76] on div at bounding box center [258, 79] width 14 height 14
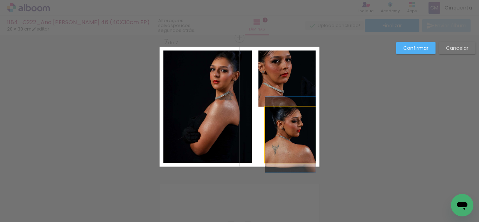
click at [300, 134] on quentale-photo at bounding box center [290, 135] width 50 height 56
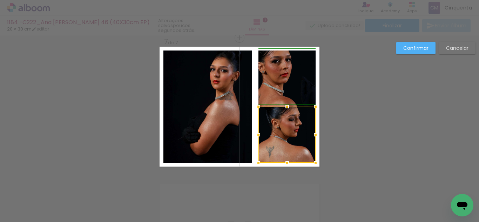
drag, startPoint x: 260, startPoint y: 138, endPoint x: 257, endPoint y: 136, distance: 4.1
click at [257, 136] on div at bounding box center [258, 135] width 14 height 14
click at [0, 0] on slot "Confirmar" at bounding box center [0, 0] width 0 height 0
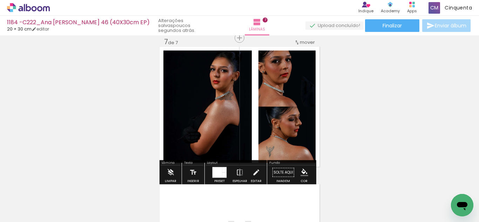
click at [300, 172] on iron-icon "color picker" at bounding box center [304, 173] width 8 height 8
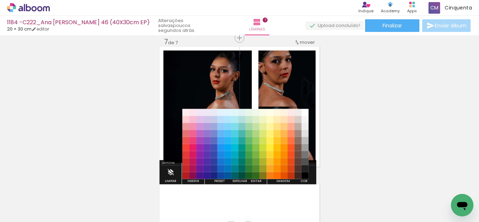
click at [303, 169] on paper-item "#212121" at bounding box center [304, 168] width 7 height 7
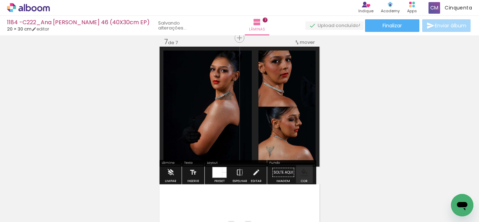
click at [303, 169] on iron-icon "color picker" at bounding box center [304, 173] width 8 height 8
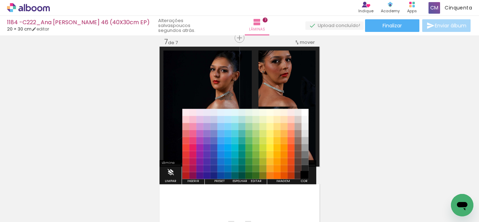
click at [303, 174] on paper-item "#000000" at bounding box center [304, 175] width 7 height 7
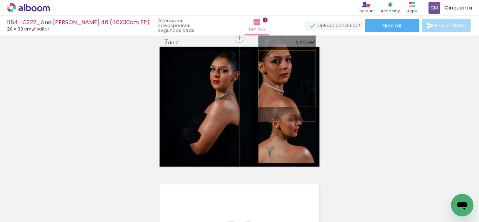
click at [274, 94] on quentale-photo at bounding box center [286, 78] width 57 height 56
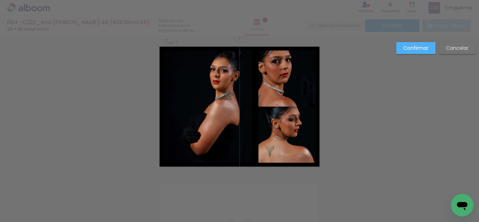
click at [261, 80] on quentale-photo at bounding box center [286, 78] width 57 height 56
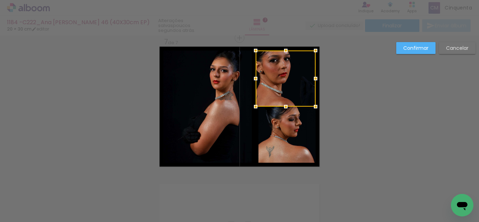
drag, startPoint x: 257, startPoint y: 80, endPoint x: 253, endPoint y: 82, distance: 4.8
click at [253, 82] on div at bounding box center [256, 79] width 14 height 14
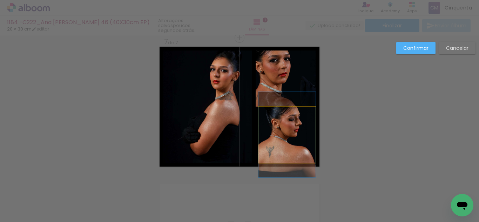
drag, startPoint x: 273, startPoint y: 121, endPoint x: 256, endPoint y: 127, distance: 18.1
click at [272, 121] on quentale-photo at bounding box center [286, 135] width 57 height 56
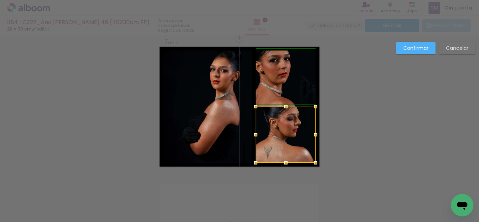
drag, startPoint x: 251, startPoint y: 135, endPoint x: 247, endPoint y: 136, distance: 3.9
click at [249, 136] on div at bounding box center [256, 135] width 14 height 14
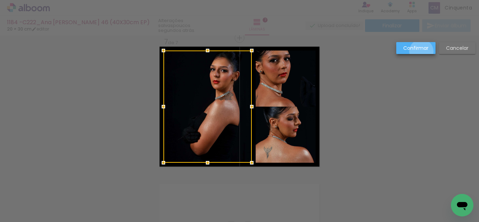
click at [421, 52] on paper-button "Confirmar" at bounding box center [415, 48] width 39 height 12
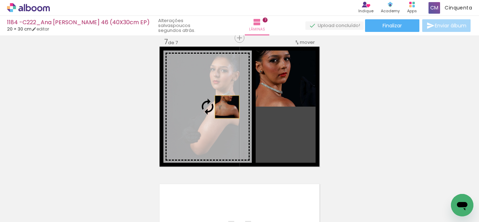
drag, startPoint x: 297, startPoint y: 139, endPoint x: 224, endPoint y: 107, distance: 78.9
click at [0, 0] on slot at bounding box center [0, 0] width 0 height 0
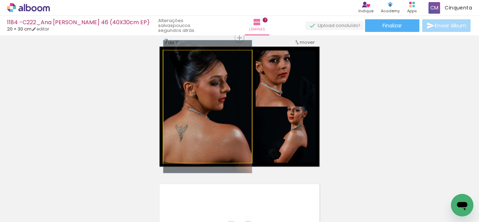
click at [212, 129] on quentale-photo at bounding box center [207, 106] width 88 height 112
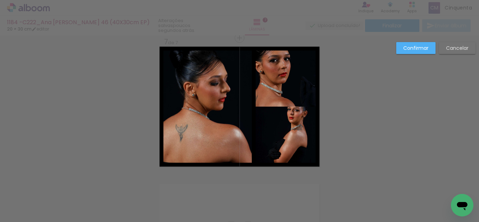
click at [242, 107] on quentale-photo at bounding box center [207, 106] width 88 height 112
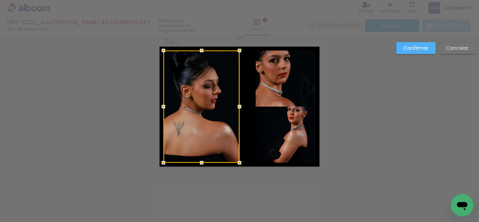
drag, startPoint x: 250, startPoint y: 108, endPoint x: 238, endPoint y: 113, distance: 12.1
click at [238, 113] on div at bounding box center [239, 107] width 14 height 14
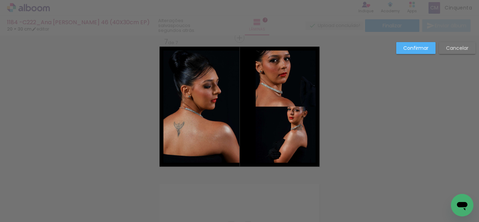
click at [277, 81] on quentale-photo at bounding box center [286, 78] width 60 height 56
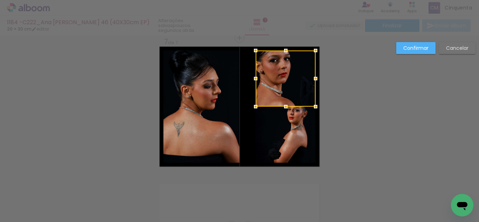
click at [0, 0] on slot "Cancelar" at bounding box center [0, 0] width 0 height 0
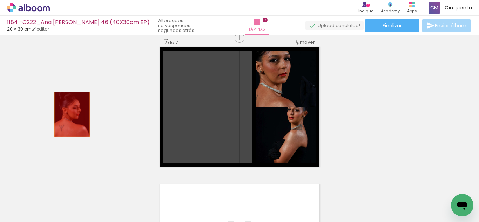
drag, startPoint x: 231, startPoint y: 117, endPoint x: 69, endPoint y: 113, distance: 162.7
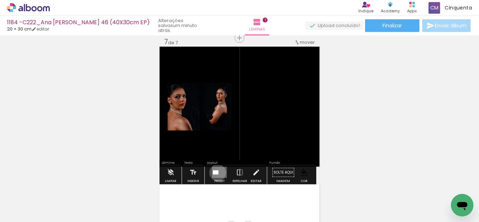
click at [216, 172] on div at bounding box center [217, 172] width 3 height 4
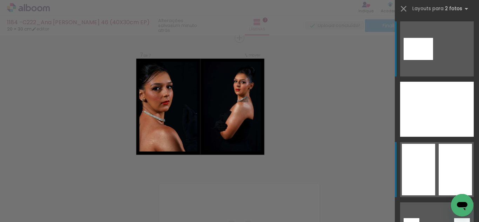
click at [435, 152] on quentale-layouter at bounding box center [437, 169] width 74 height 55
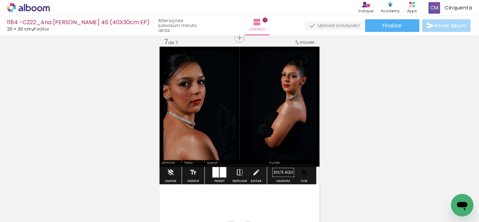
click at [239, 177] on iron-icon at bounding box center [240, 172] width 8 height 14
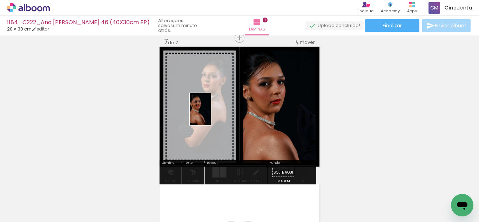
drag, startPoint x: 170, startPoint y: 176, endPoint x: 211, endPoint y: 114, distance: 74.0
click at [211, 114] on quentale-workspace at bounding box center [239, 111] width 479 height 222
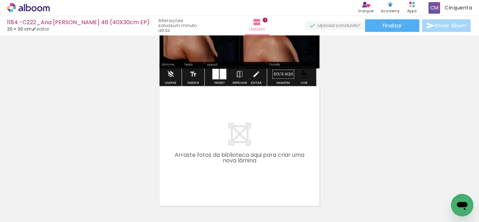
scroll to position [974, 0]
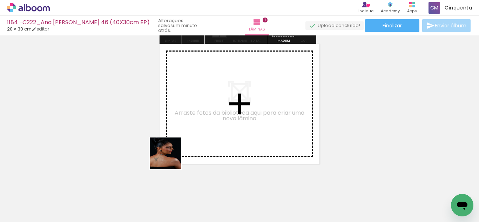
drag, startPoint x: 166, startPoint y: 192, endPoint x: 99, endPoint y: 180, distance: 68.3
click at [179, 145] on quentale-workspace at bounding box center [239, 111] width 479 height 222
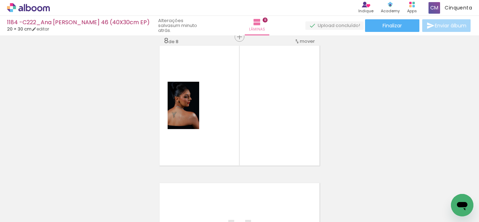
scroll to position [971, 0]
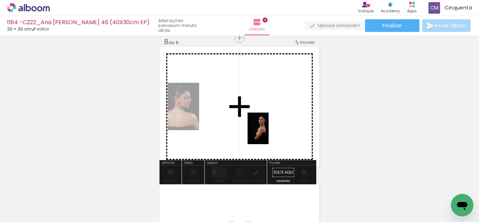
drag, startPoint x: 124, startPoint y: 198, endPoint x: 269, endPoint y: 133, distance: 159.2
click at [269, 133] on quentale-workspace at bounding box center [239, 111] width 479 height 222
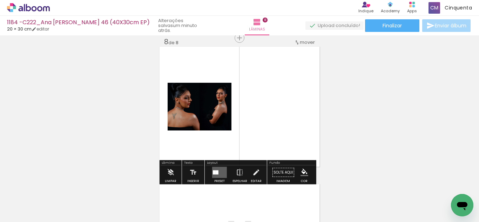
click at [219, 171] on quentale-layouter at bounding box center [219, 172] width 15 height 11
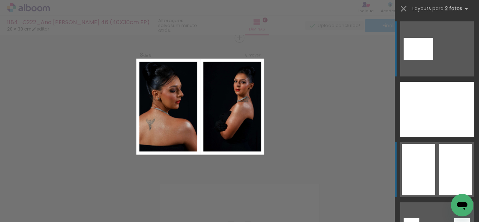
click at [446, 156] on div at bounding box center [455, 170] width 33 height 52
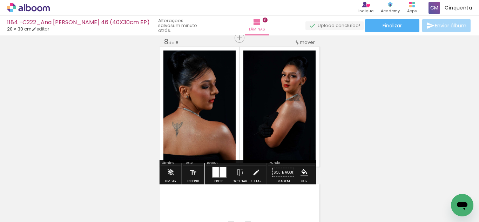
scroll to position [0, 964]
click at [301, 171] on iron-icon "color picker" at bounding box center [304, 173] width 8 height 8
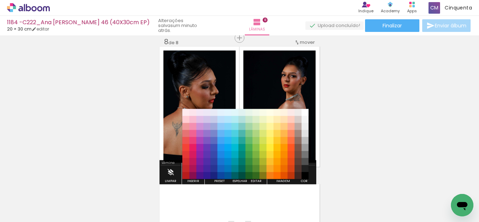
click at [303, 173] on paper-item "#000000" at bounding box center [304, 175] width 7 height 7
click at [302, 169] on paper-item "#212121" at bounding box center [304, 168] width 7 height 7
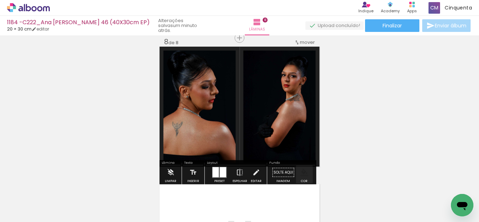
click at [300, 174] on iron-icon "color picker" at bounding box center [304, 173] width 8 height 8
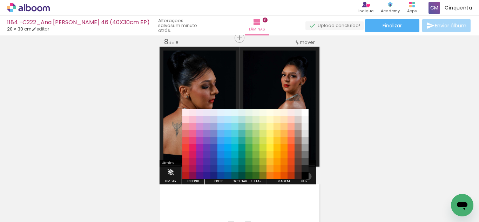
click at [305, 176] on paper-item "#000000" at bounding box center [304, 175] width 7 height 7
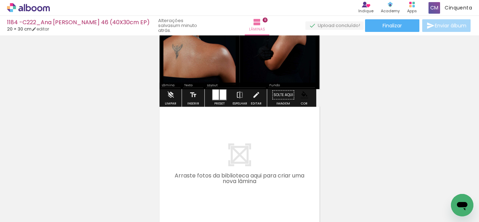
scroll to position [1086, 0]
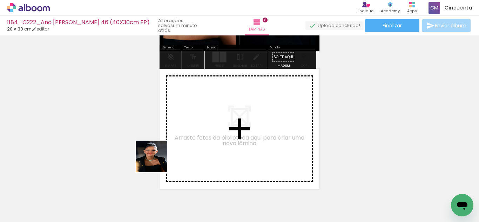
drag, startPoint x: 157, startPoint y: 162, endPoint x: 239, endPoint y: 217, distance: 99.4
click at [176, 139] on quentale-workspace at bounding box center [239, 111] width 479 height 222
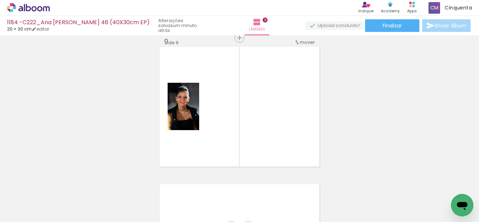
scroll to position [0, 1057]
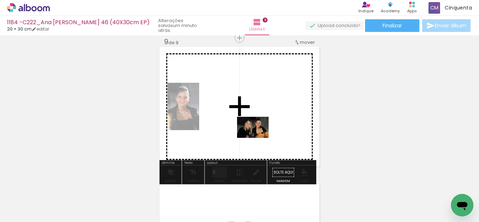
drag, startPoint x: 265, startPoint y: 199, endPoint x: 273, endPoint y: 178, distance: 22.5
click at [258, 137] on quentale-workspace at bounding box center [239, 111] width 479 height 222
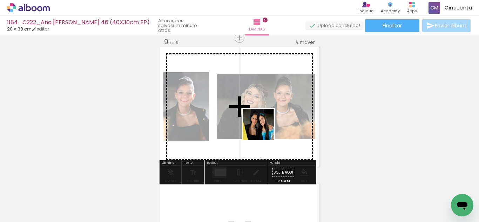
drag, startPoint x: 280, startPoint y: 193, endPoint x: 264, endPoint y: 130, distance: 65.9
click at [264, 130] on quentale-workspace at bounding box center [239, 111] width 479 height 222
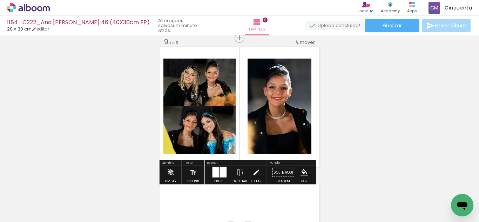
click at [214, 170] on div at bounding box center [215, 169] width 6 height 5
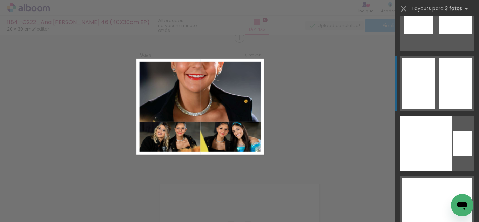
scroll to position [12868, 0]
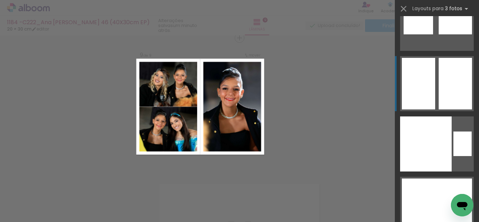
click at [429, 93] on div at bounding box center [418, 96] width 33 height 26
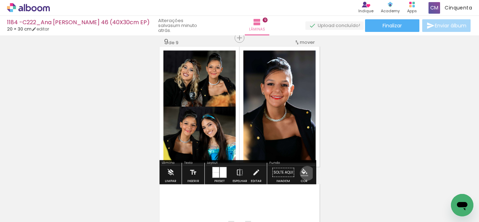
click at [305, 173] on iron-icon "color picker" at bounding box center [304, 173] width 8 height 8
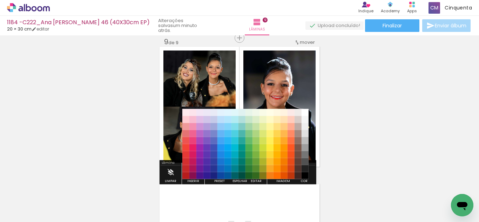
click at [305, 172] on paper-item "#000000" at bounding box center [304, 175] width 7 height 7
click at [304, 169] on paper-item "#212121" at bounding box center [304, 168] width 7 height 7
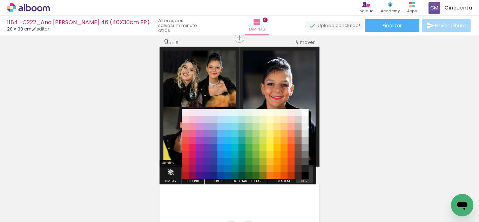
click at [303, 175] on iron-icon "color picker" at bounding box center [304, 173] width 8 height 8
click at [303, 174] on paper-item "#000000" at bounding box center [304, 175] width 7 height 7
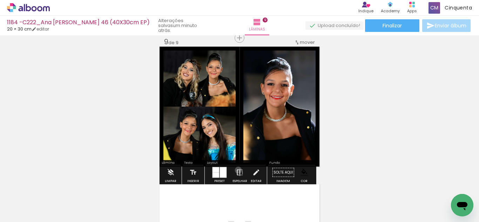
click at [237, 170] on iron-icon at bounding box center [240, 172] width 8 height 14
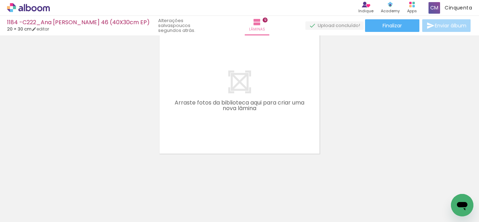
scroll to position [0, 0]
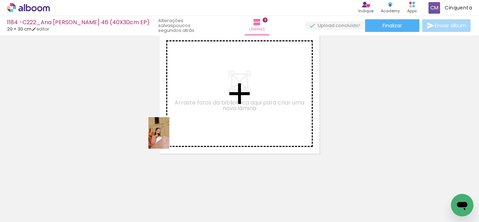
drag, startPoint x: 102, startPoint y: 210, endPoint x: 169, endPoint y: 138, distance: 98.2
click at [169, 138] on quentale-workspace at bounding box center [239, 111] width 479 height 222
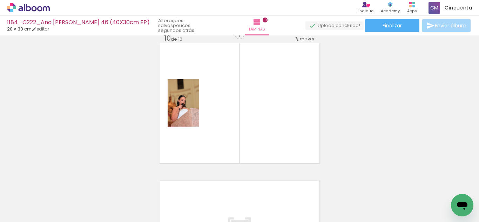
scroll to position [1246, 0]
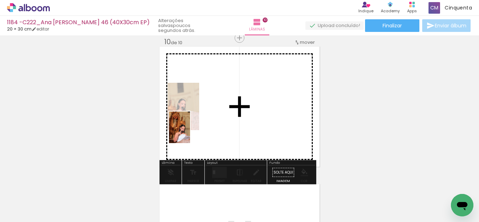
drag, startPoint x: 117, startPoint y: 197, endPoint x: 190, endPoint y: 133, distance: 96.8
click at [190, 133] on quentale-workspace at bounding box center [239, 111] width 479 height 222
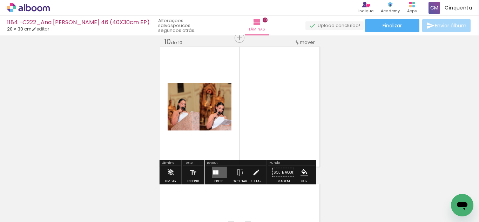
click at [220, 172] on quentale-layouter at bounding box center [219, 172] width 15 height 11
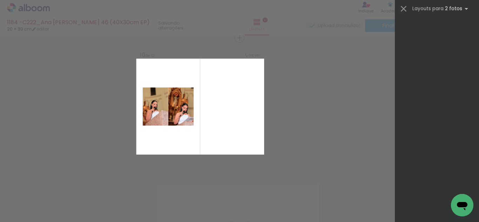
scroll to position [0, 0]
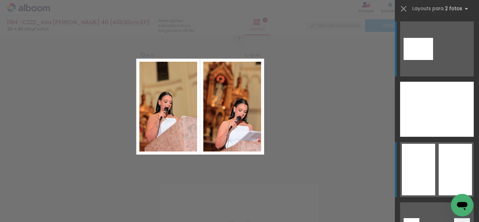
click at [460, 177] on div at bounding box center [455, 170] width 33 height 52
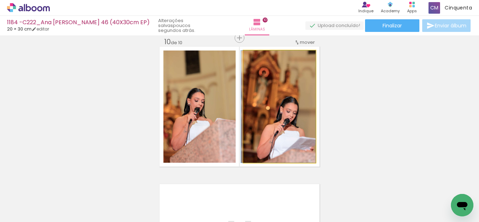
drag, startPoint x: 272, startPoint y: 152, endPoint x: 265, endPoint y: 132, distance: 21.3
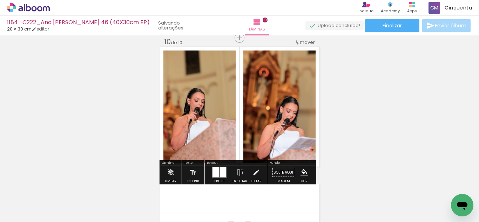
click at [301, 170] on iron-icon "color picker" at bounding box center [304, 173] width 8 height 8
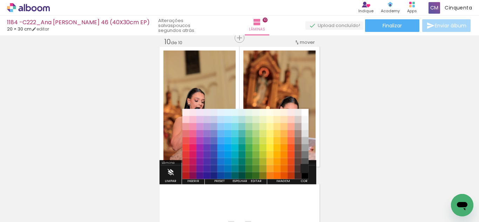
click at [302, 168] on paper-item "#212121" at bounding box center [304, 168] width 7 height 7
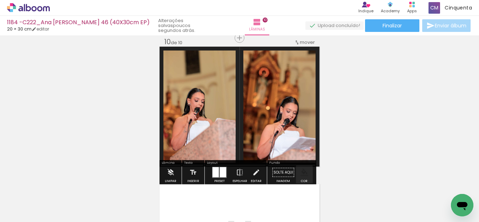
click at [302, 168] on paper-menu-button "#ffebee #ffcdd2 #ef9a9a #e57373 #ef5350 #f44336 #e53935 #d32f2f #c62828 #b71c1c…" at bounding box center [304, 172] width 13 height 13
click at [300, 170] on iron-icon "color picker" at bounding box center [304, 173] width 8 height 8
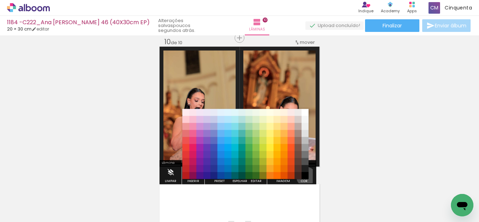
click at [304, 177] on paper-item "#000000" at bounding box center [304, 175] width 7 height 7
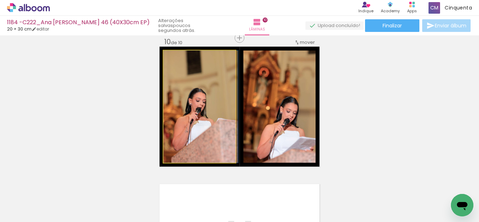
drag, startPoint x: 192, startPoint y: 140, endPoint x: 196, endPoint y: 145, distance: 6.7
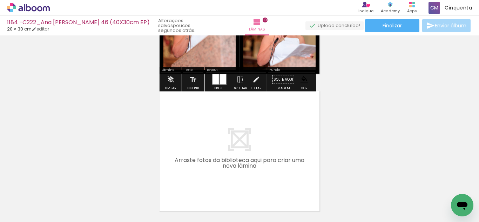
scroll to position [1351, 0]
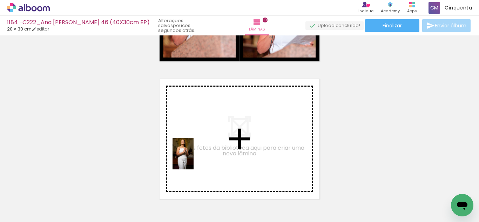
drag, startPoint x: 144, startPoint y: 212, endPoint x: 193, endPoint y: 157, distance: 74.2
click at [193, 157] on quentale-workspace at bounding box center [239, 111] width 479 height 222
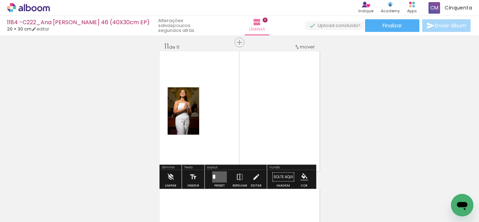
scroll to position [1383, 0]
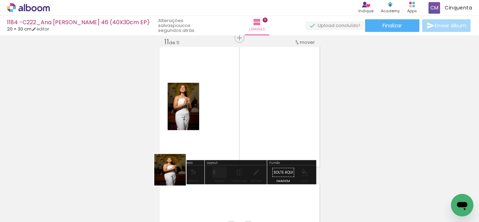
drag, startPoint x: 152, startPoint y: 201, endPoint x: 209, endPoint y: 161, distance: 69.0
click at [208, 137] on quentale-workspace at bounding box center [239, 111] width 479 height 222
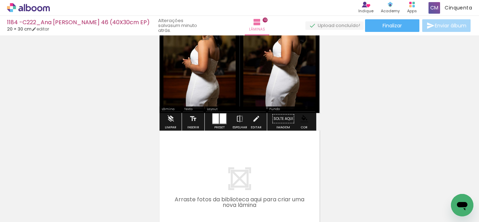
scroll to position [1728, 0]
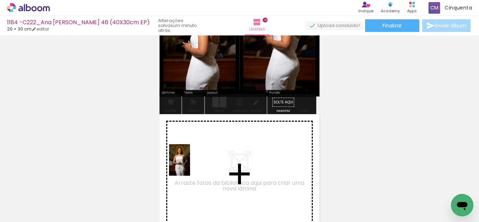
drag, startPoint x: 149, startPoint y: 201, endPoint x: 190, endPoint y: 165, distance: 54.2
click at [190, 165] on quentale-workspace at bounding box center [239, 111] width 479 height 222
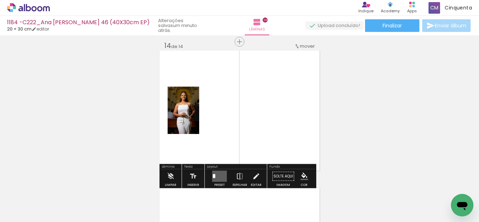
scroll to position [1795, 0]
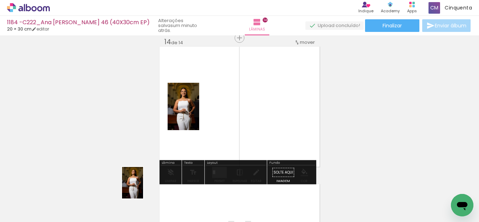
drag, startPoint x: 137, startPoint y: 188, endPoint x: 143, endPoint y: 188, distance: 6.0
click at [143, 188] on quentale-thumb at bounding box center [148, 198] width 39 height 40
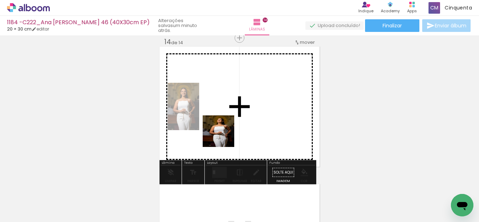
drag, startPoint x: 148, startPoint y: 193, endPoint x: 226, endPoint y: 135, distance: 97.3
click at [226, 135] on quentale-workspace at bounding box center [239, 111] width 479 height 222
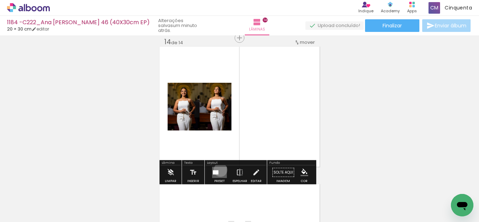
drag, startPoint x: 219, startPoint y: 170, endPoint x: 227, endPoint y: 175, distance: 9.9
click at [227, 175] on div at bounding box center [219, 172] width 19 height 14
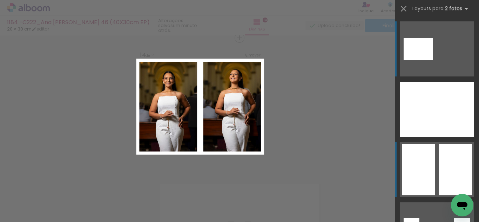
click at [461, 166] on div at bounding box center [455, 170] width 33 height 52
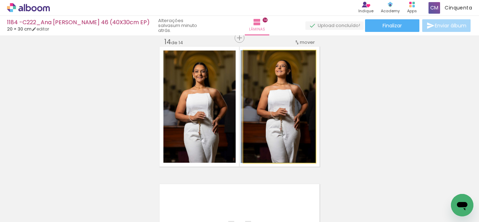
drag, startPoint x: 296, startPoint y: 109, endPoint x: 284, endPoint y: 110, distance: 11.6
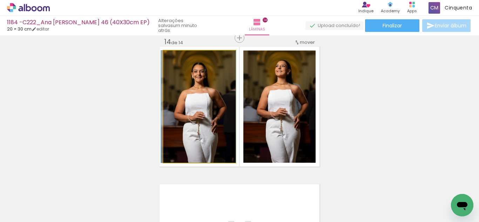
drag, startPoint x: 216, startPoint y: 103, endPoint x: 203, endPoint y: 105, distance: 13.2
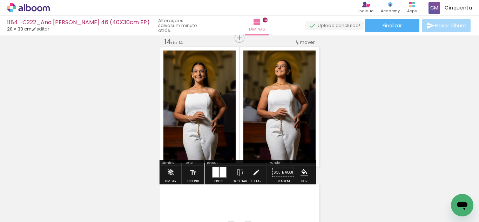
click at [301, 169] on iron-icon "color picker" at bounding box center [304, 173] width 8 height 8
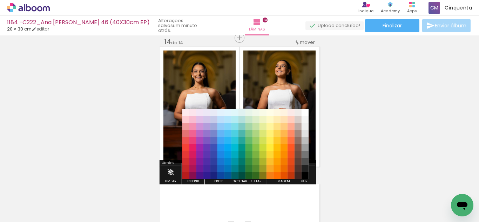
click at [301, 168] on paper-item "#4e342e" at bounding box center [297, 168] width 7 height 7
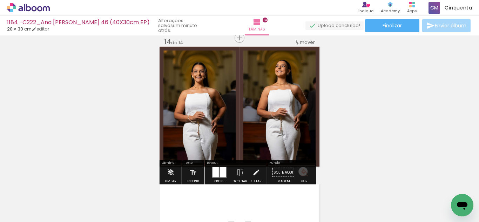
click at [300, 171] on iron-icon "color picker" at bounding box center [304, 173] width 8 height 8
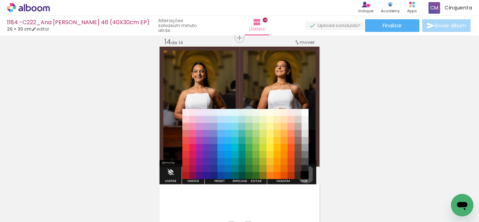
click at [304, 174] on paper-item "#000000" at bounding box center [304, 175] width 7 height 7
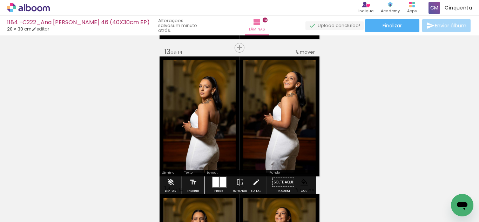
scroll to position [1655, 0]
